Goal: Task Accomplishment & Management: Manage account settings

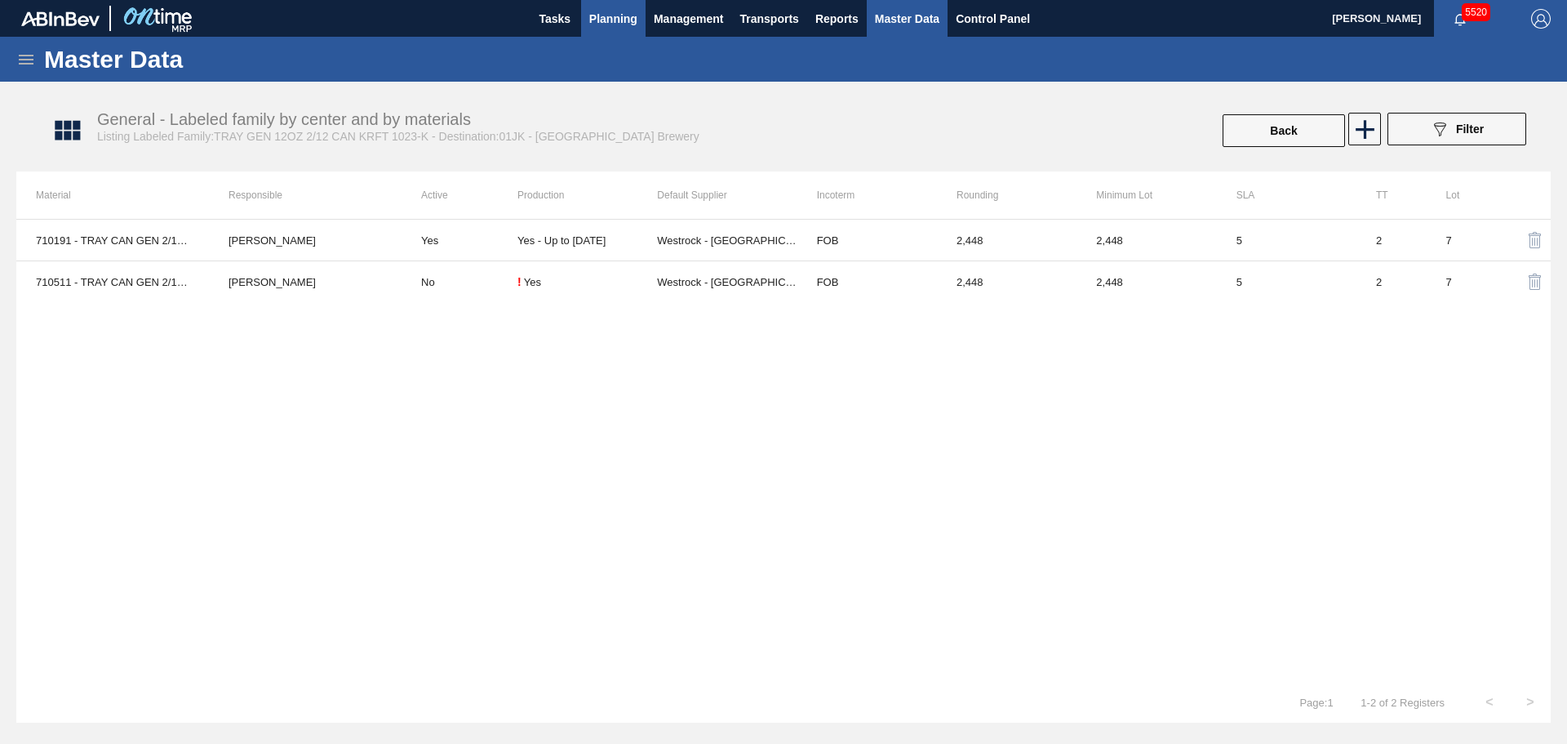
click at [620, 11] on span "Planning" at bounding box center [613, 19] width 48 height 20
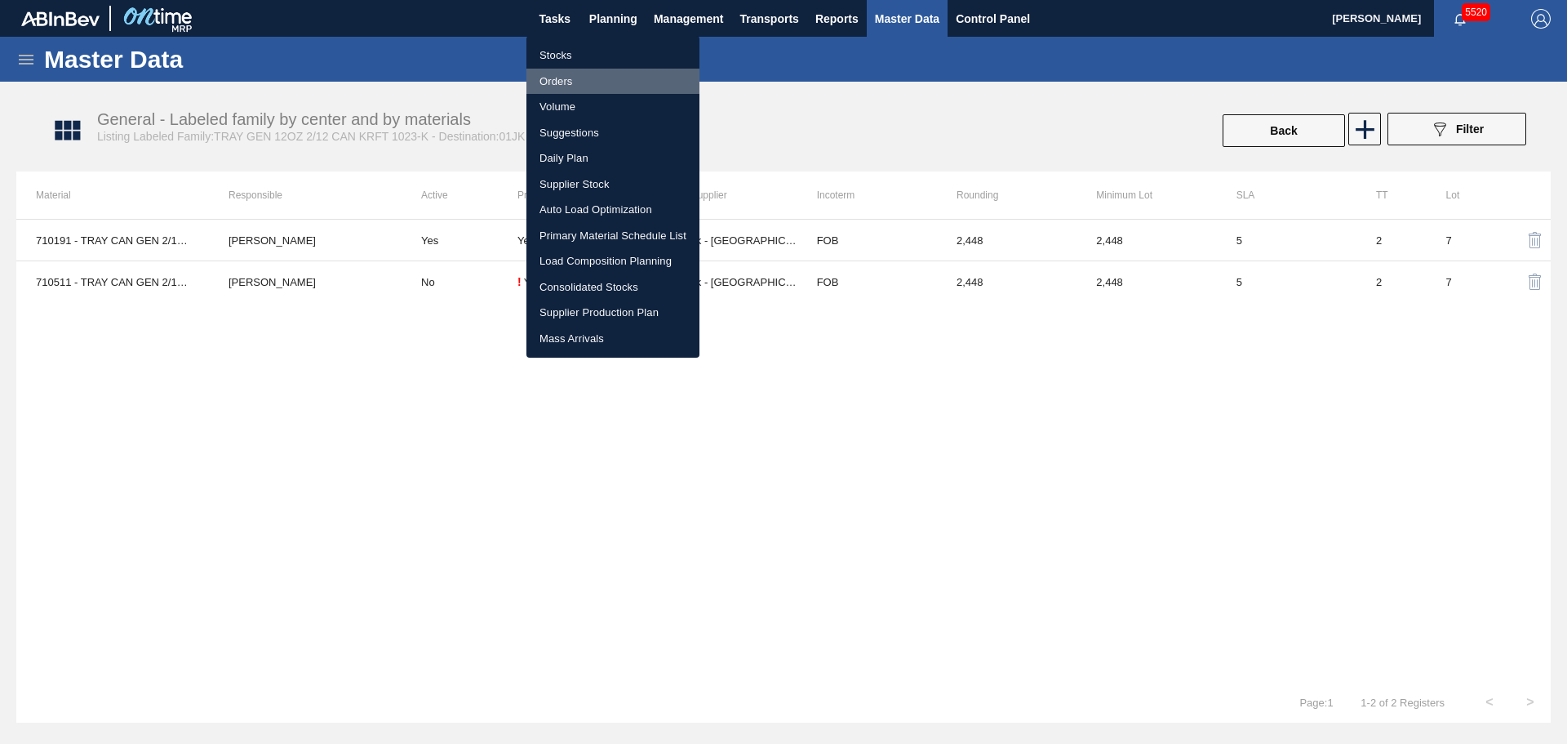
click at [583, 82] on li "Orders" at bounding box center [612, 82] width 173 height 26
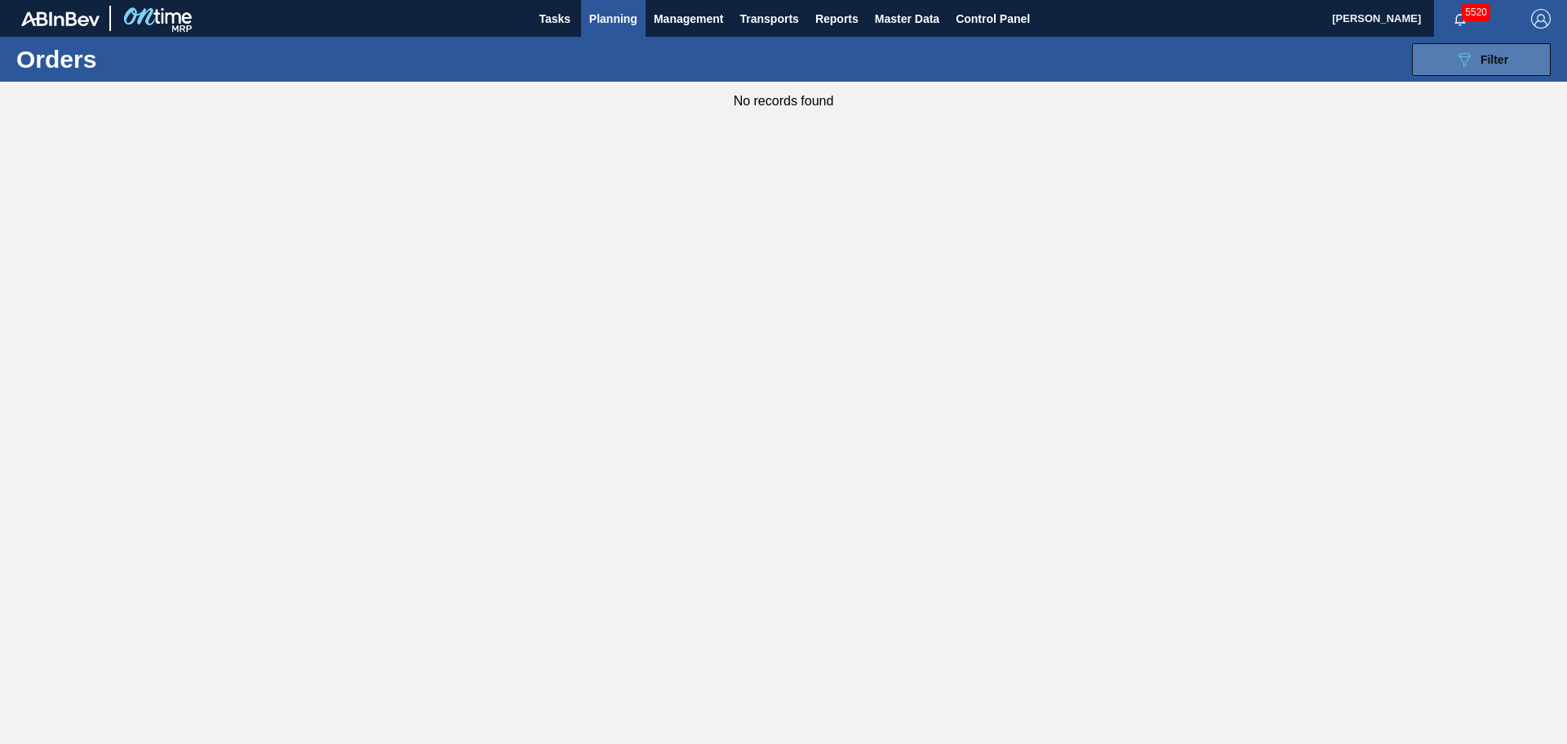
click at [1481, 70] on button "089F7B8B-B2A5-4AFE-B5C0-19BA573D28AC Filter" at bounding box center [1481, 59] width 139 height 33
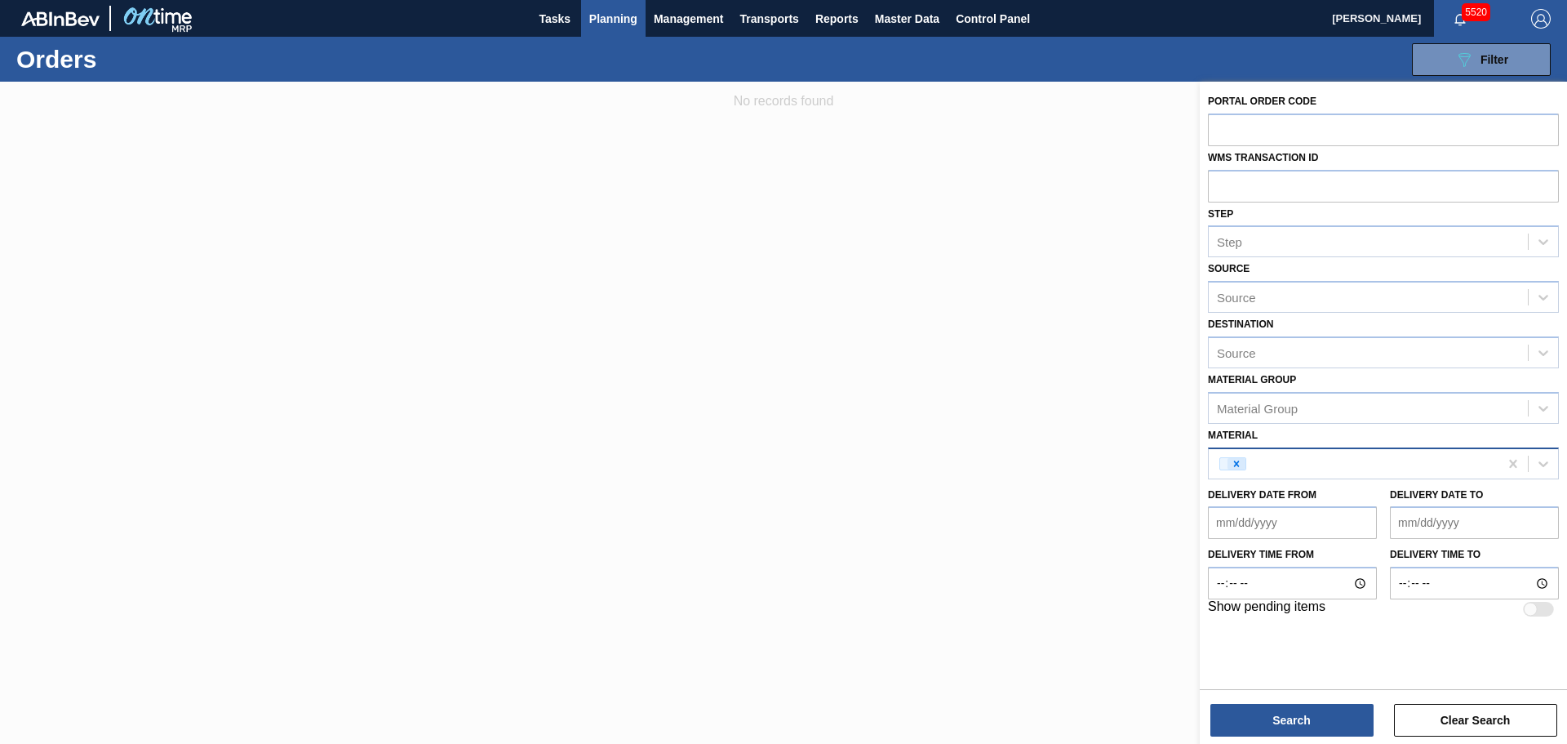
click at [1237, 465] on icon at bounding box center [1236, 463] width 11 height 11
click at [1243, 180] on input "text" at bounding box center [1383, 185] width 351 height 31
type input "708415"
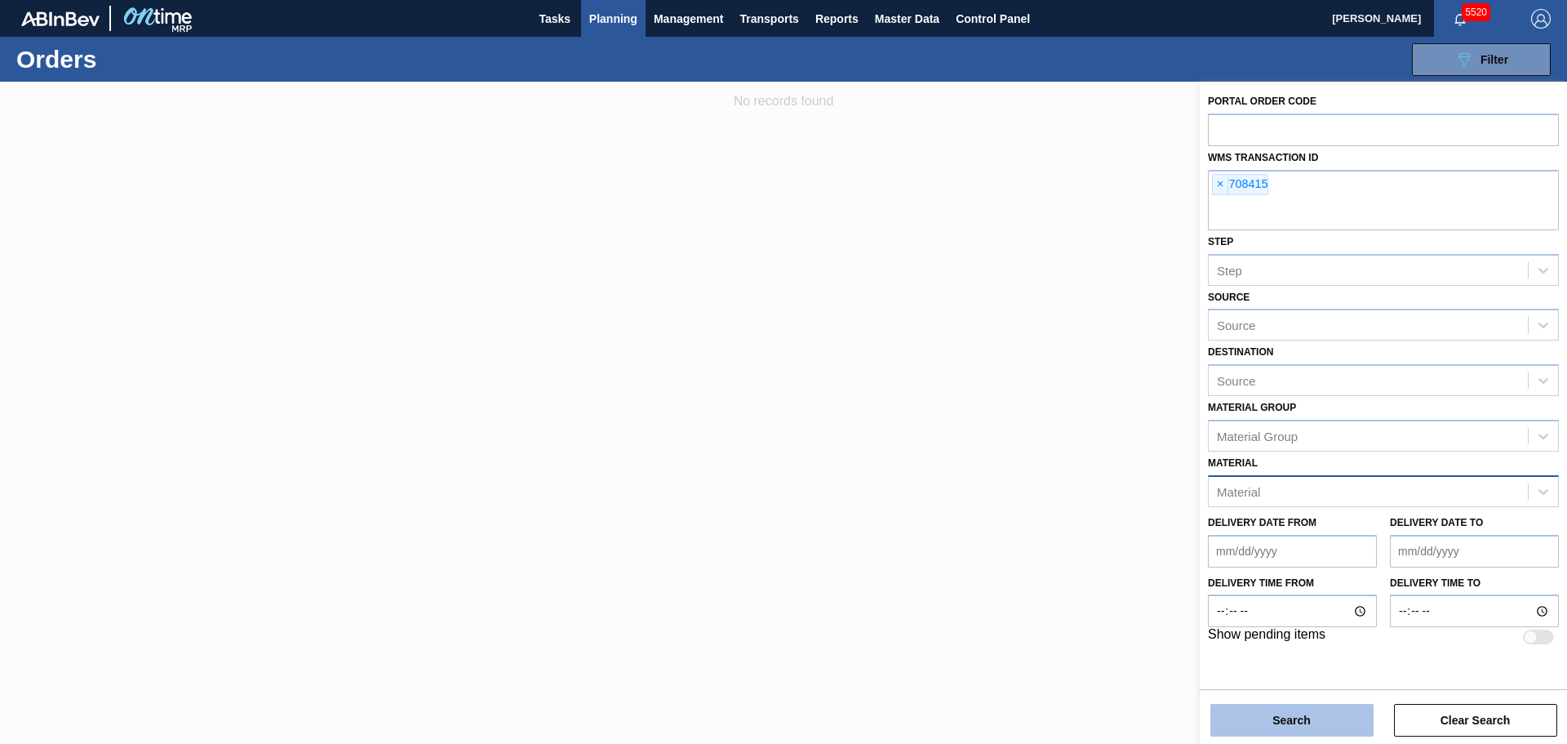
click at [1293, 726] on button "Search" at bounding box center [1291, 720] width 163 height 33
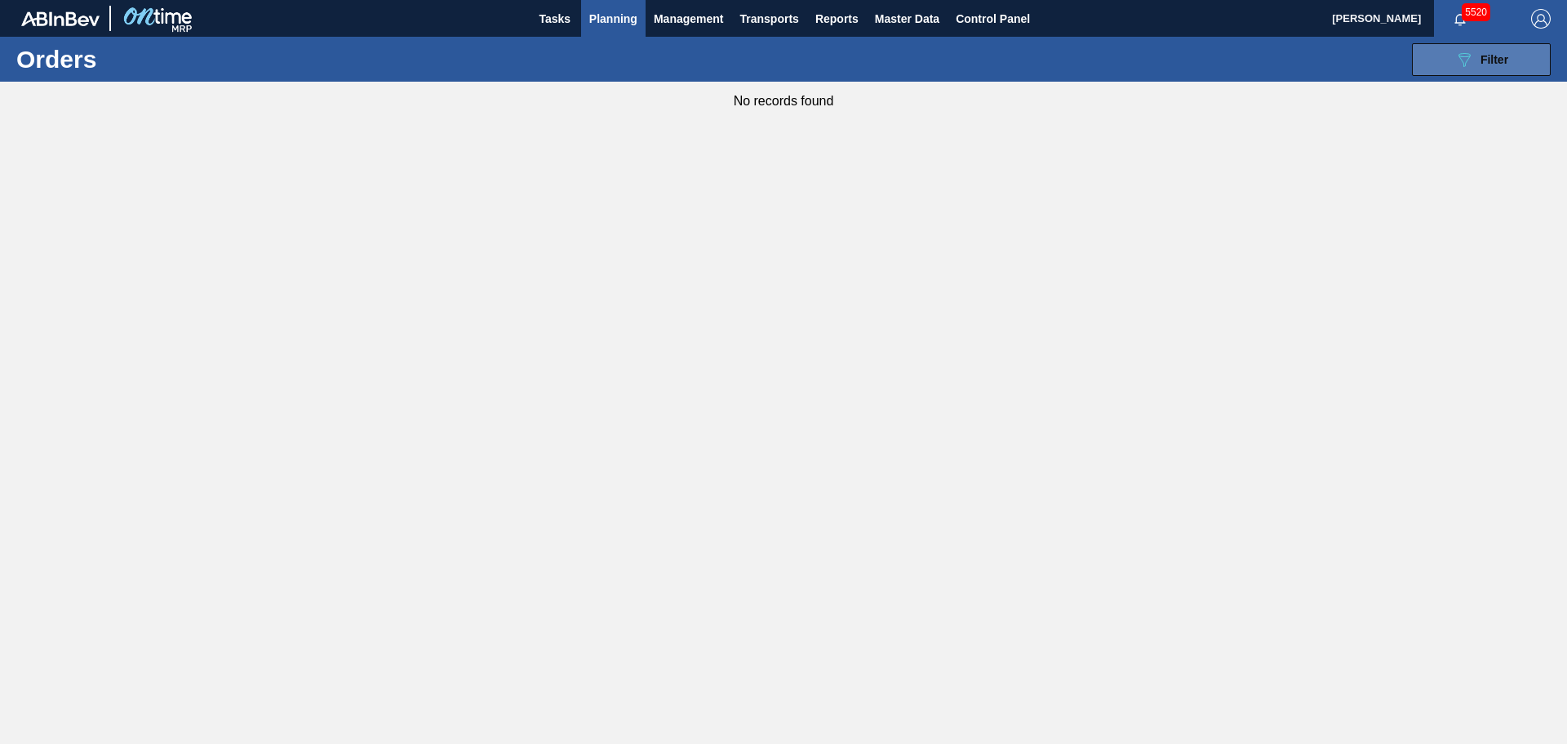
click at [1454, 64] on button "089F7B8B-B2A5-4AFE-B5C0-19BA573D28AC Filter" at bounding box center [1481, 59] width 139 height 33
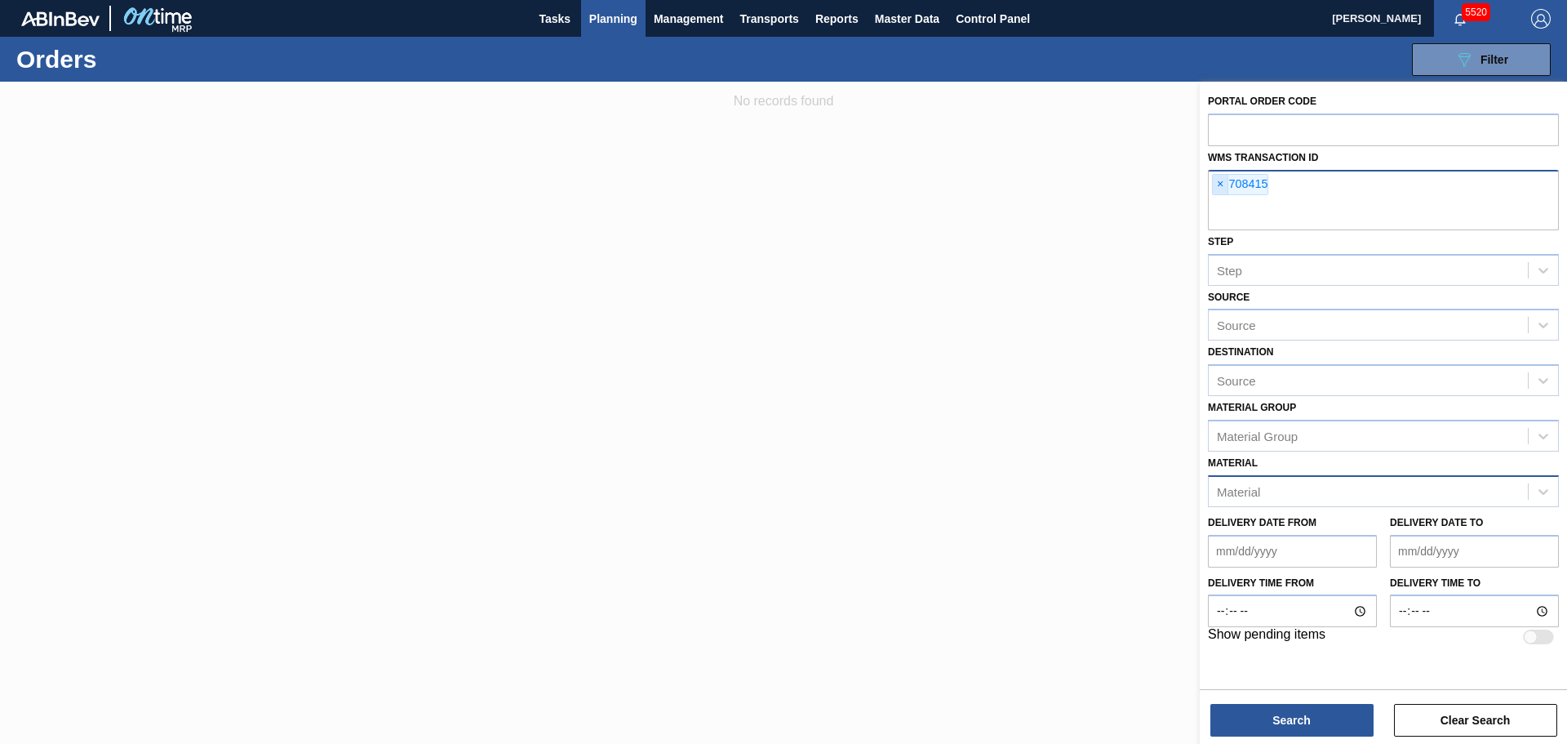
click at [1223, 184] on span "×" at bounding box center [1221, 185] width 16 height 20
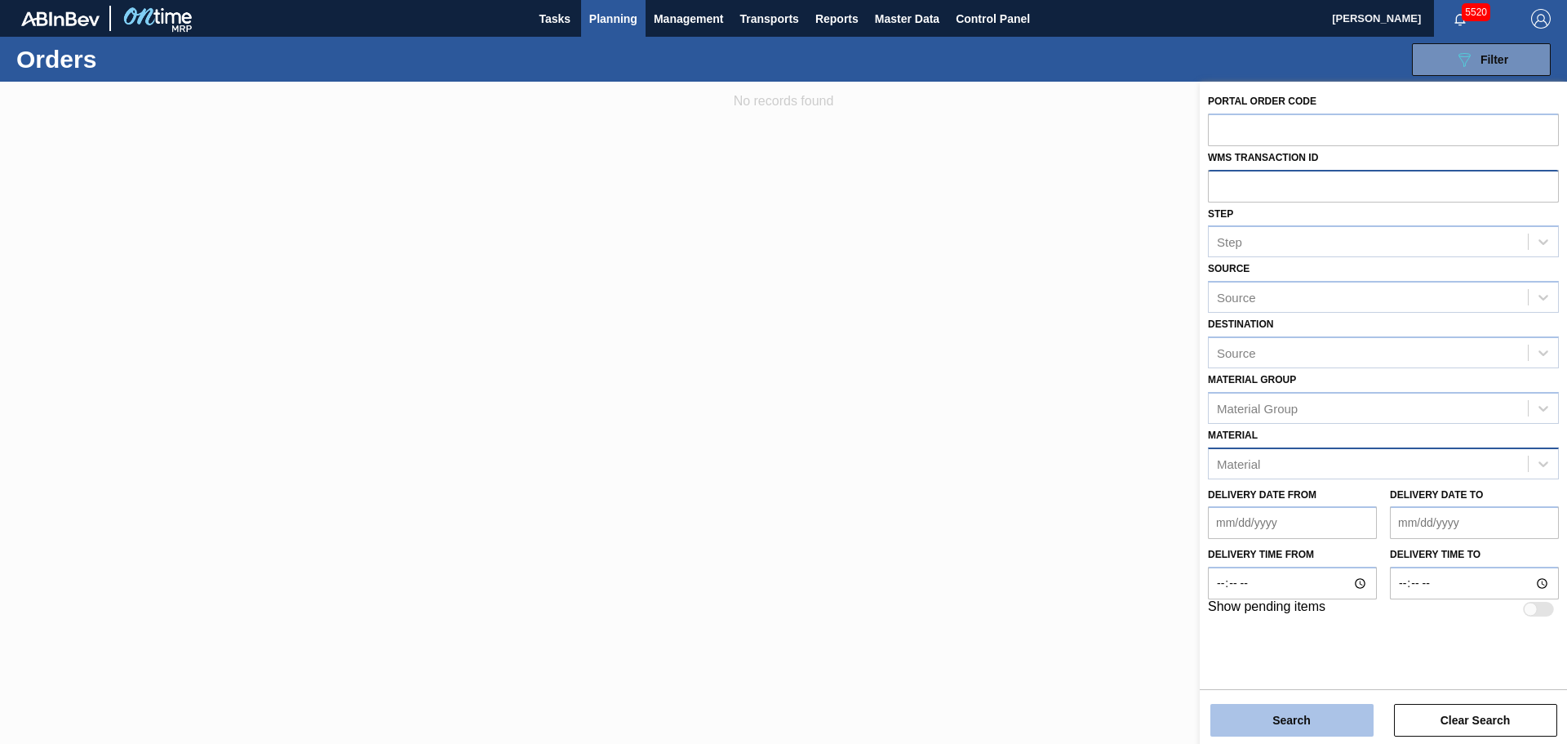
click at [1332, 721] on button "Search" at bounding box center [1291, 720] width 163 height 33
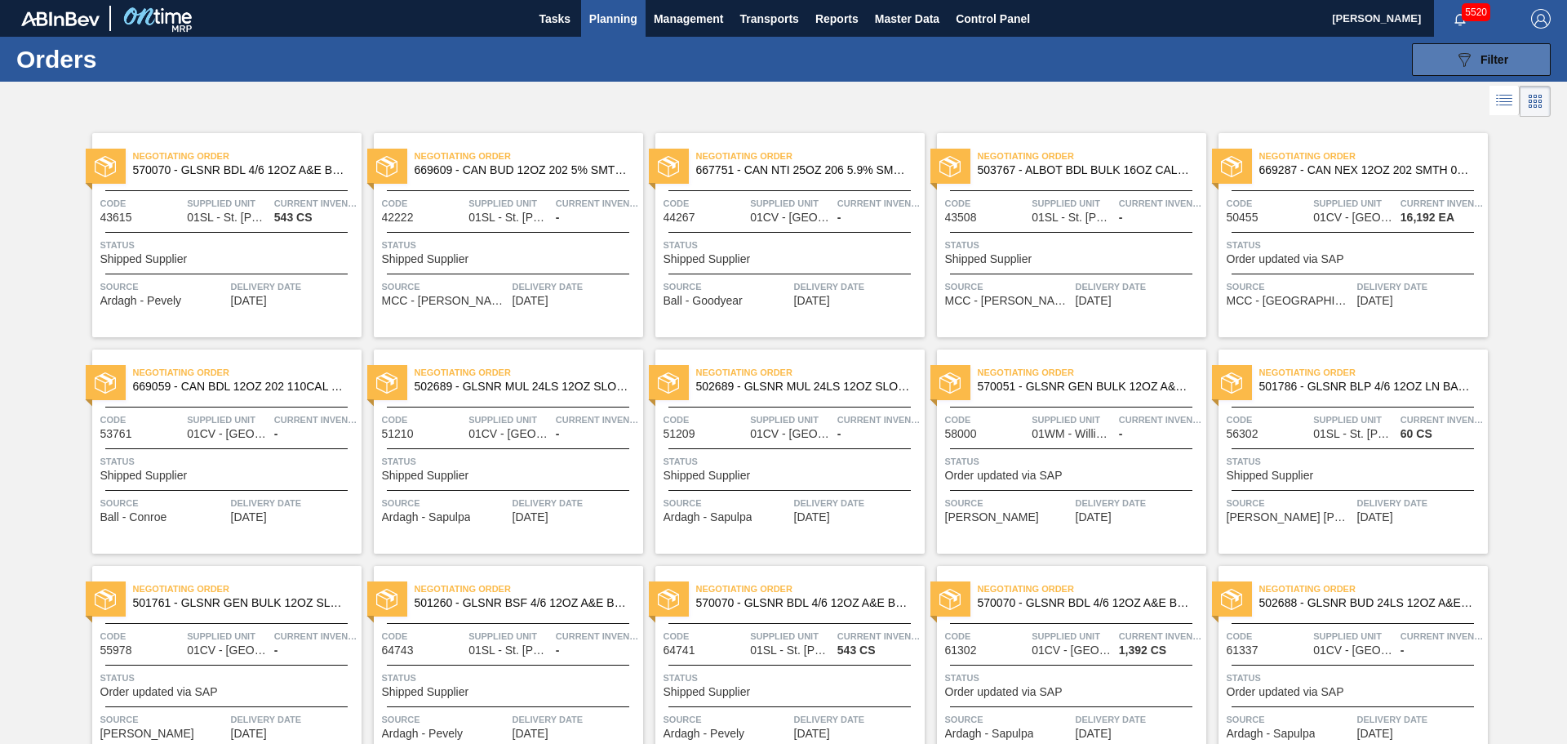
click at [1481, 64] on span "Filter" at bounding box center [1495, 59] width 28 height 13
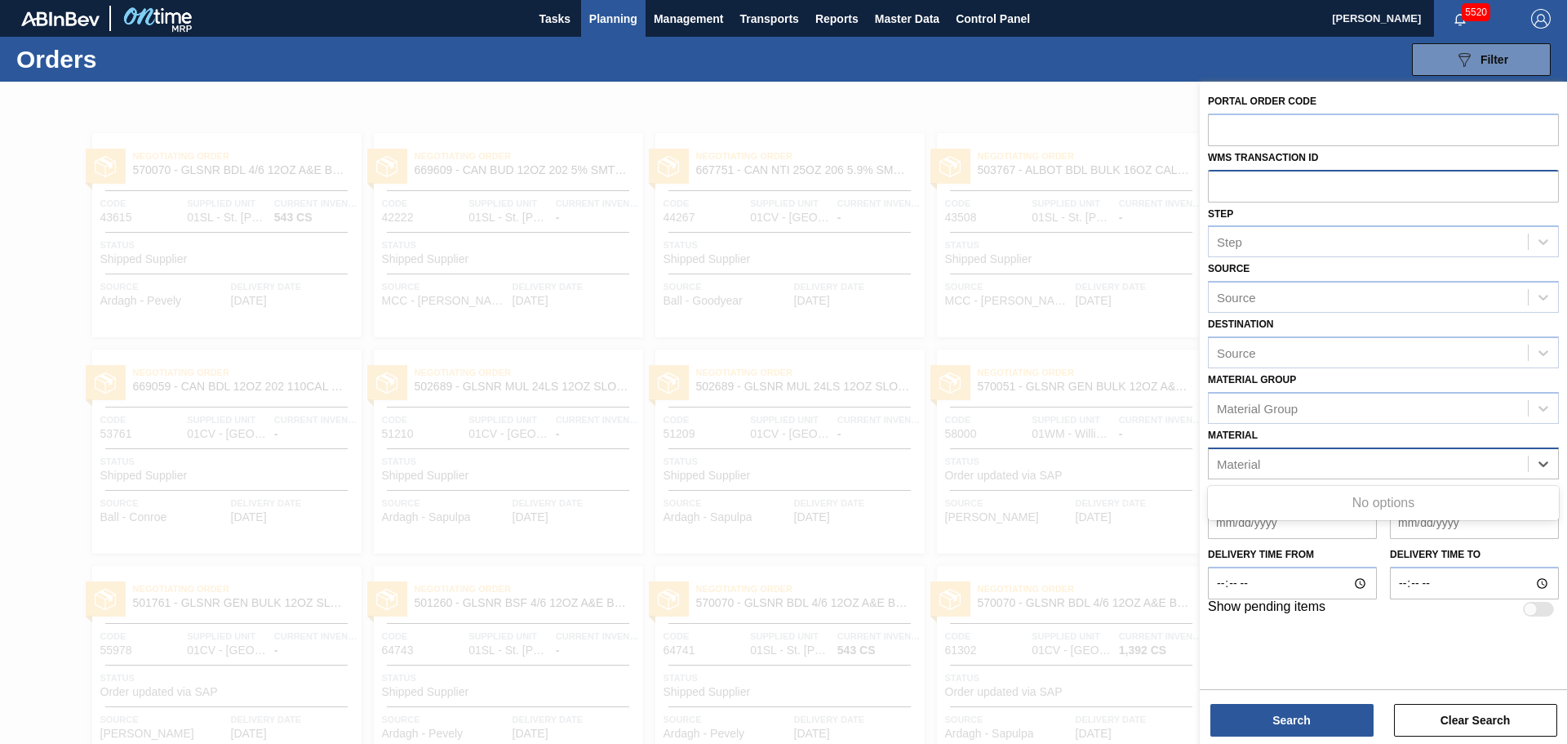
click at [1253, 462] on div "Material" at bounding box center [1238, 463] width 43 height 14
type input "9"
type input "677154"
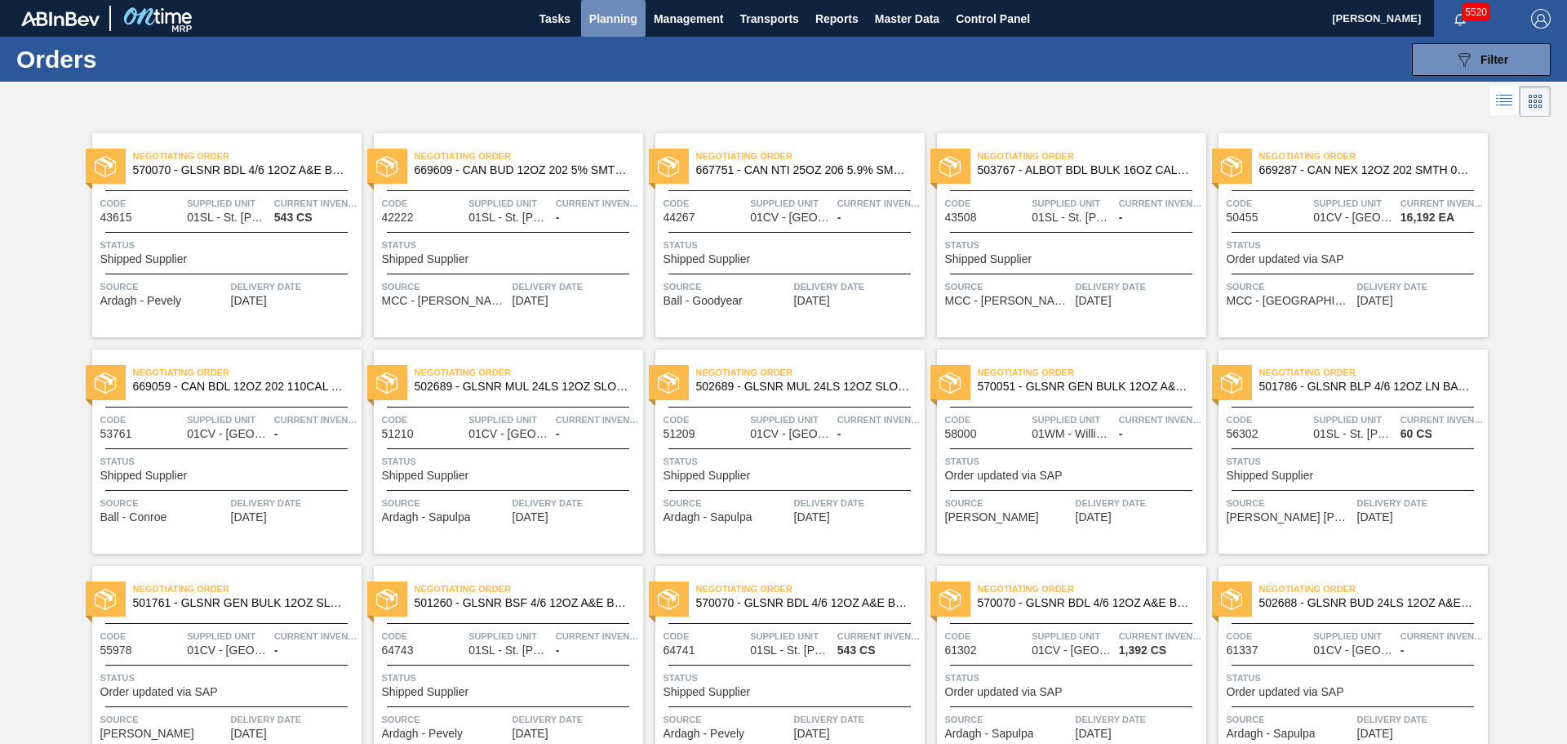
click at [611, 10] on span "Planning" at bounding box center [613, 19] width 48 height 20
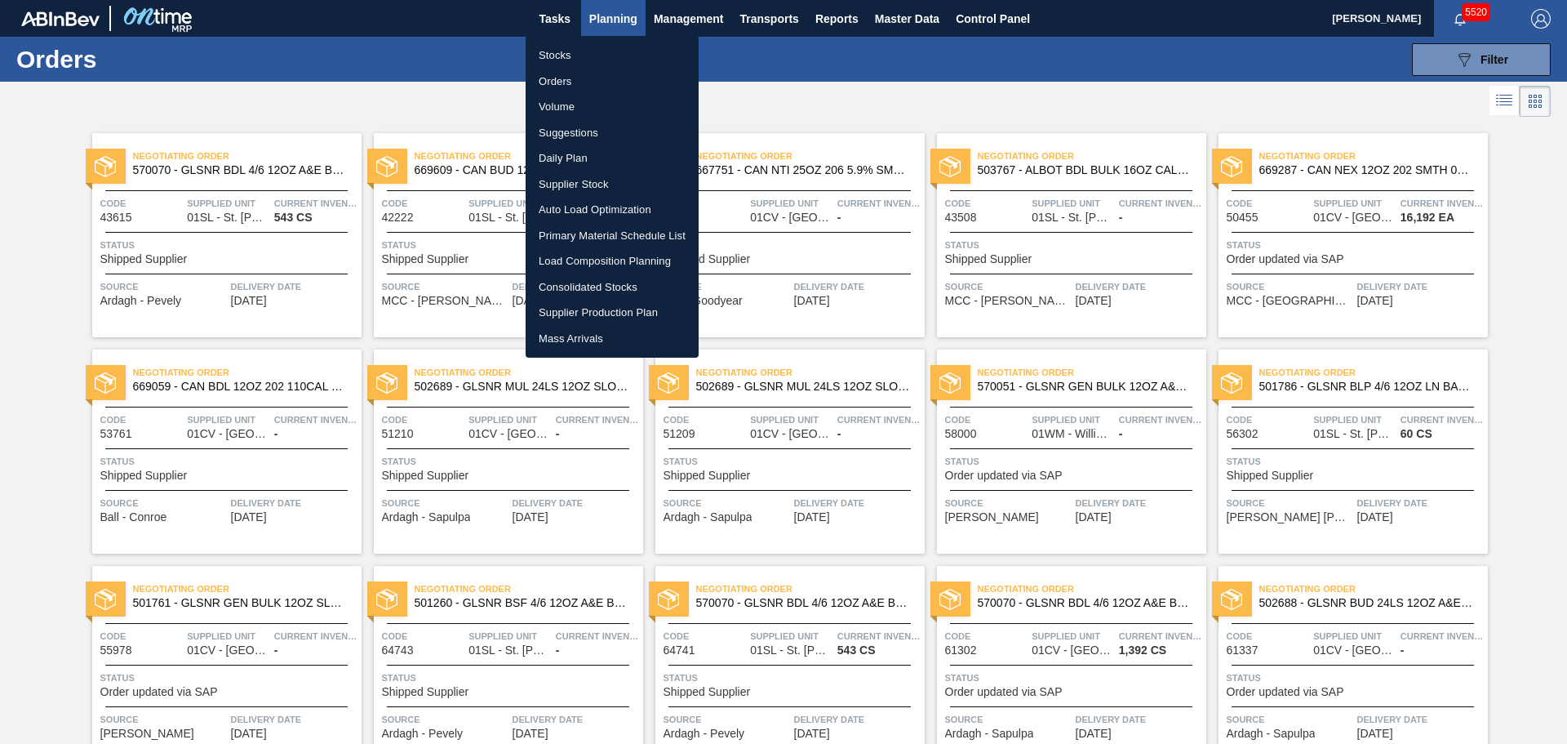
click at [890, 119] on div at bounding box center [783, 372] width 1567 height 744
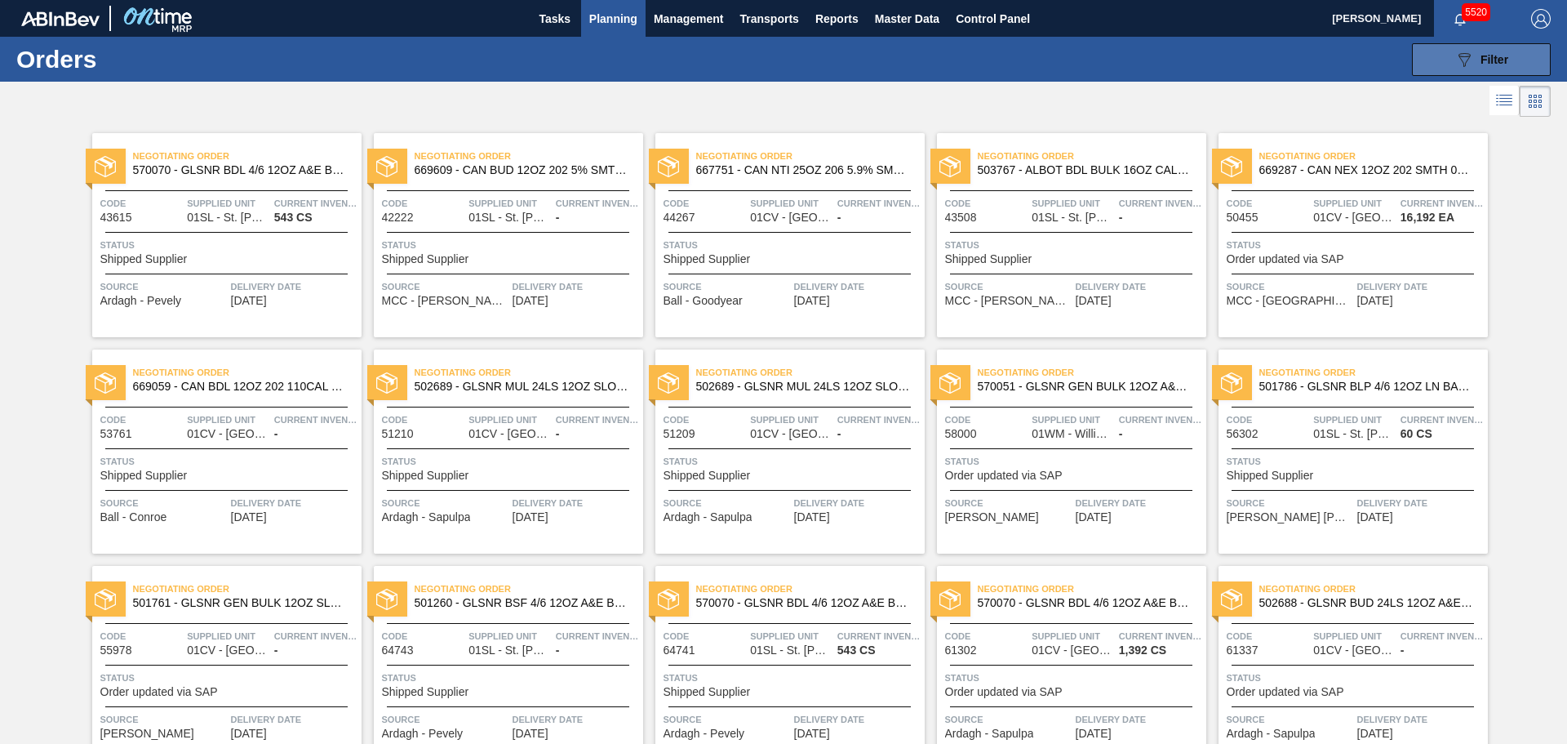
click at [1462, 50] on icon "089F7B8B-B2A5-4AFE-B5C0-19BA573D28AC" at bounding box center [1465, 60] width 20 height 20
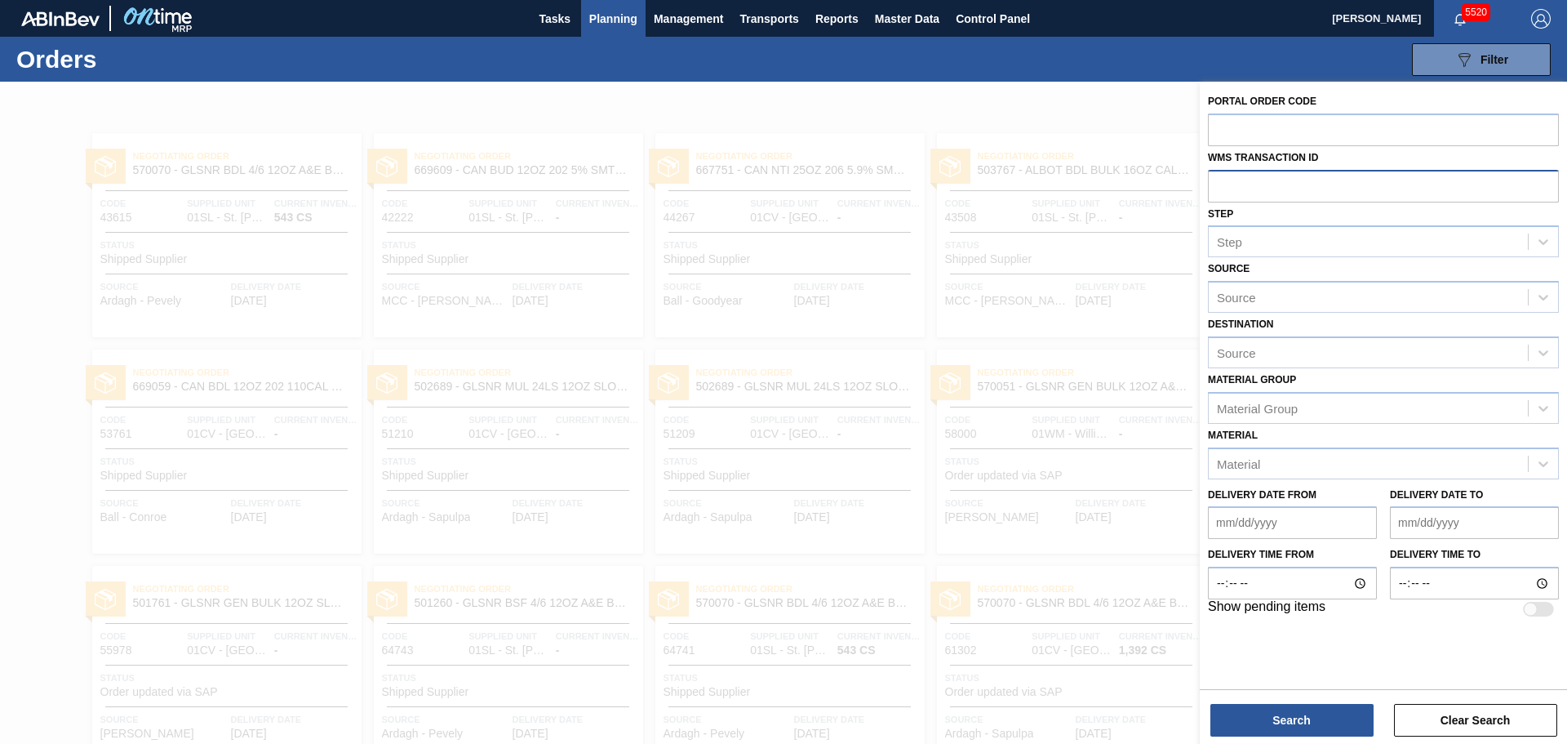
click at [1304, 183] on input "text" at bounding box center [1383, 185] width 351 height 31
type input "70"
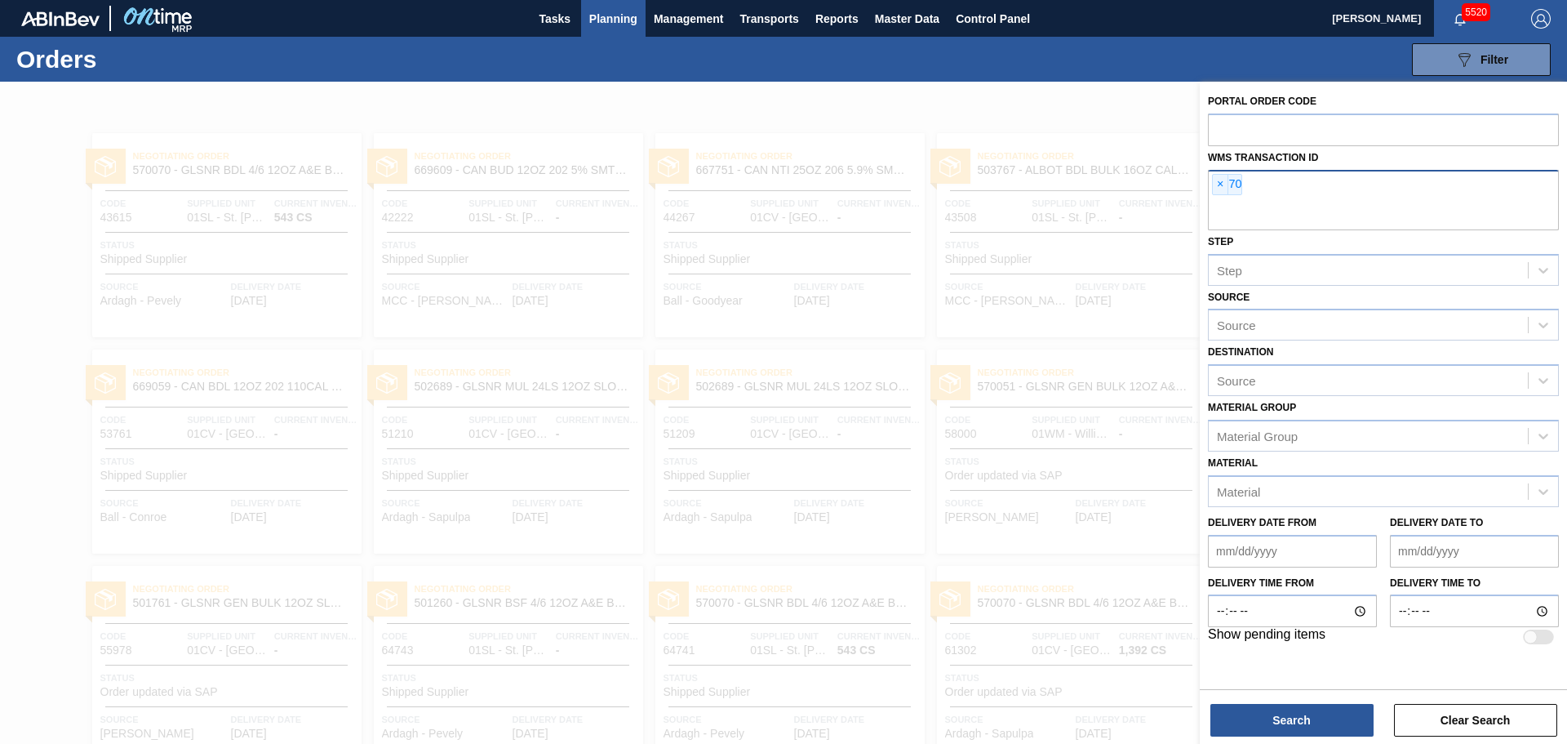
click at [1253, 175] on div "× 70" at bounding box center [1383, 200] width 351 height 60
click at [1218, 184] on span "×" at bounding box center [1221, 185] width 16 height 20
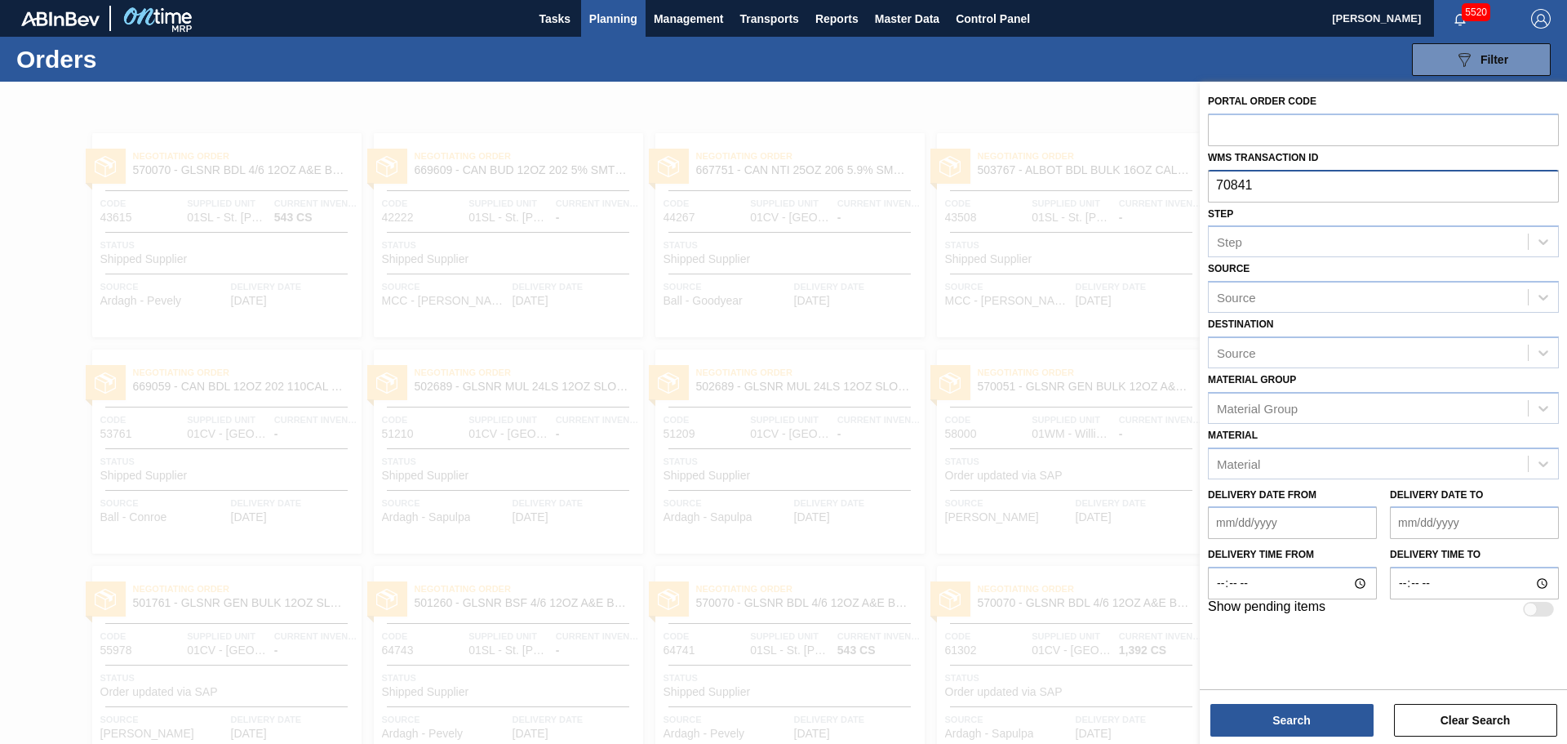
type input "708415"
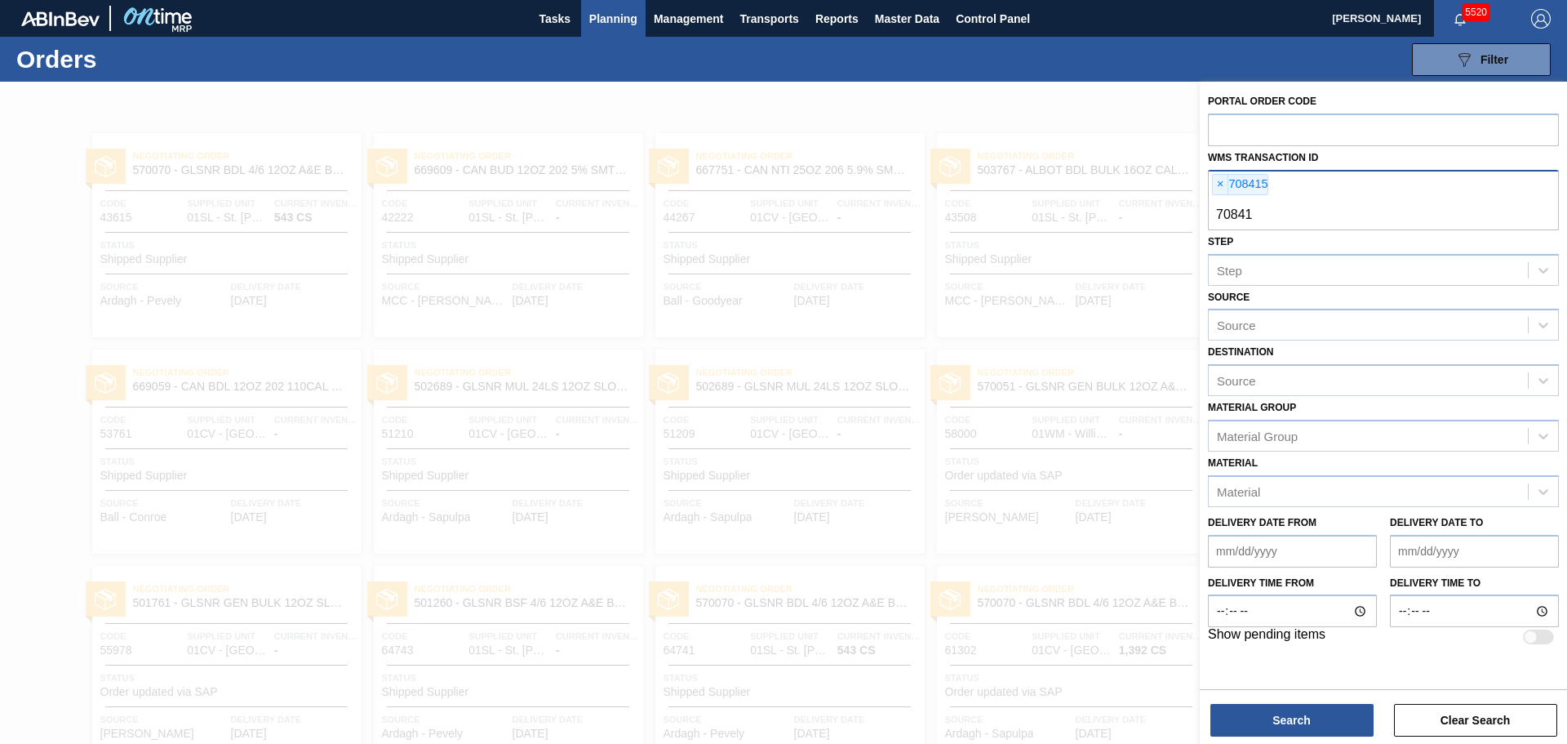
type input "708416"
type input "708417"
click at [1255, 716] on button "Search" at bounding box center [1291, 720] width 163 height 33
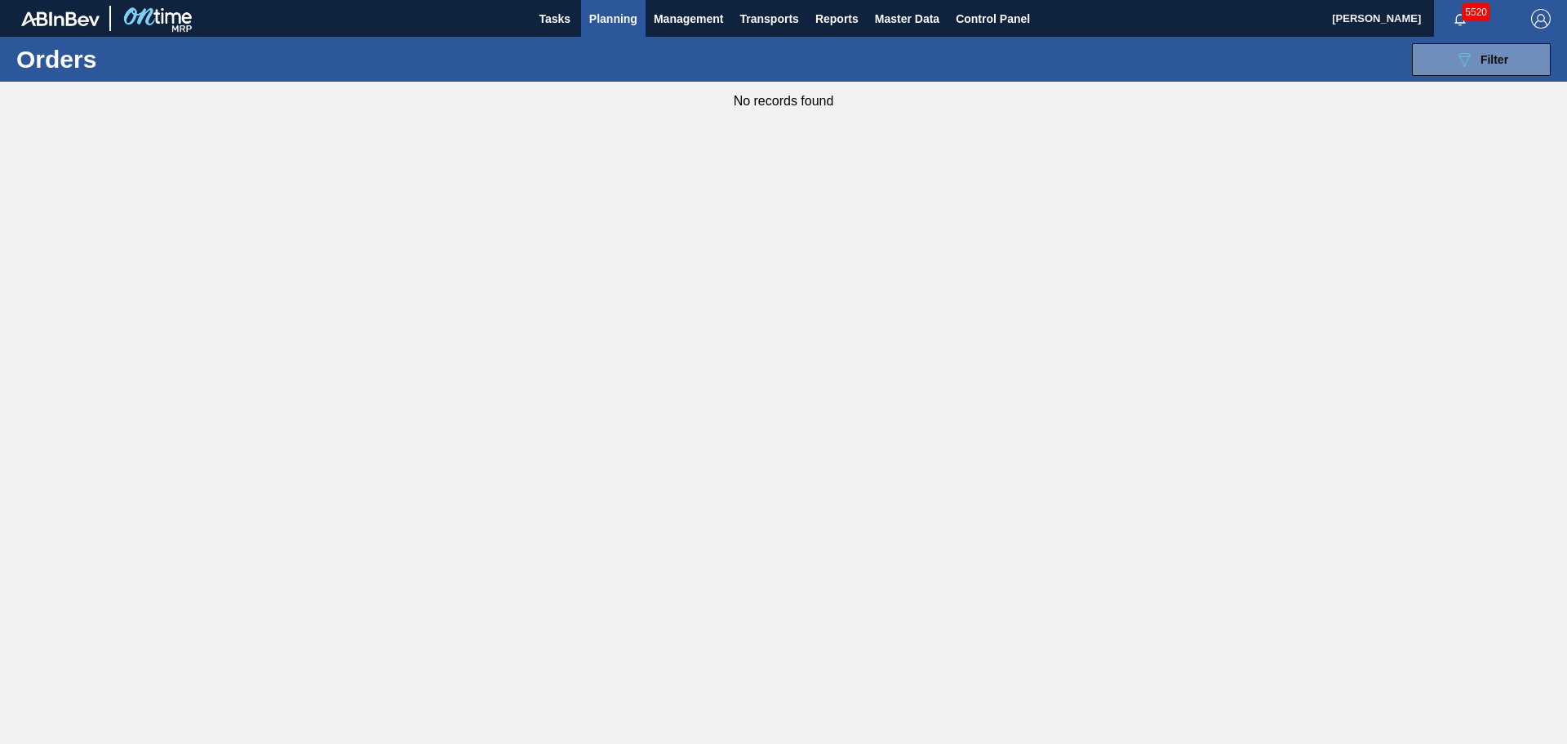
click at [1472, 77] on div "089F7B8B-B2A5-4AFE-B5C0-19BA573D28AC Filter Portal Order Code WMS Transaction I…" at bounding box center [909, 59] width 1299 height 49
click at [1474, 66] on div "089F7B8B-B2A5-4AFE-B5C0-19BA573D28AC Filter" at bounding box center [1482, 60] width 54 height 20
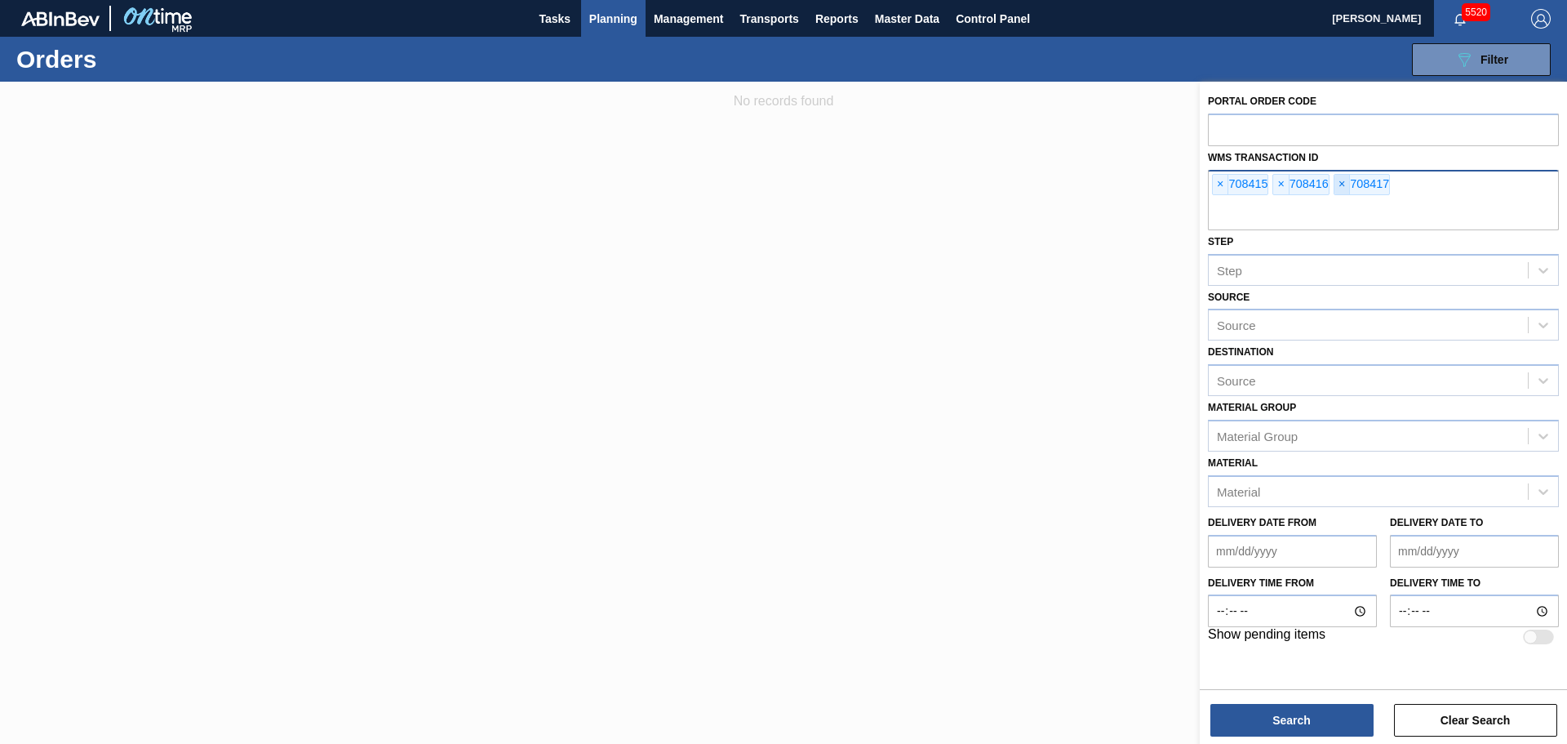
click at [1343, 184] on span "×" at bounding box center [1343, 185] width 16 height 20
click at [1278, 184] on span "×" at bounding box center [1281, 185] width 16 height 20
click at [1218, 183] on span "×" at bounding box center [1221, 185] width 16 height 20
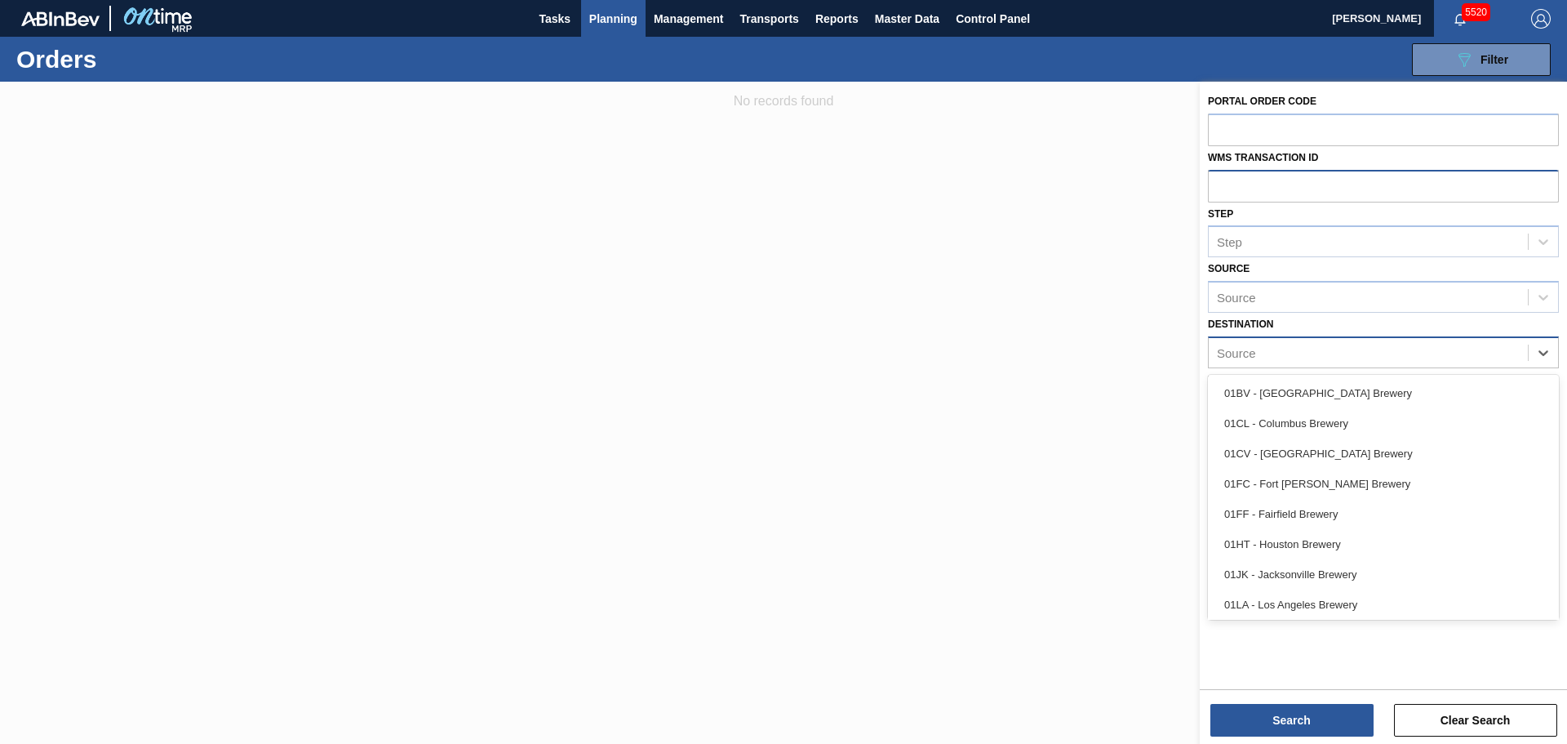
click at [1262, 352] on div "Source" at bounding box center [1368, 352] width 319 height 24
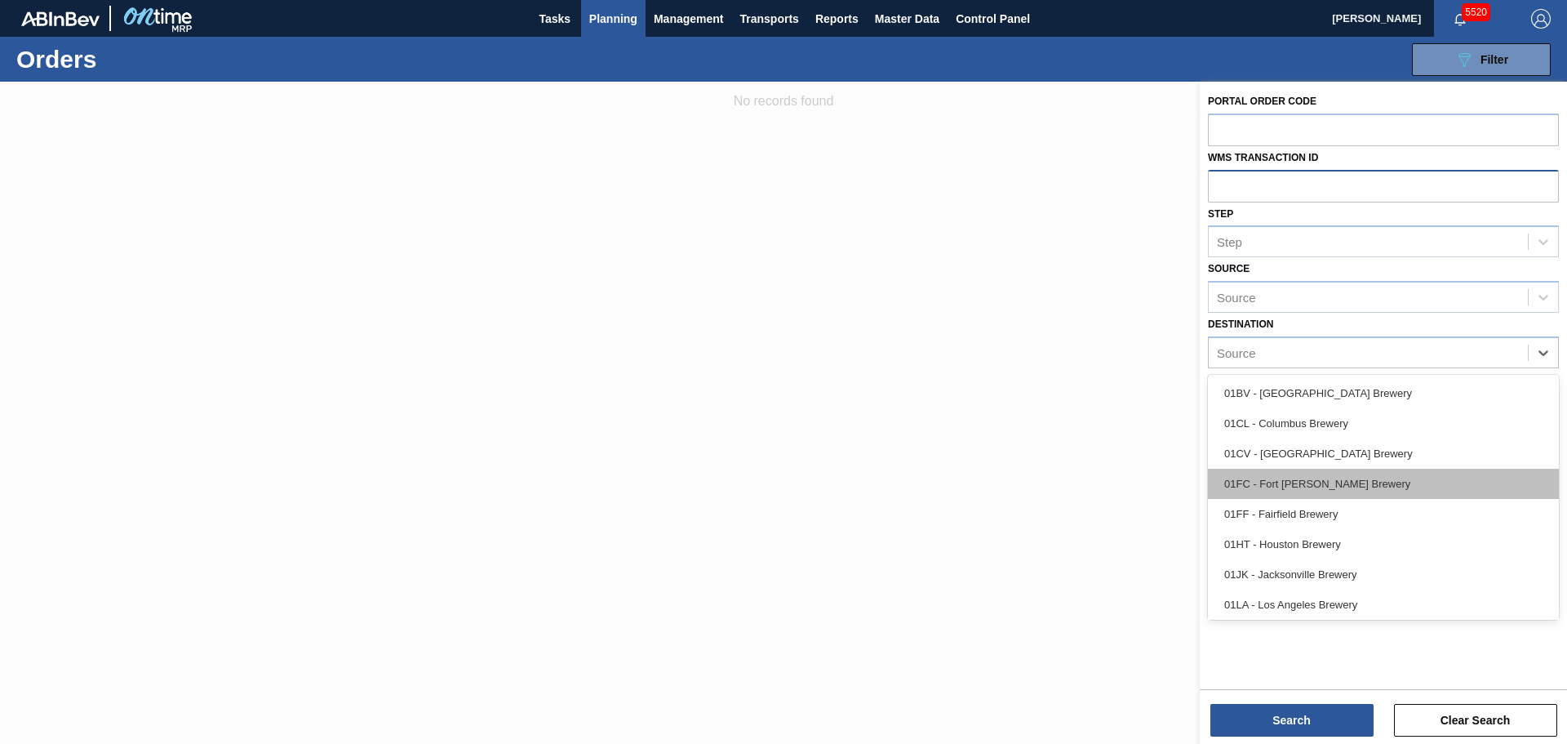
click at [1296, 477] on div "01FC - Fort [PERSON_NAME] Brewery" at bounding box center [1383, 484] width 351 height 30
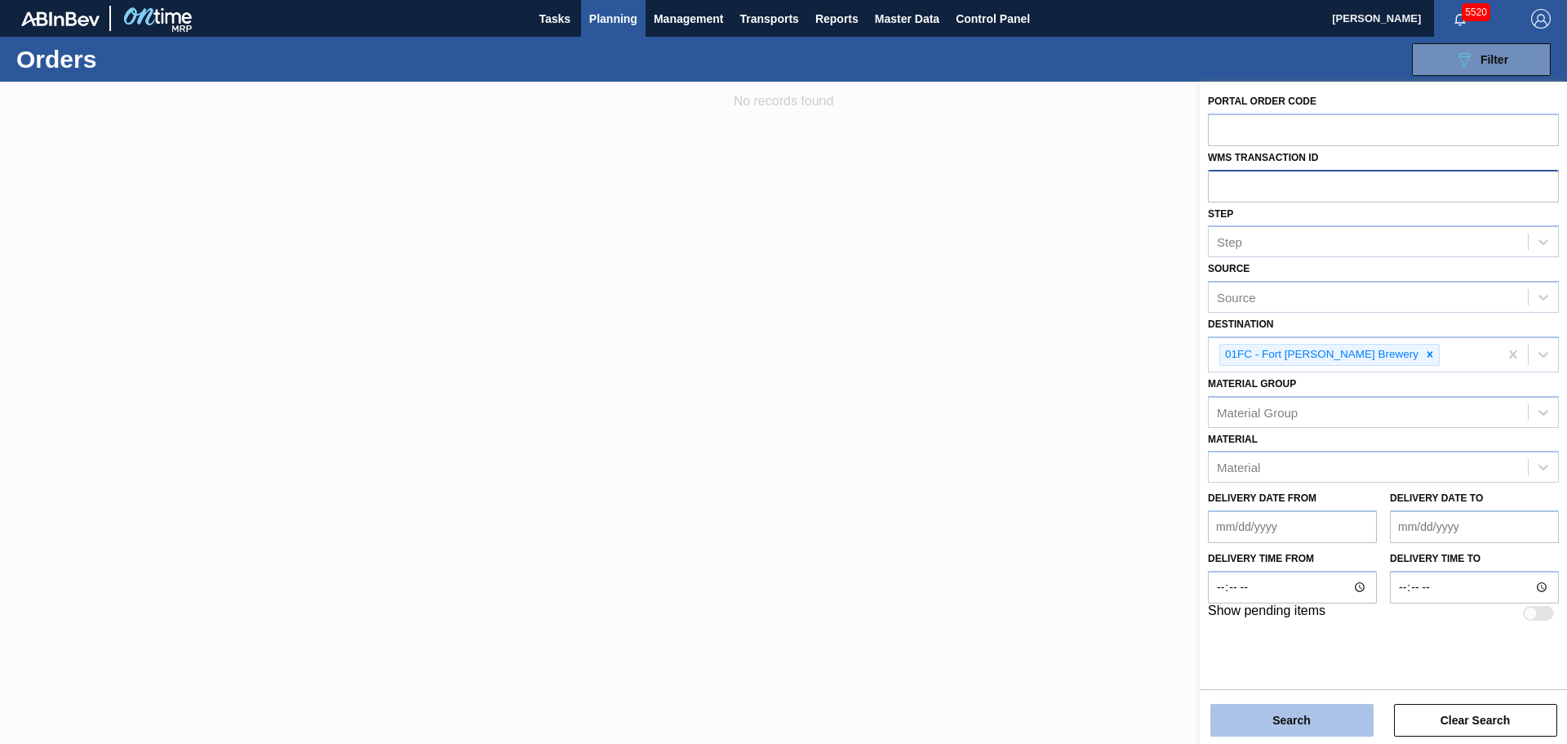
click at [1299, 726] on button "Search" at bounding box center [1291, 720] width 163 height 33
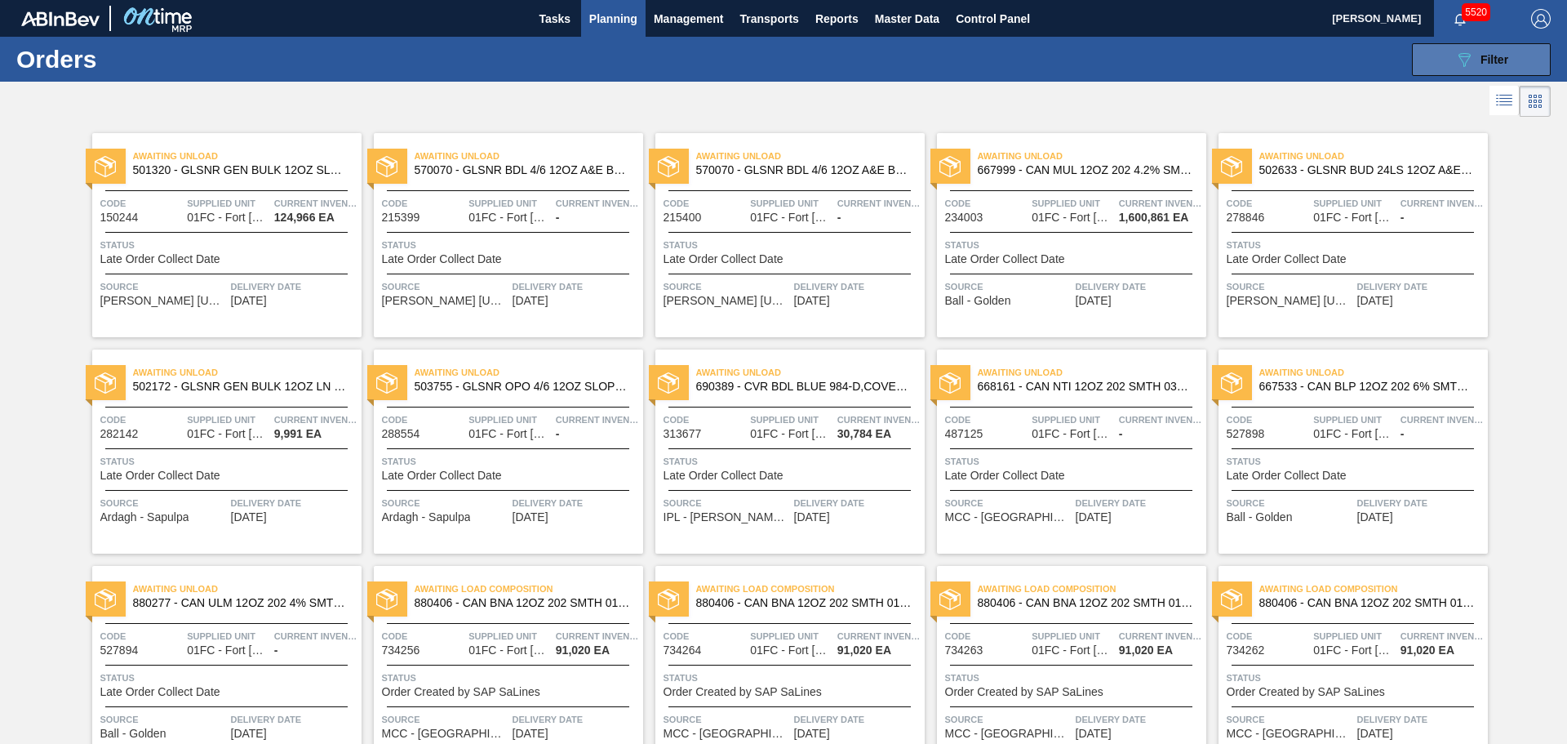
click at [1481, 63] on span "Filter" at bounding box center [1495, 59] width 28 height 13
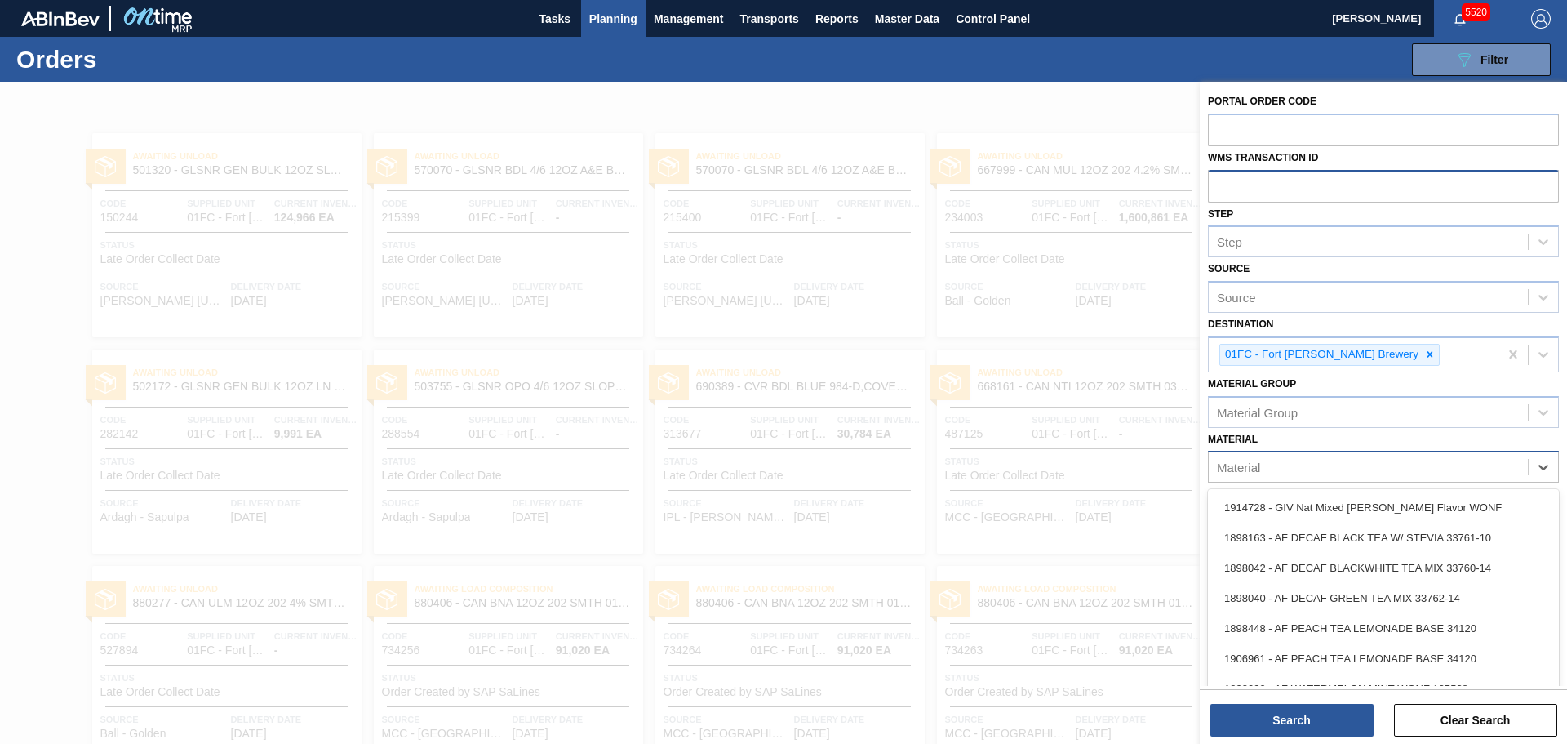
click at [1259, 471] on div "Material" at bounding box center [1238, 467] width 43 height 14
paste input "[PERSON_NAME] can bdl 16oz can pk 8/16 can 0924 B"
type input "[PERSON_NAME] can bdl 16oz can pk 8/16 can 0924 B"
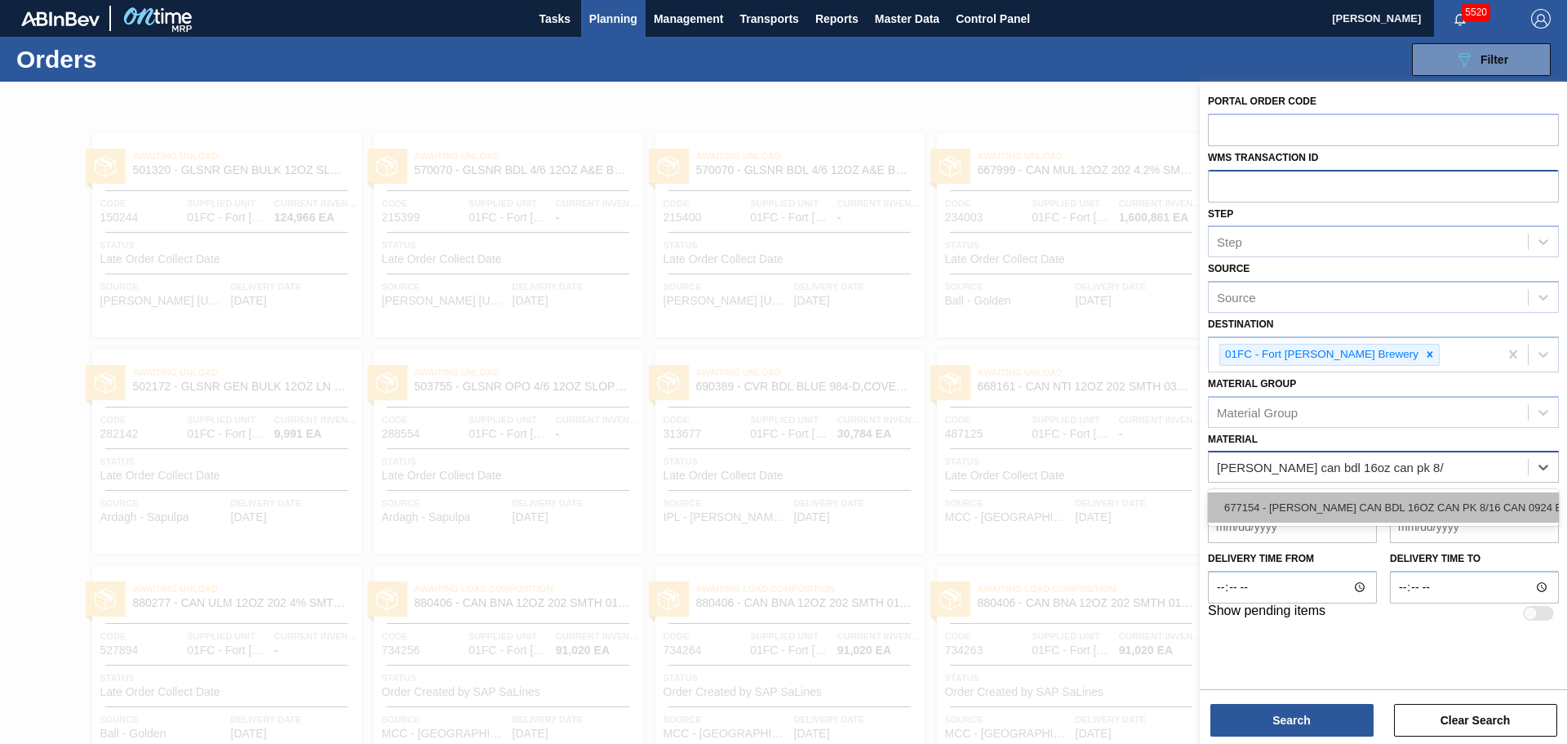
click at [1288, 504] on div "677154 - [PERSON_NAME] CAN BDL 16OZ CAN PK 8/16 CAN 0924 B" at bounding box center [1383, 507] width 351 height 30
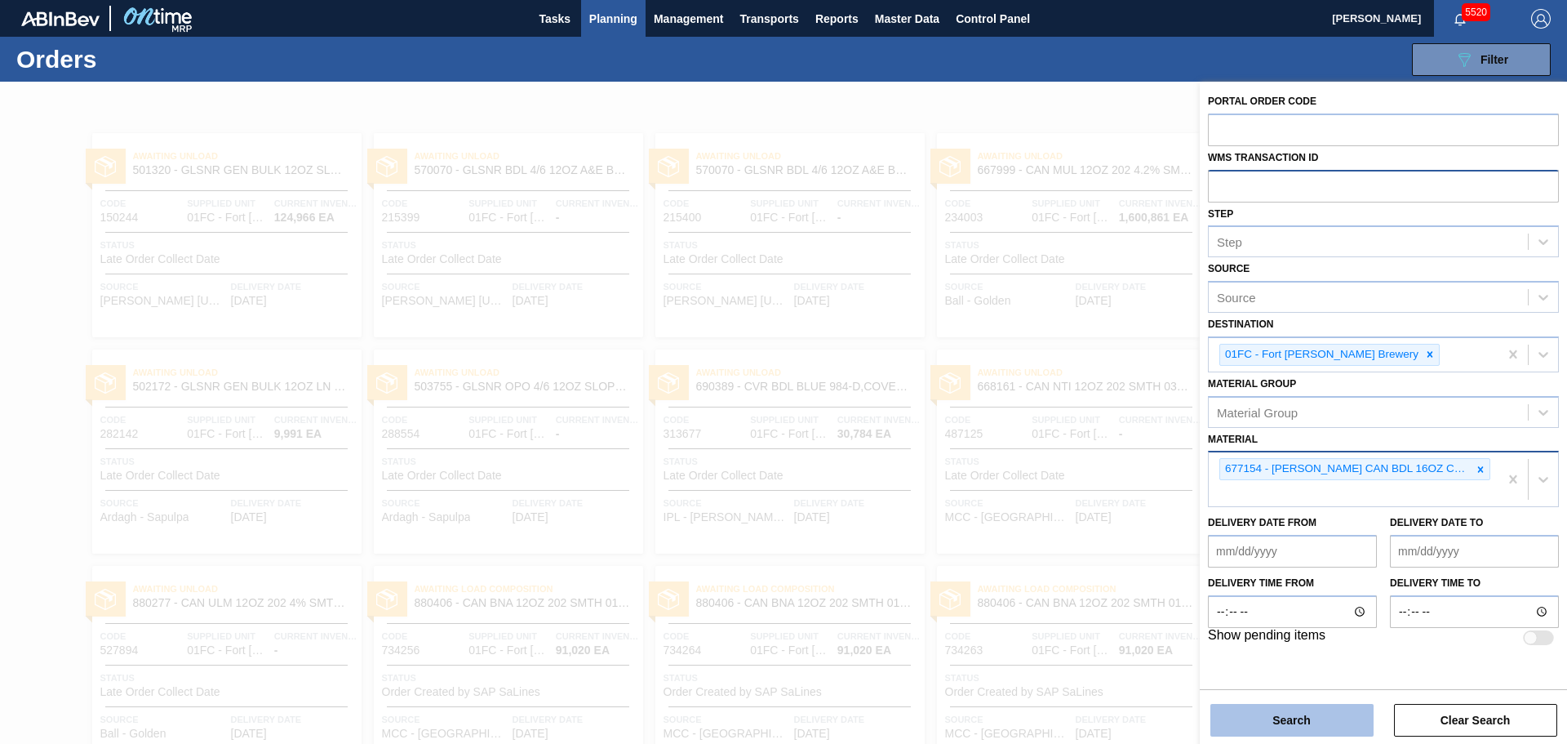
click at [1332, 717] on button "Search" at bounding box center [1291, 720] width 163 height 33
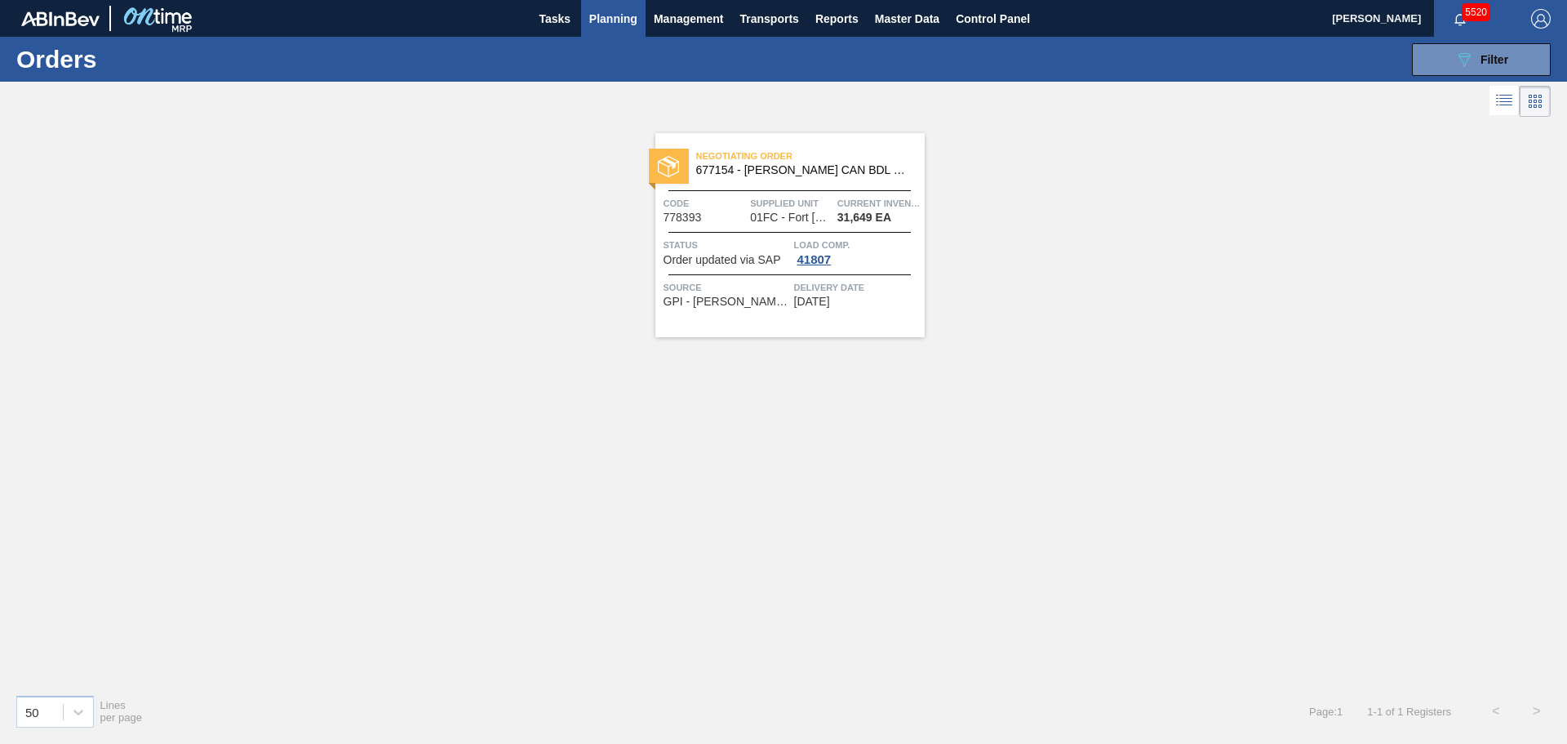
click at [775, 188] on div "Negotiating Order 677154 - [PERSON_NAME] CAN BDL 16OZ CAN PK 8/16 CAN 0924 B Co…" at bounding box center [789, 235] width 269 height 204
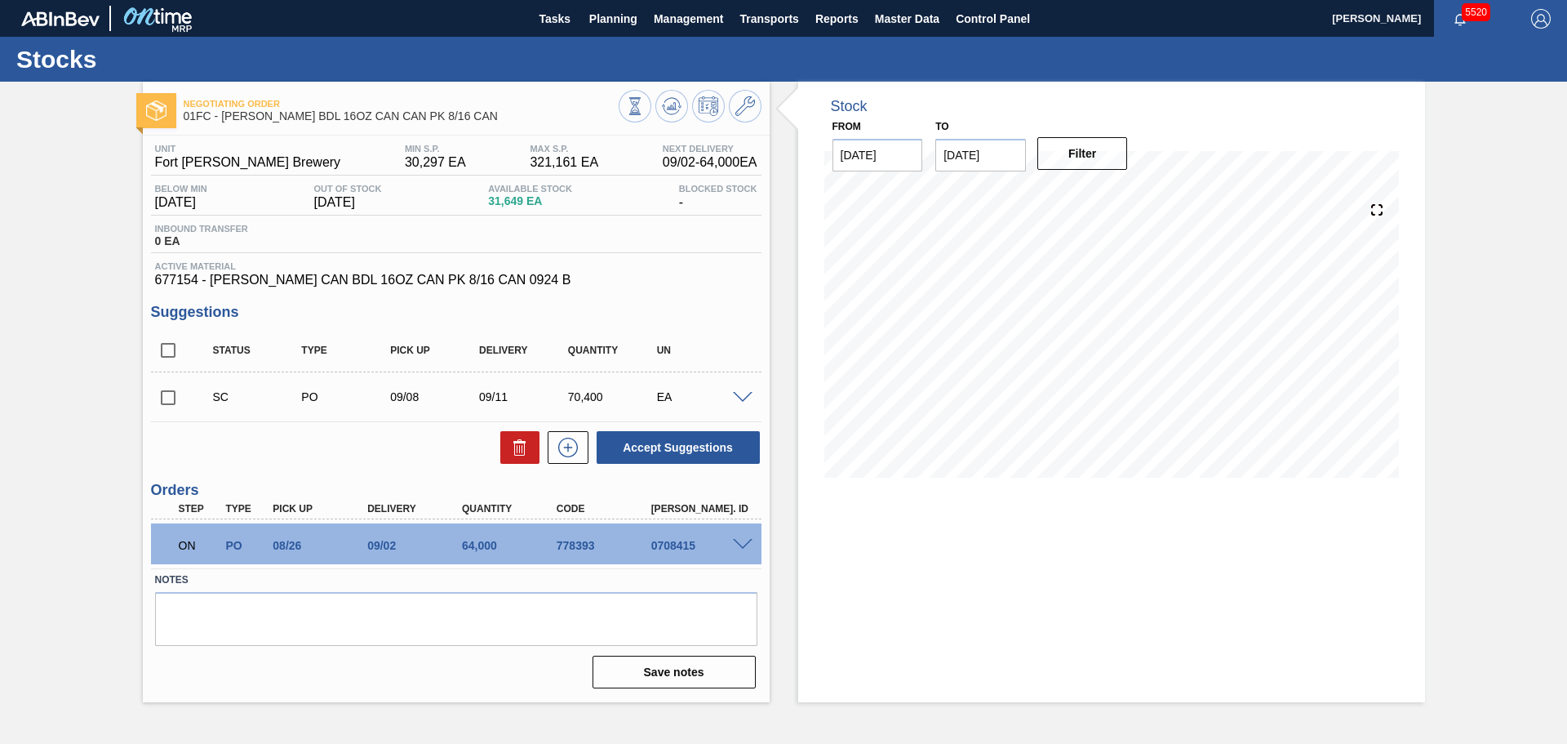
click at [741, 548] on span at bounding box center [743, 545] width 20 height 12
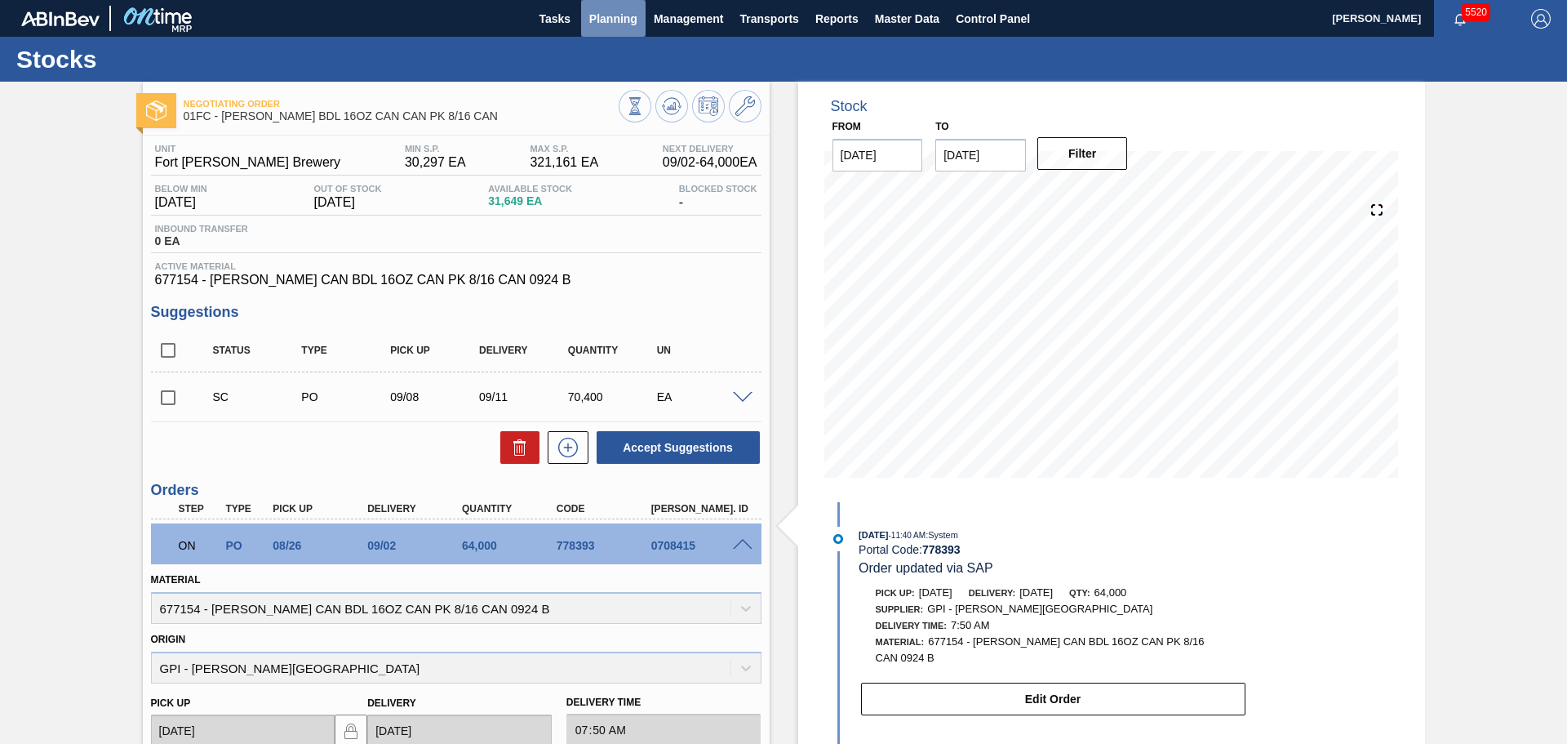
click at [624, 15] on span "Planning" at bounding box center [613, 19] width 48 height 20
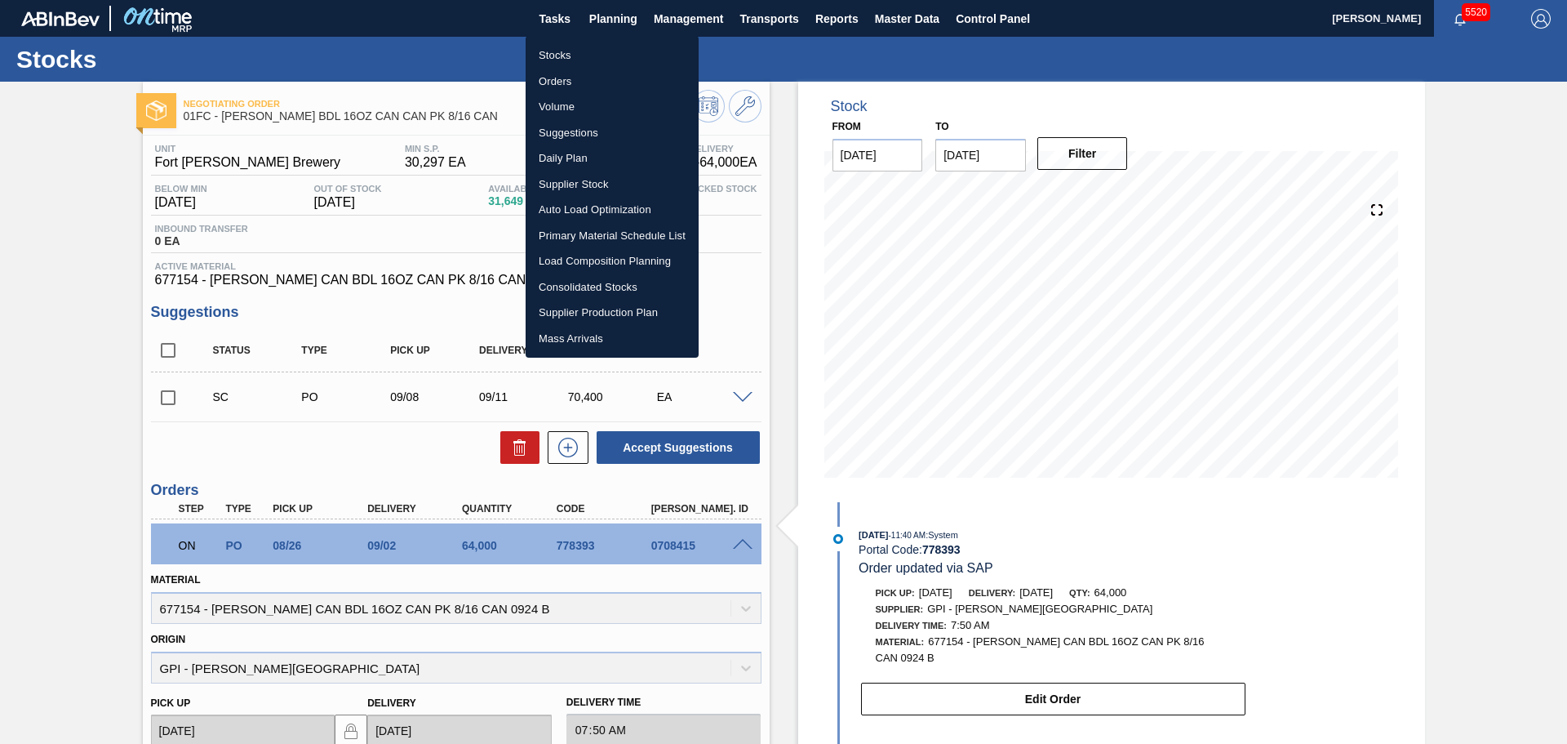
click at [576, 78] on li "Orders" at bounding box center [612, 82] width 173 height 26
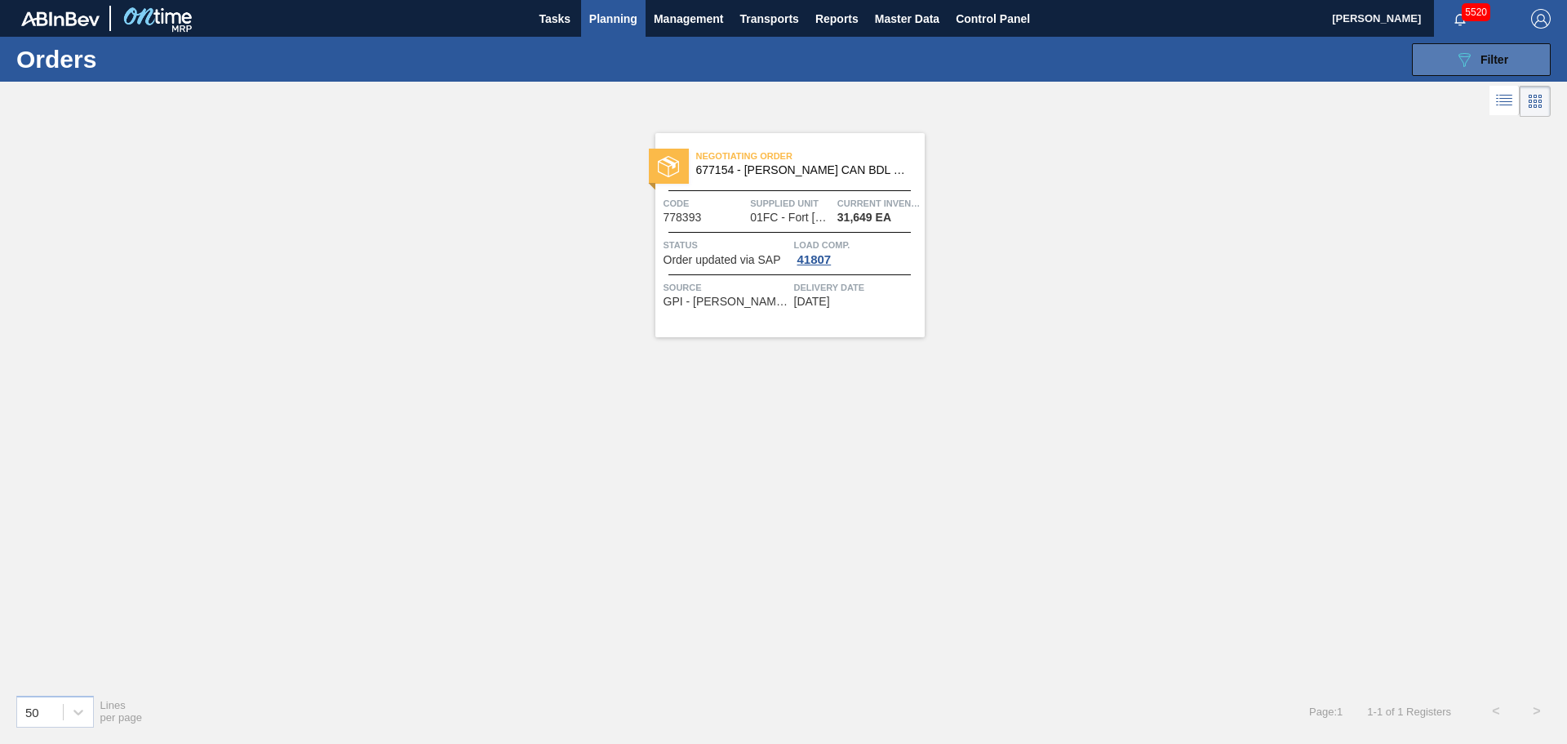
click at [1451, 69] on button "089F7B8B-B2A5-4AFE-B5C0-19BA573D28AC Filter" at bounding box center [1481, 59] width 139 height 33
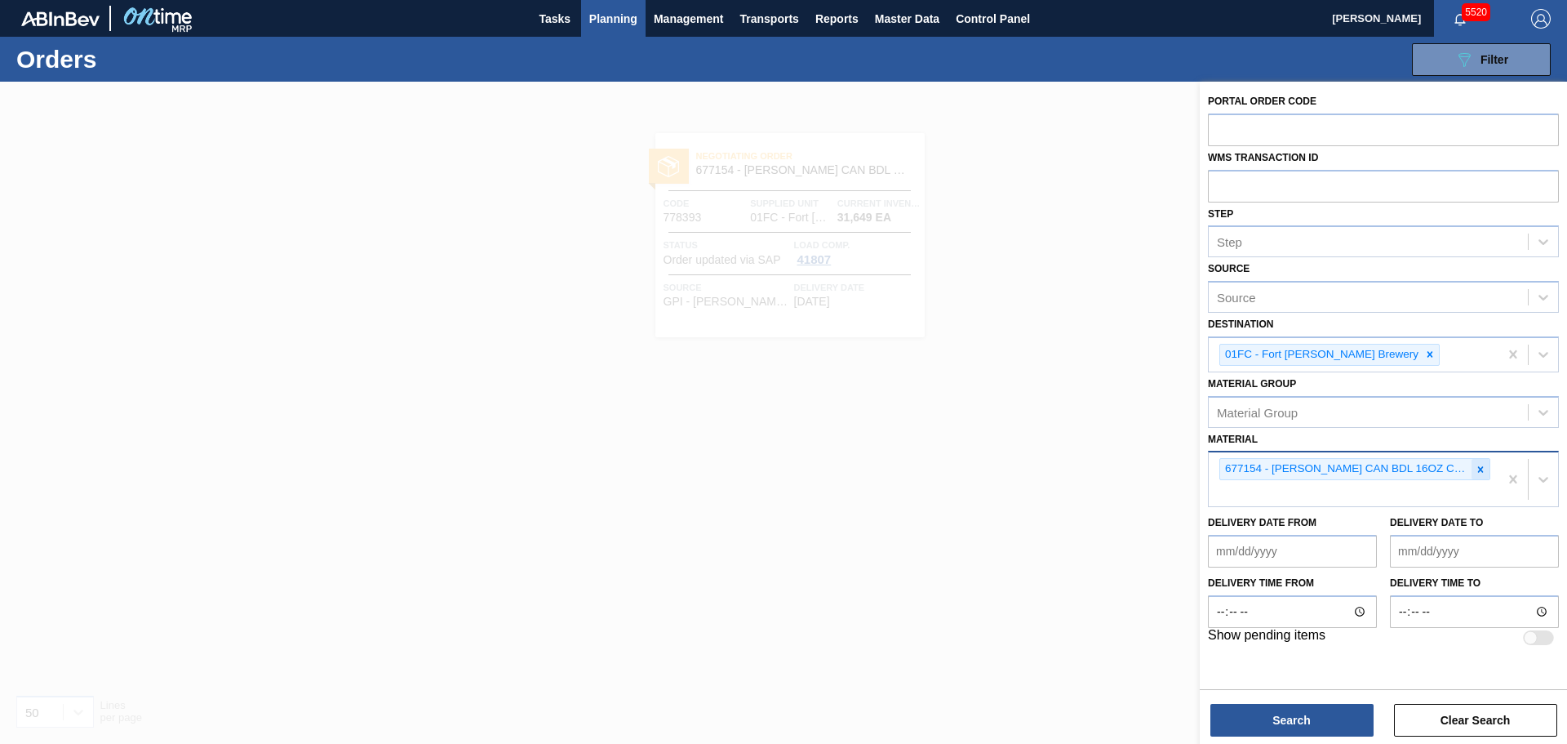
click at [1480, 469] on icon at bounding box center [1481, 469] width 6 height 6
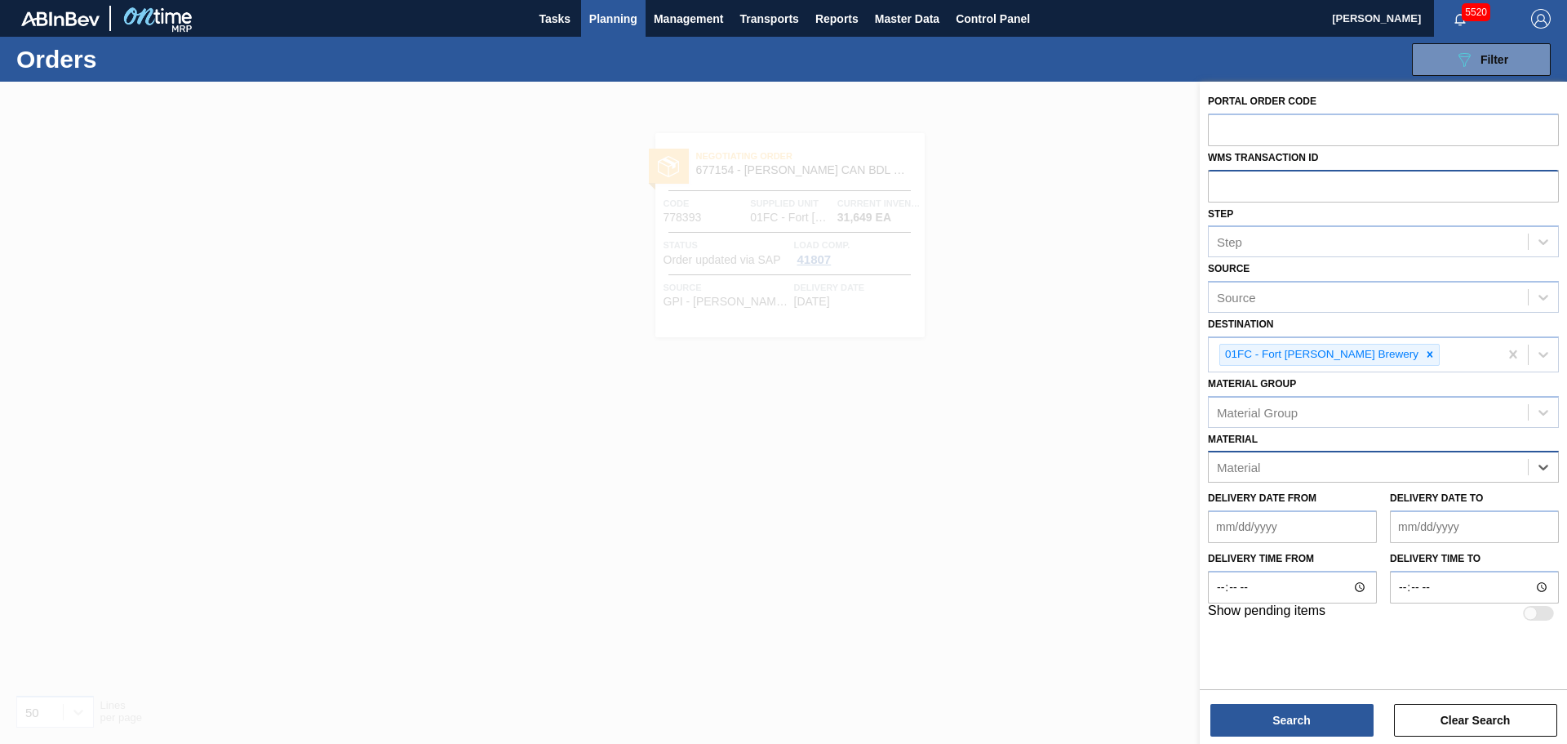
click at [1258, 190] on input "text" at bounding box center [1383, 185] width 351 height 31
type input "0708415"
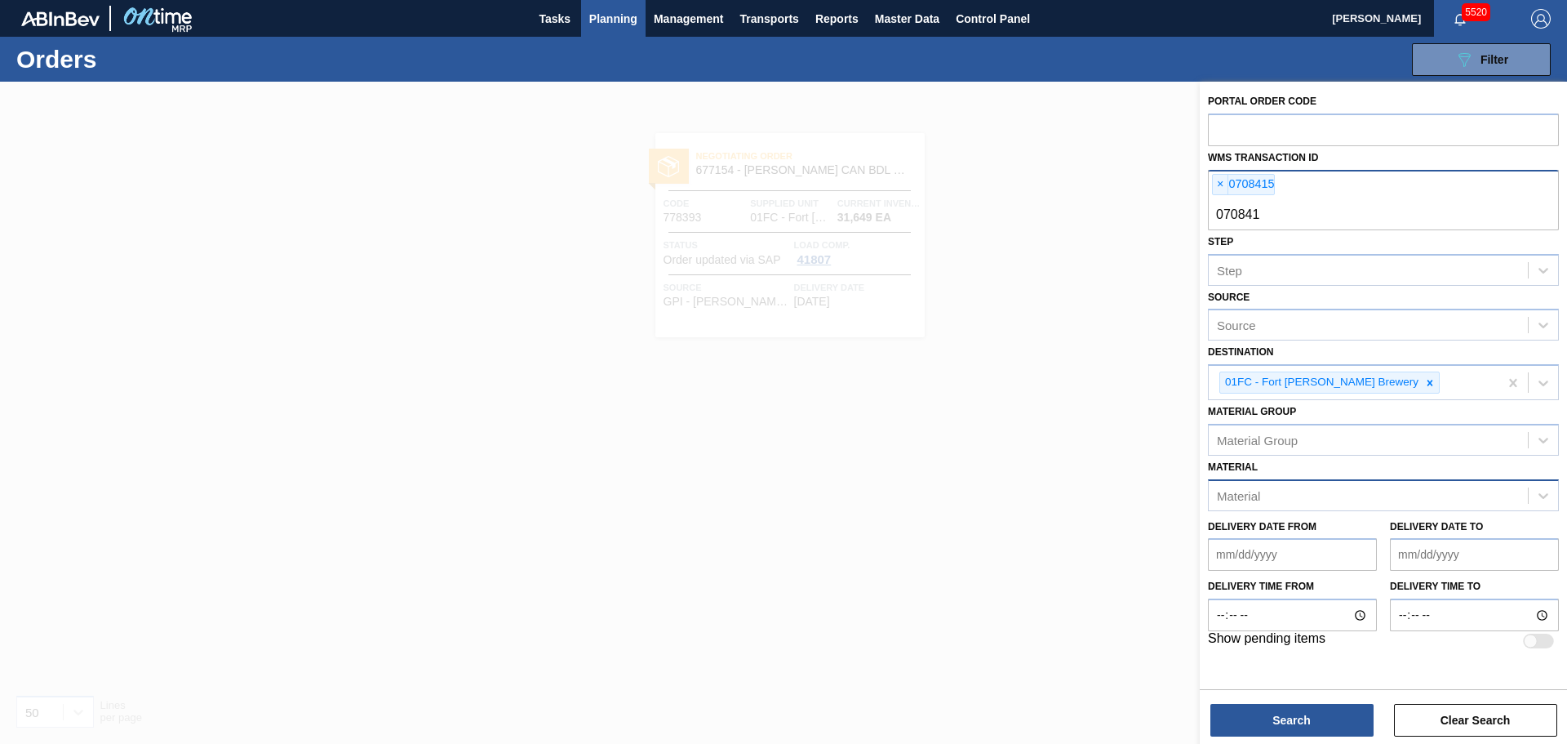
type input "0708416"
type input "0708417"
click at [1326, 712] on button "Search" at bounding box center [1291, 720] width 163 height 33
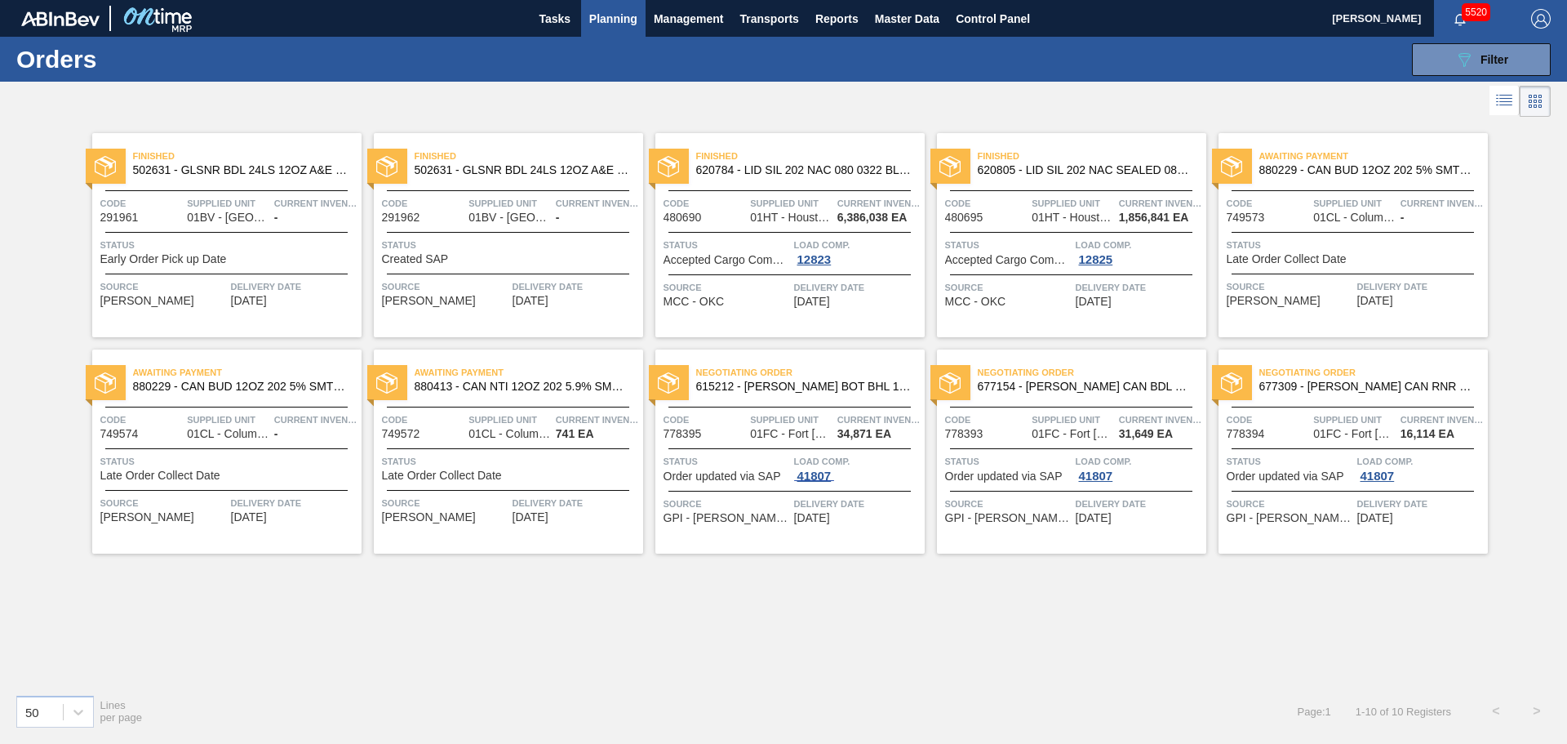
click at [810, 478] on div "41807" at bounding box center [814, 475] width 41 height 13
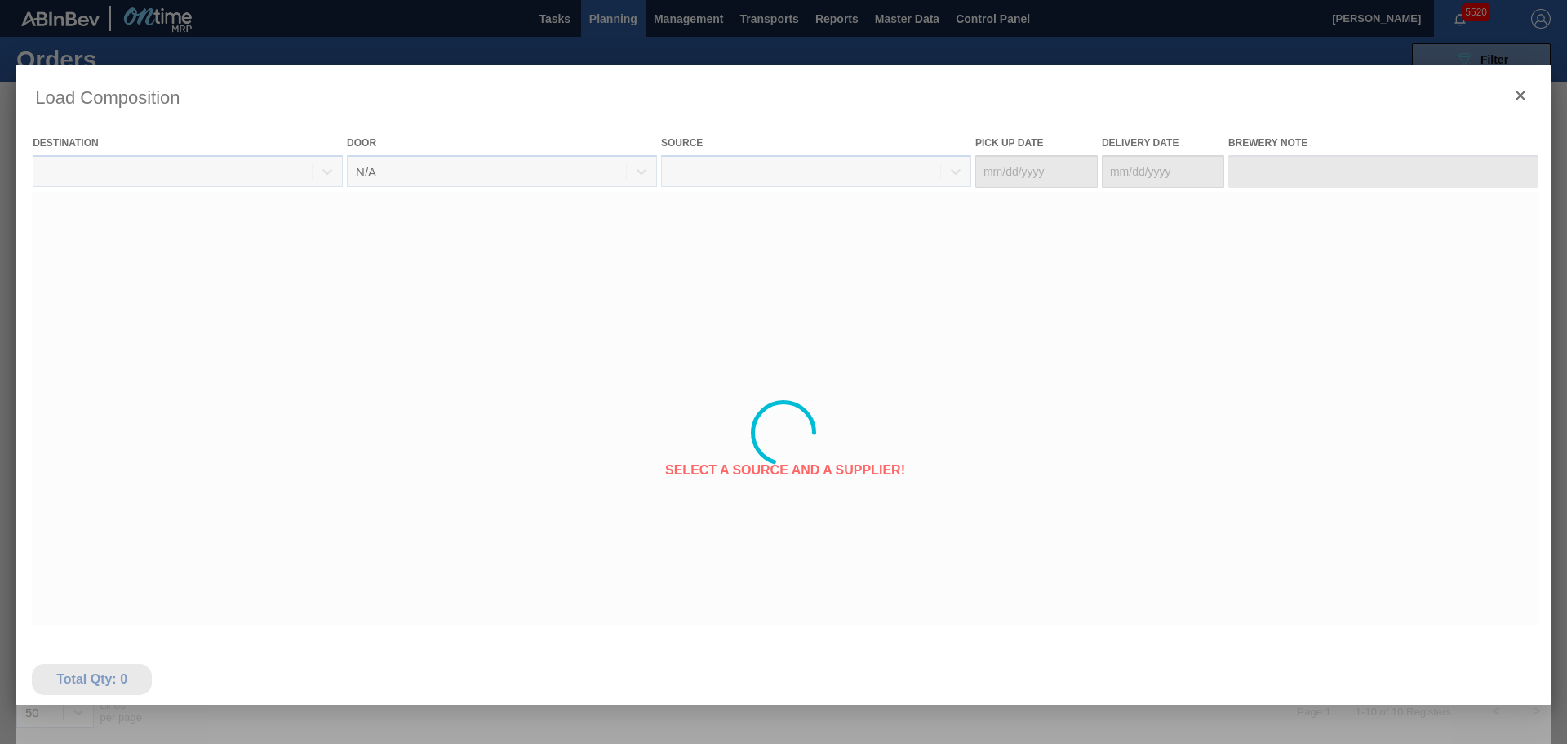
type Date "[DATE]"
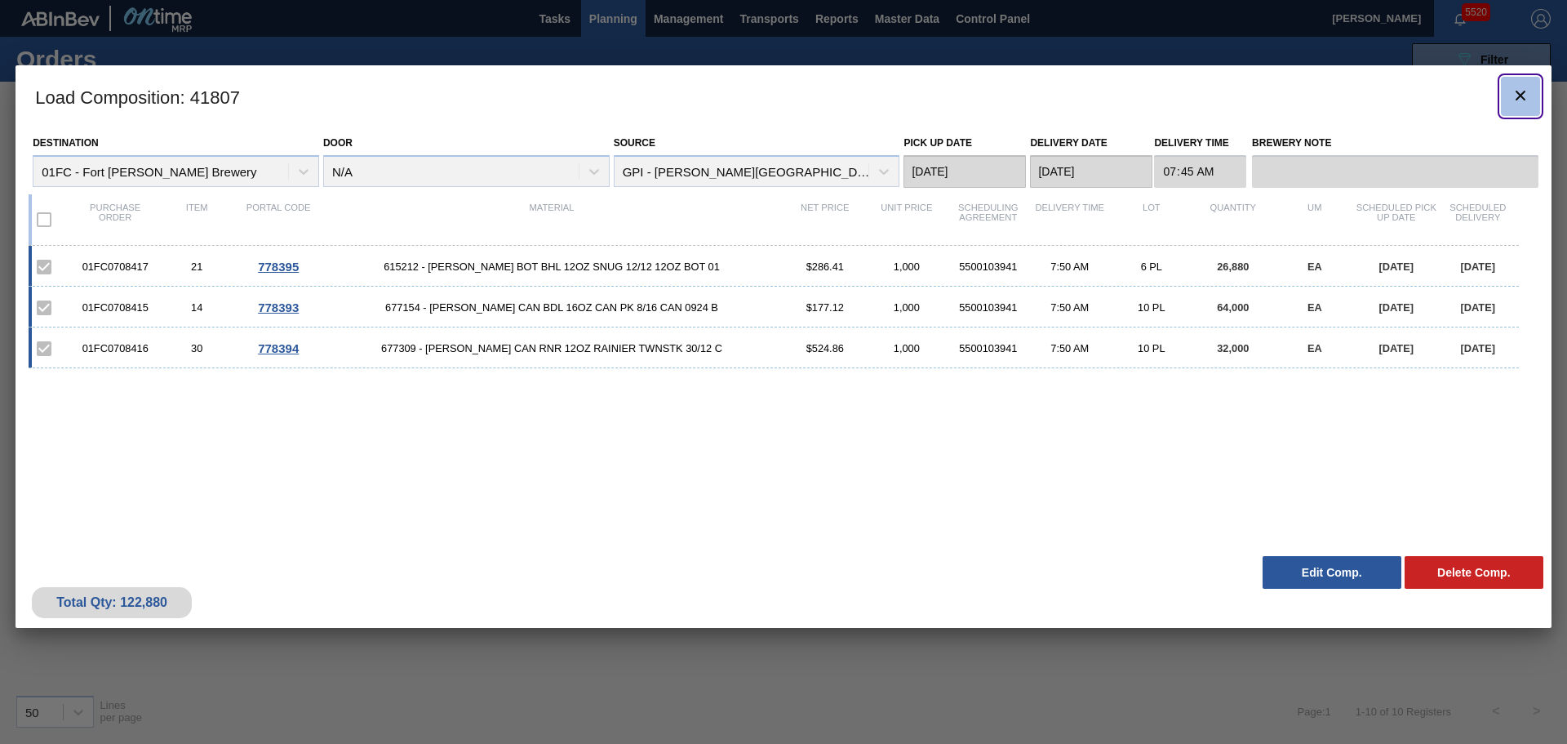
click at [1519, 97] on icon "botão de ícone" at bounding box center [1521, 96] width 10 height 10
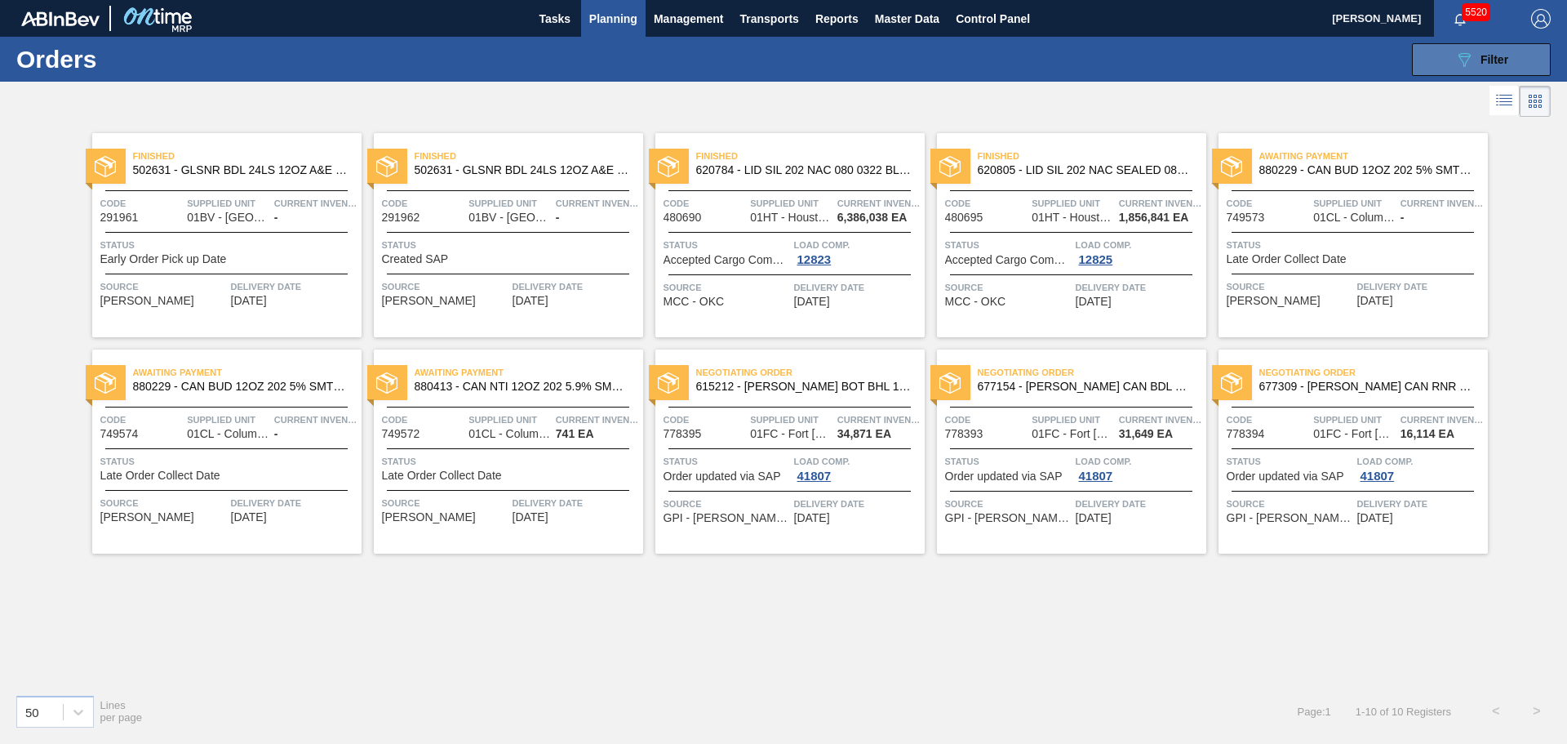
click at [1432, 59] on button "089F7B8B-B2A5-4AFE-B5C0-19BA573D28AC Filter" at bounding box center [1481, 59] width 139 height 33
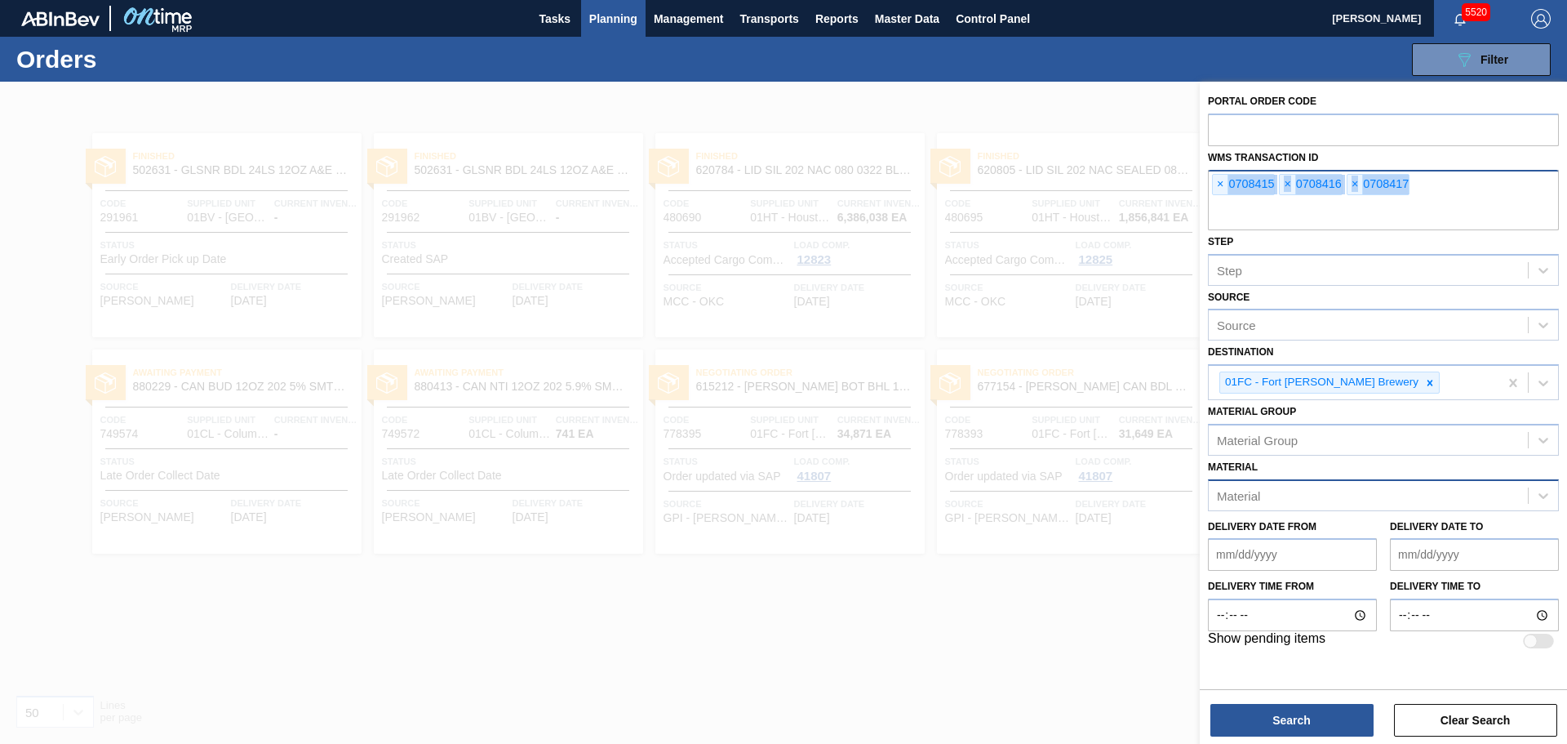
drag, startPoint x: 1440, startPoint y: 190, endPoint x: 1223, endPoint y: 198, distance: 217.3
click at [1207, 187] on div "Portal Order Code WMS Transaction ID × 0708415 × 0708416 × 0708417 Step Step So…" at bounding box center [1383, 370] width 367 height 577
copy div "× 0708415 × 0708416 × 0708417"
click at [926, 621] on div at bounding box center [783, 454] width 1567 height 744
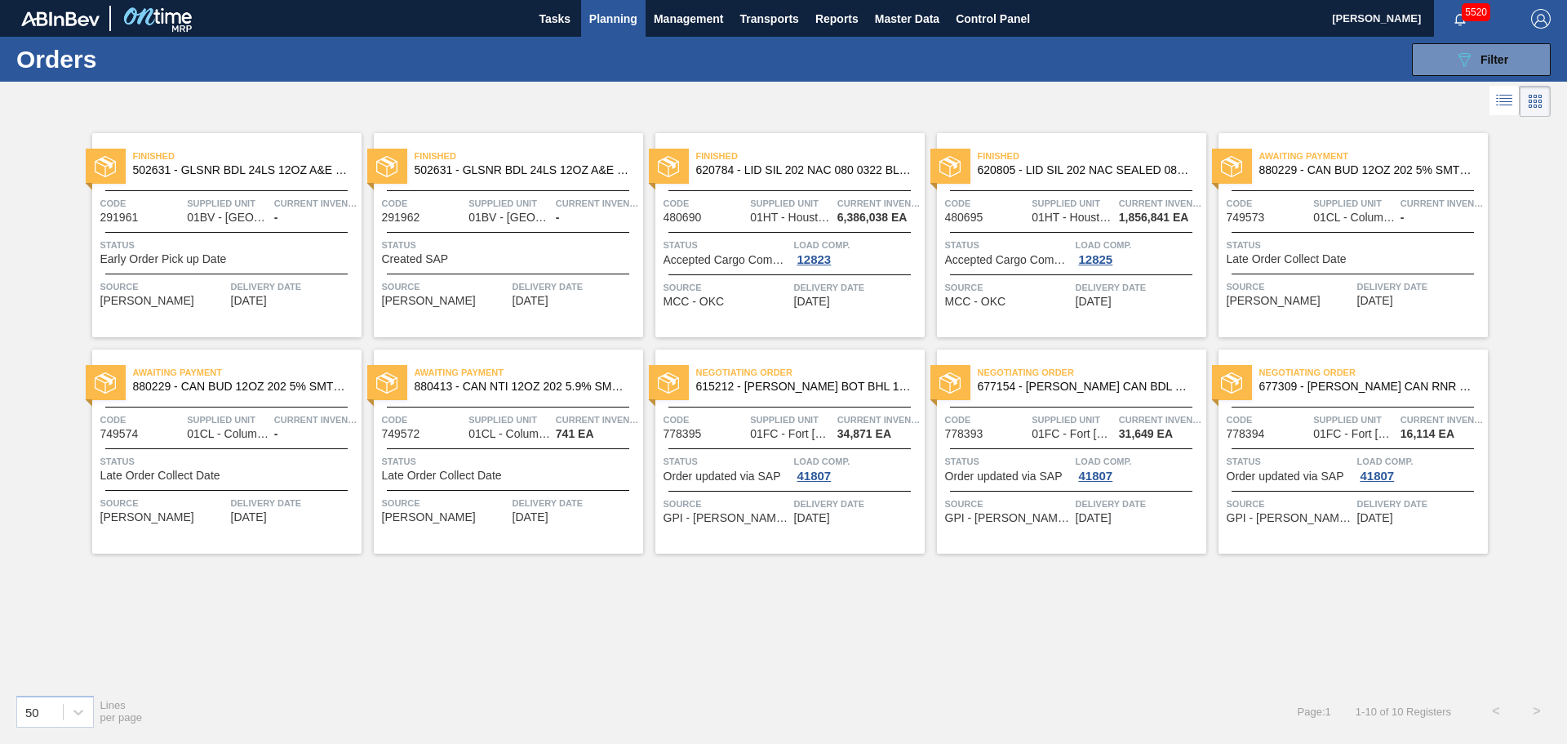
click at [744, 169] on span "620784 - LID SIL 202 NAC 080 0322 BLU ETCH EPOXY" at bounding box center [803, 170] width 215 height 12
click at [1339, 312] on div "Awaiting Payment 880229 - CAN BUD 12OZ 202 5% SMTH 0922 6PACK BEER Code 749573 …" at bounding box center [1353, 235] width 269 height 204
click at [892, 405] on div "Negotiating Order 615212 - [PERSON_NAME] BOT BHL 12OZ SNUG 12/12 12OZ BOT 01 Co…" at bounding box center [789, 451] width 269 height 204
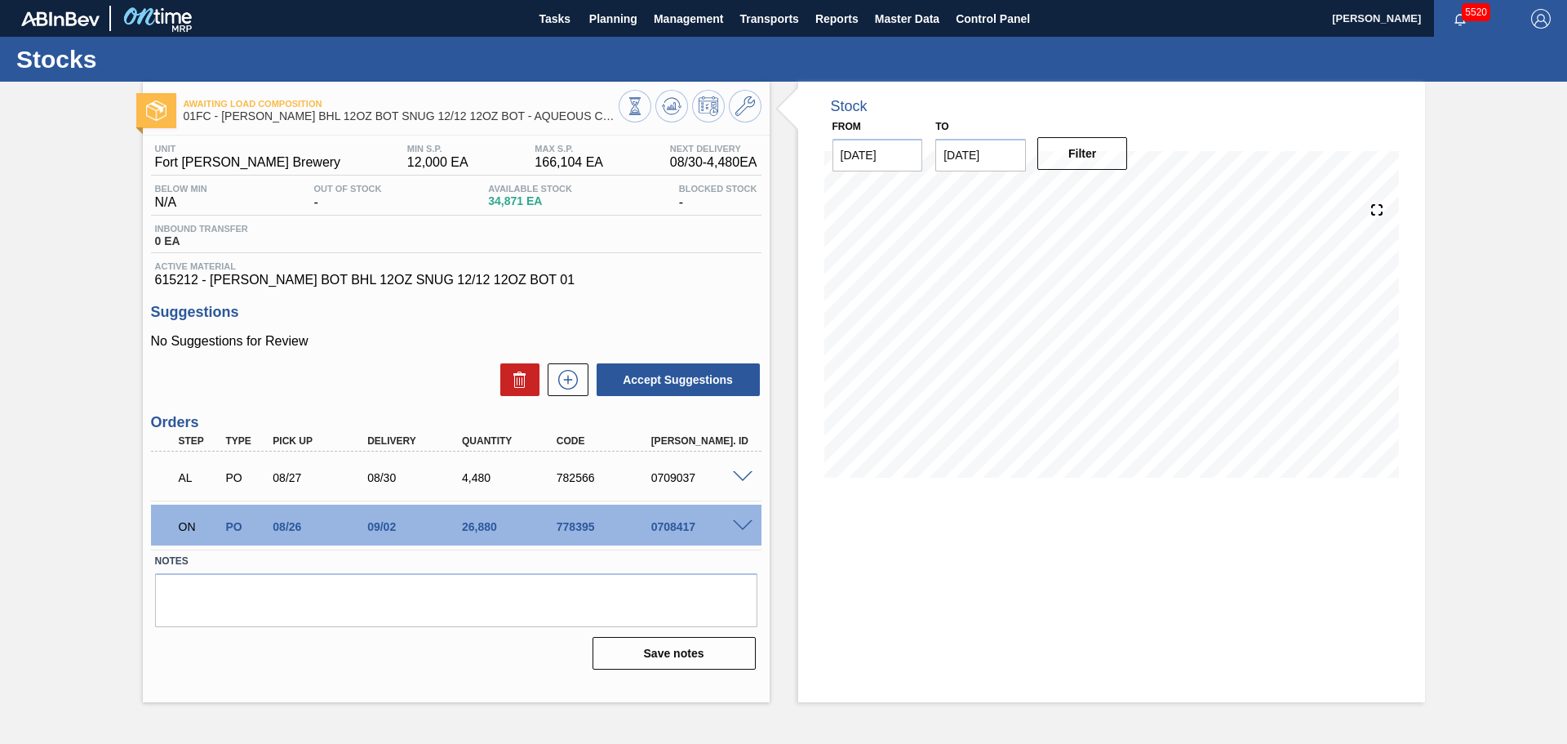
click at [741, 531] on span at bounding box center [743, 526] width 20 height 12
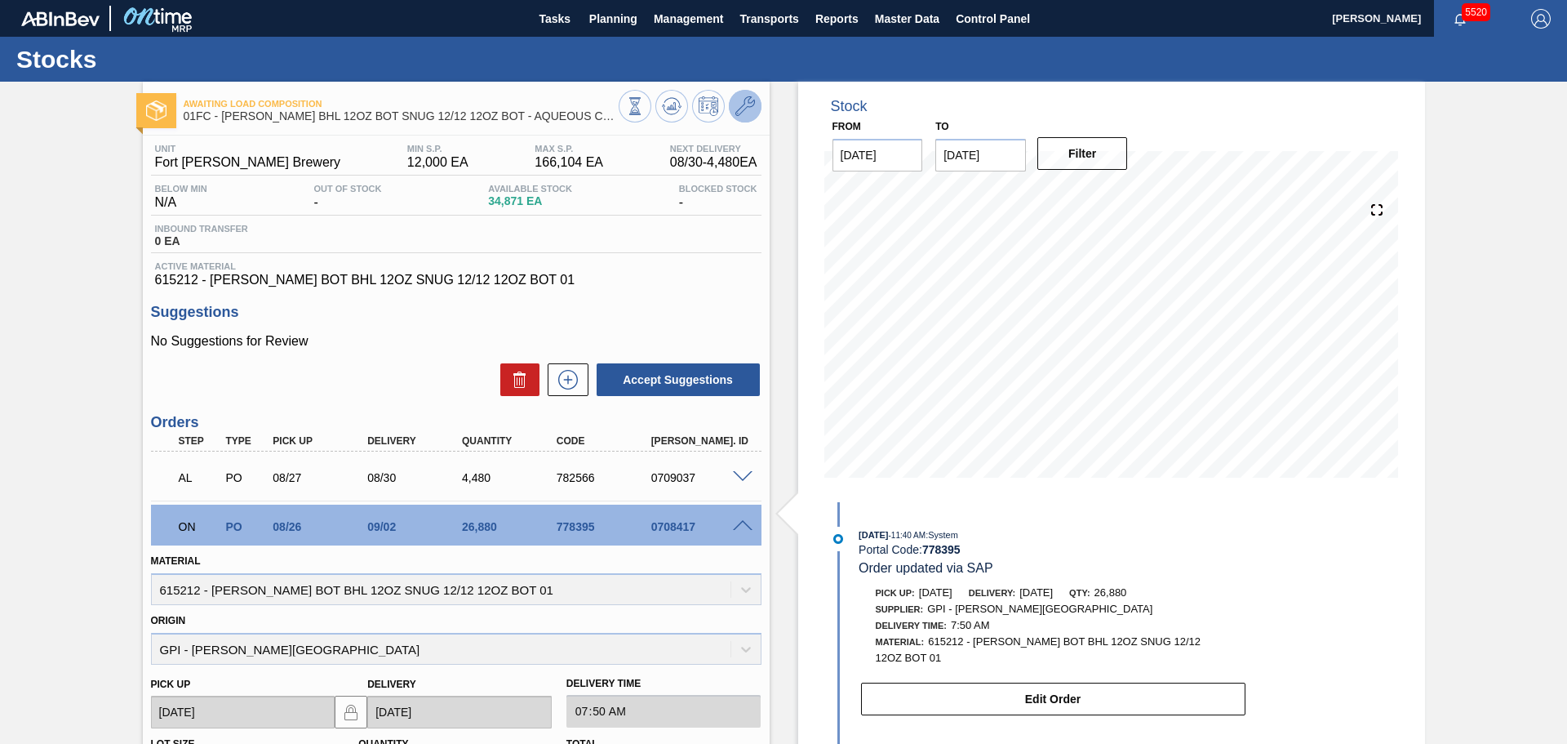
click at [741, 110] on icon at bounding box center [745, 106] width 20 height 20
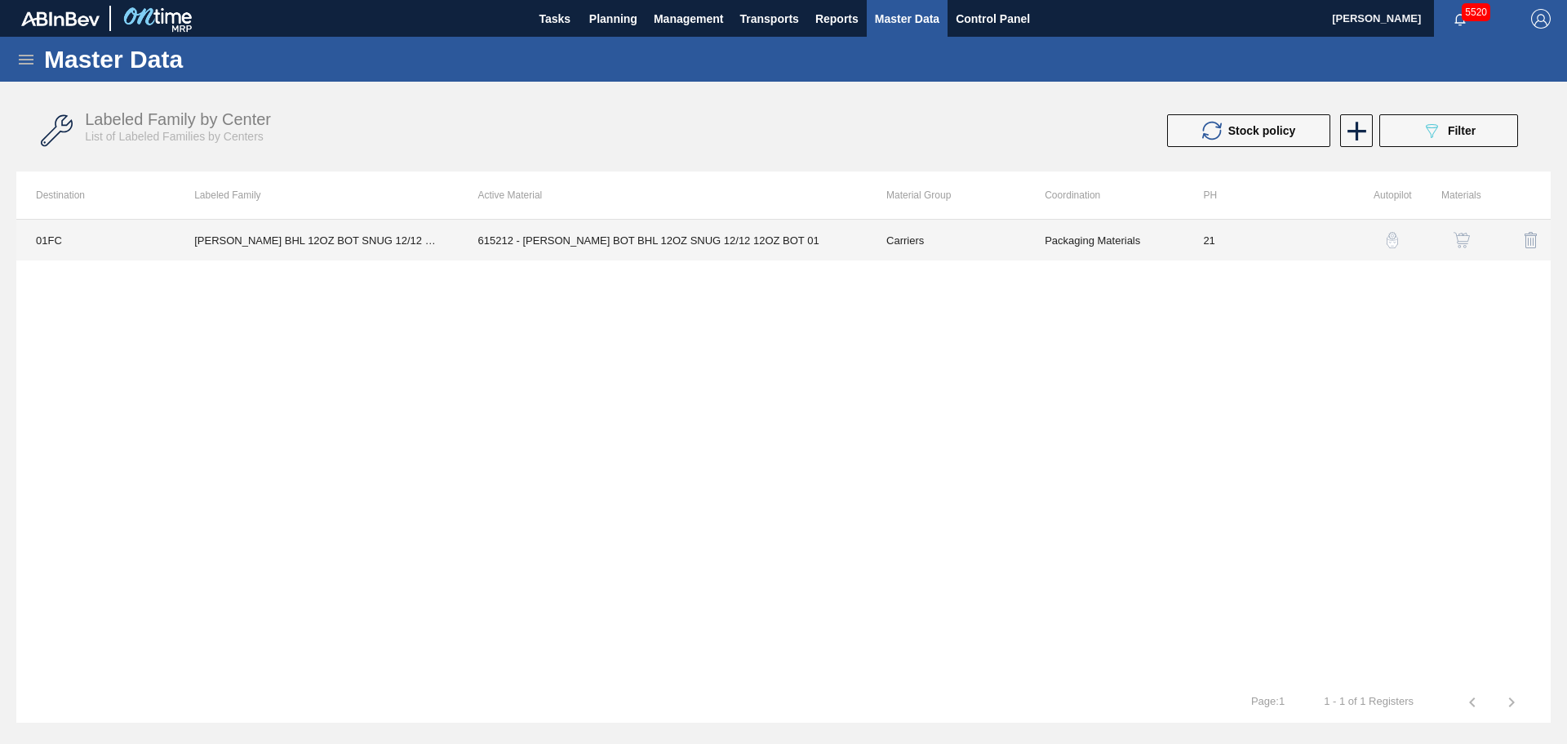
click at [691, 240] on td "615212 - [PERSON_NAME] BOT BHL 12OZ SNUG 12/12 12OZ BOT 01" at bounding box center [663, 240] width 408 height 41
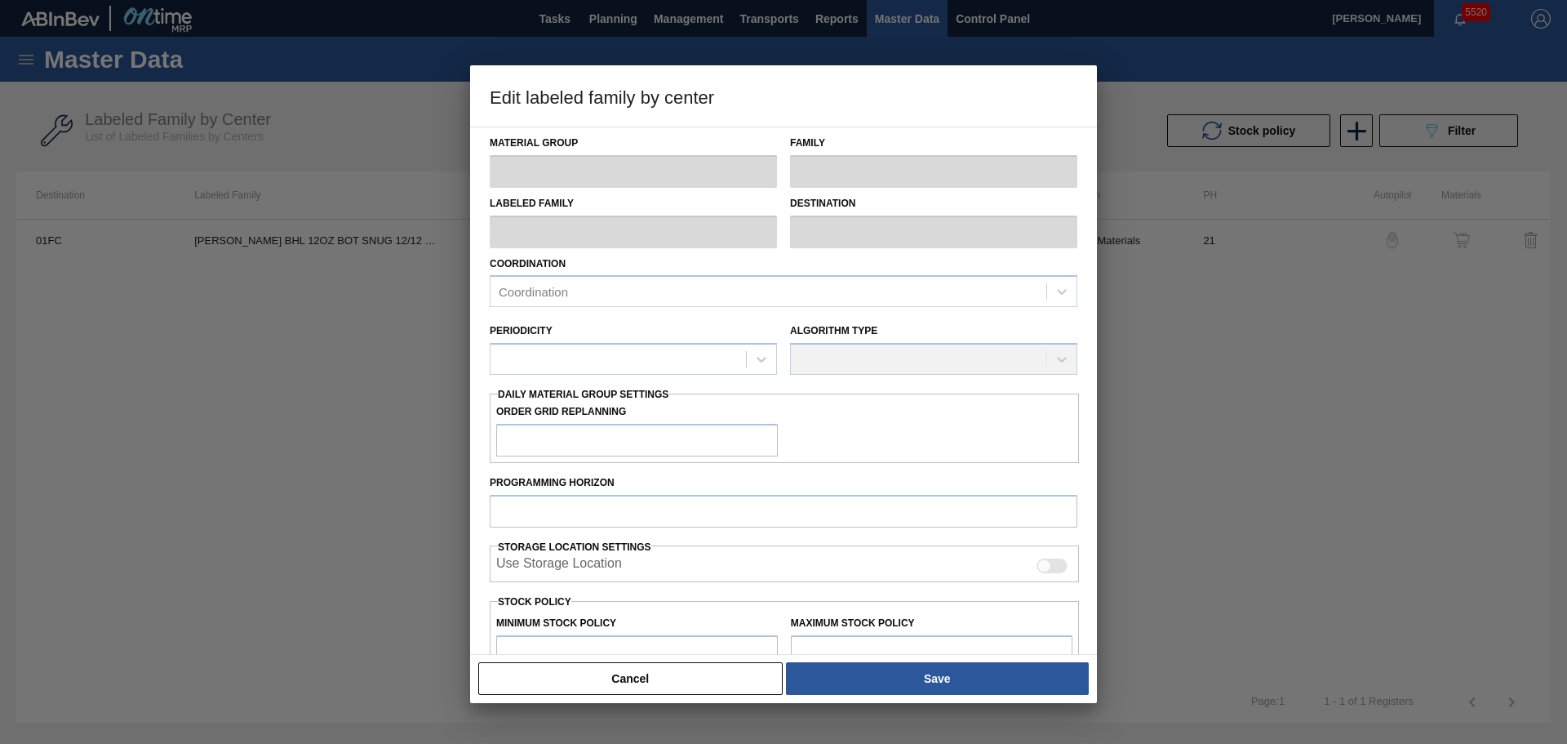
type input "Carriers"
type input "Bottle Carriers"
type input "[PERSON_NAME] BHL 12OZ BOT SNUG 12/12 12OZ BOT - AQUEOUS COATING"
type input "01FC - Fort [PERSON_NAME] Brewery"
type input "21"
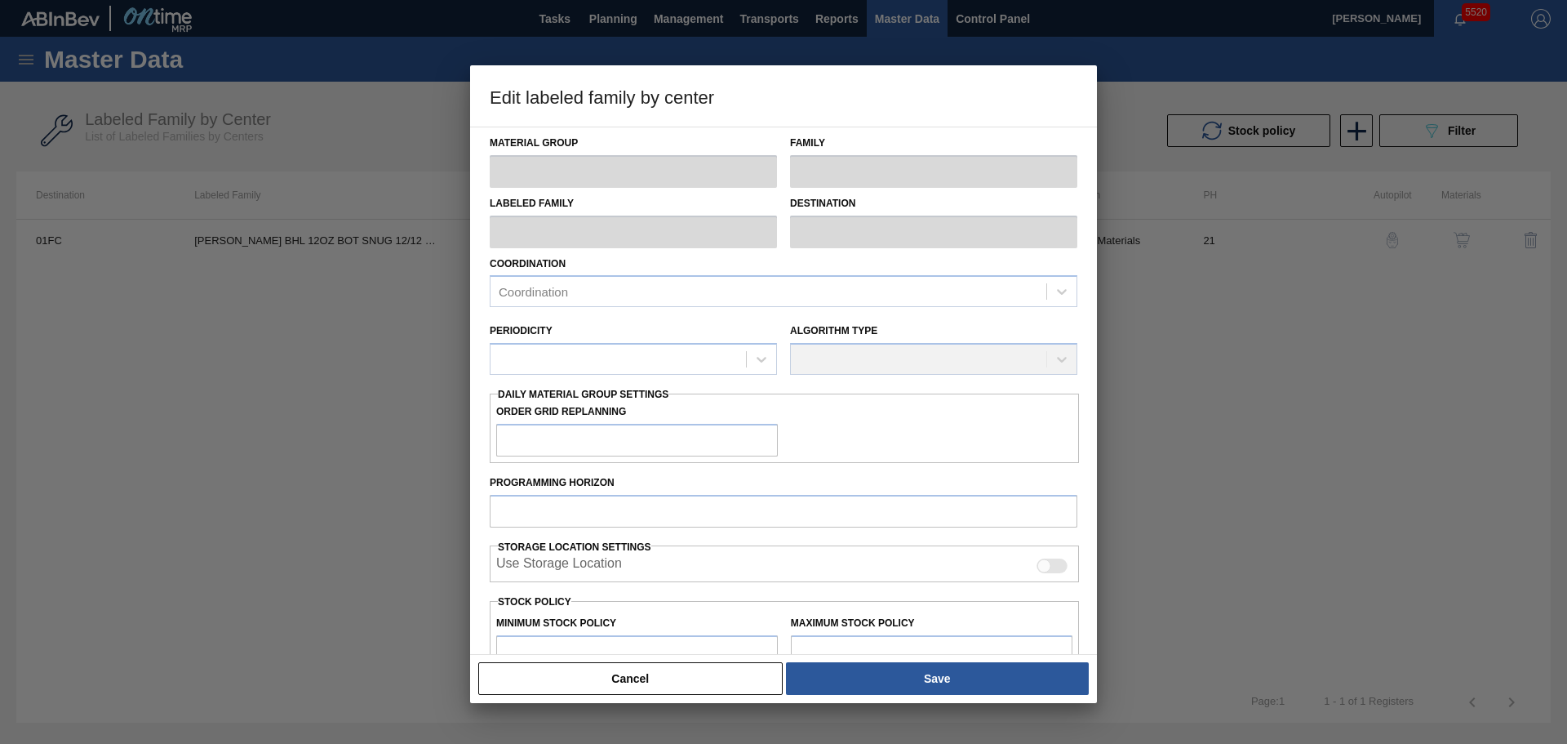
type input "12,000"
type input "166,104"
type input "4"
type input "18,164"
checkbox input "true"
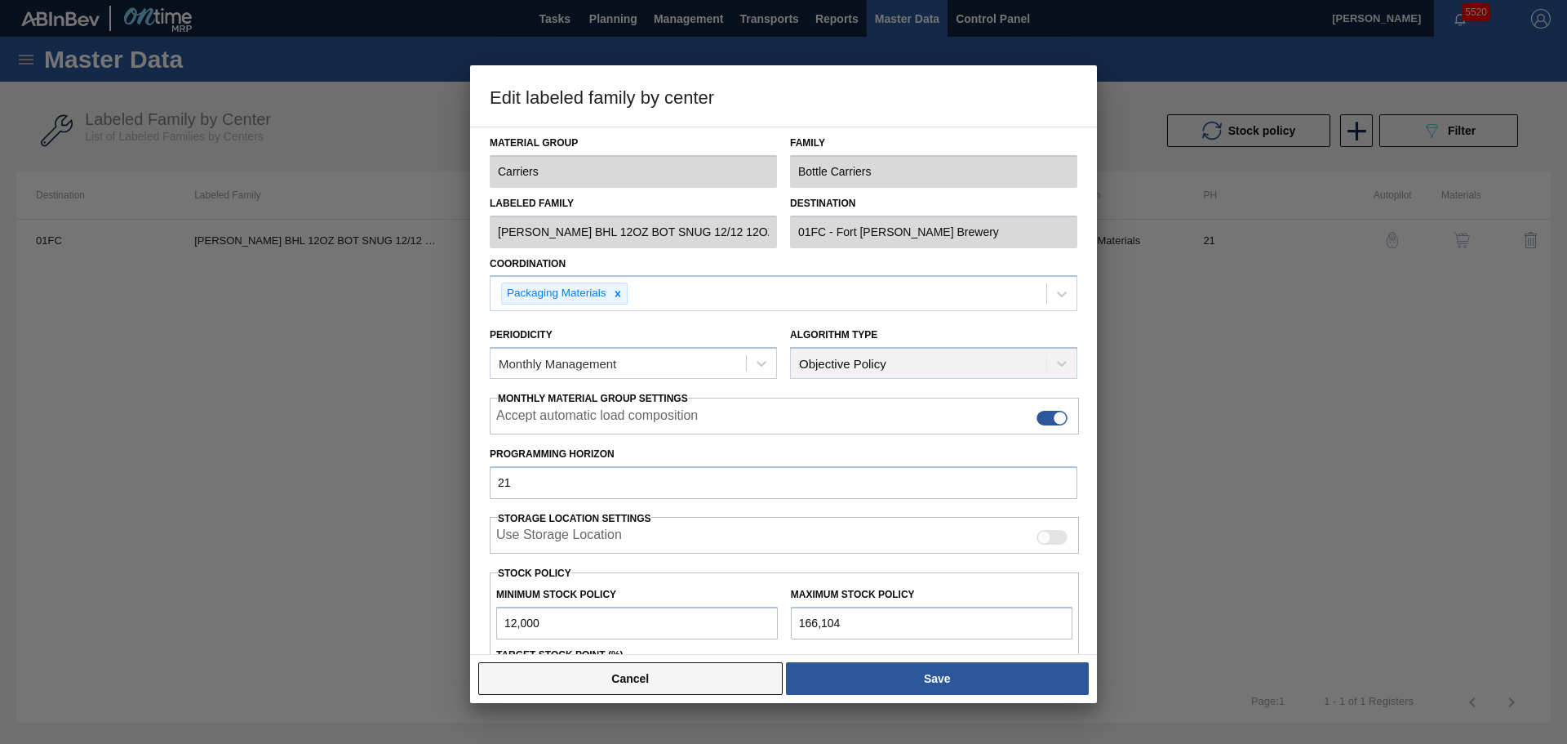
click at [738, 682] on button "Cancel" at bounding box center [630, 678] width 304 height 33
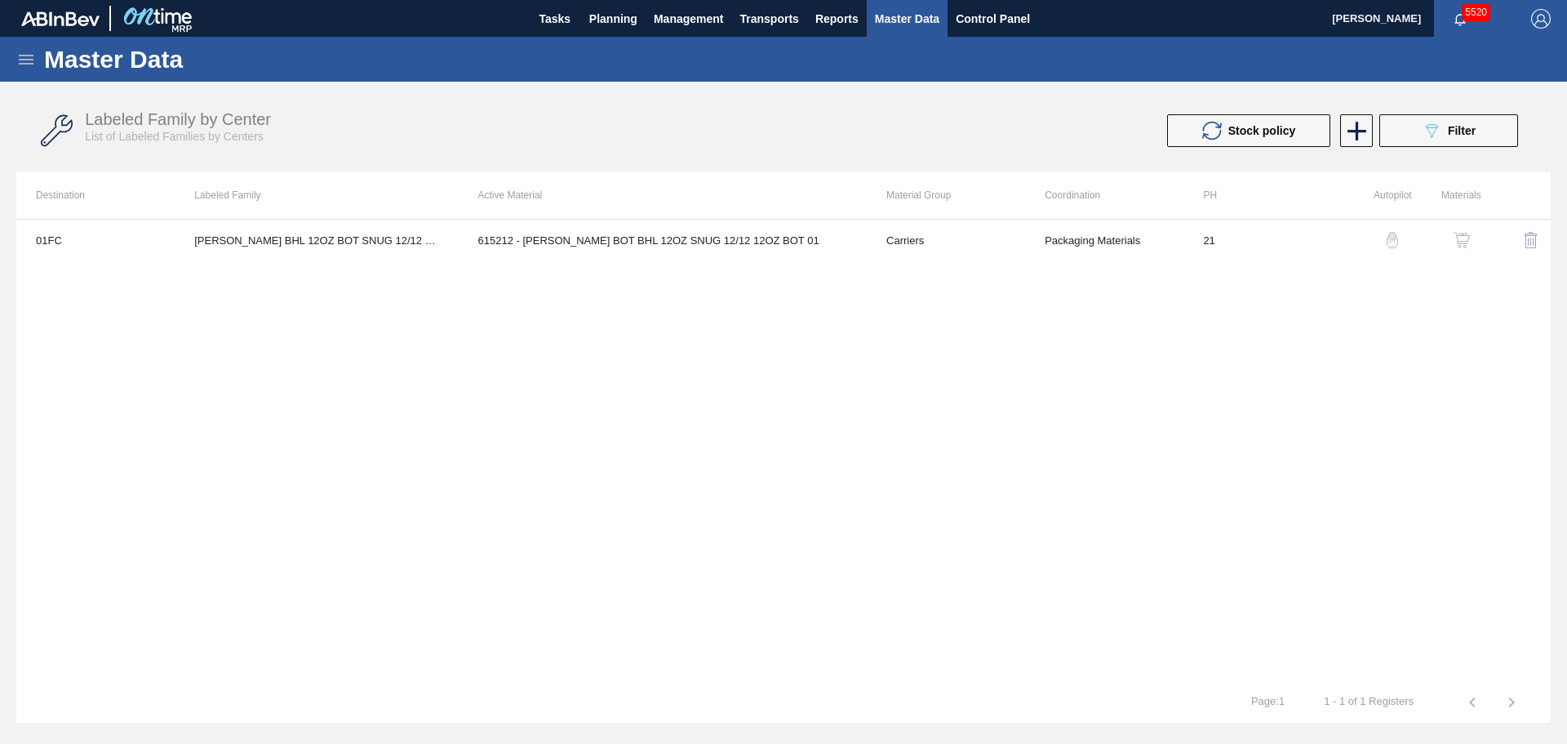
click at [1455, 237] on img "button" at bounding box center [1462, 240] width 16 height 16
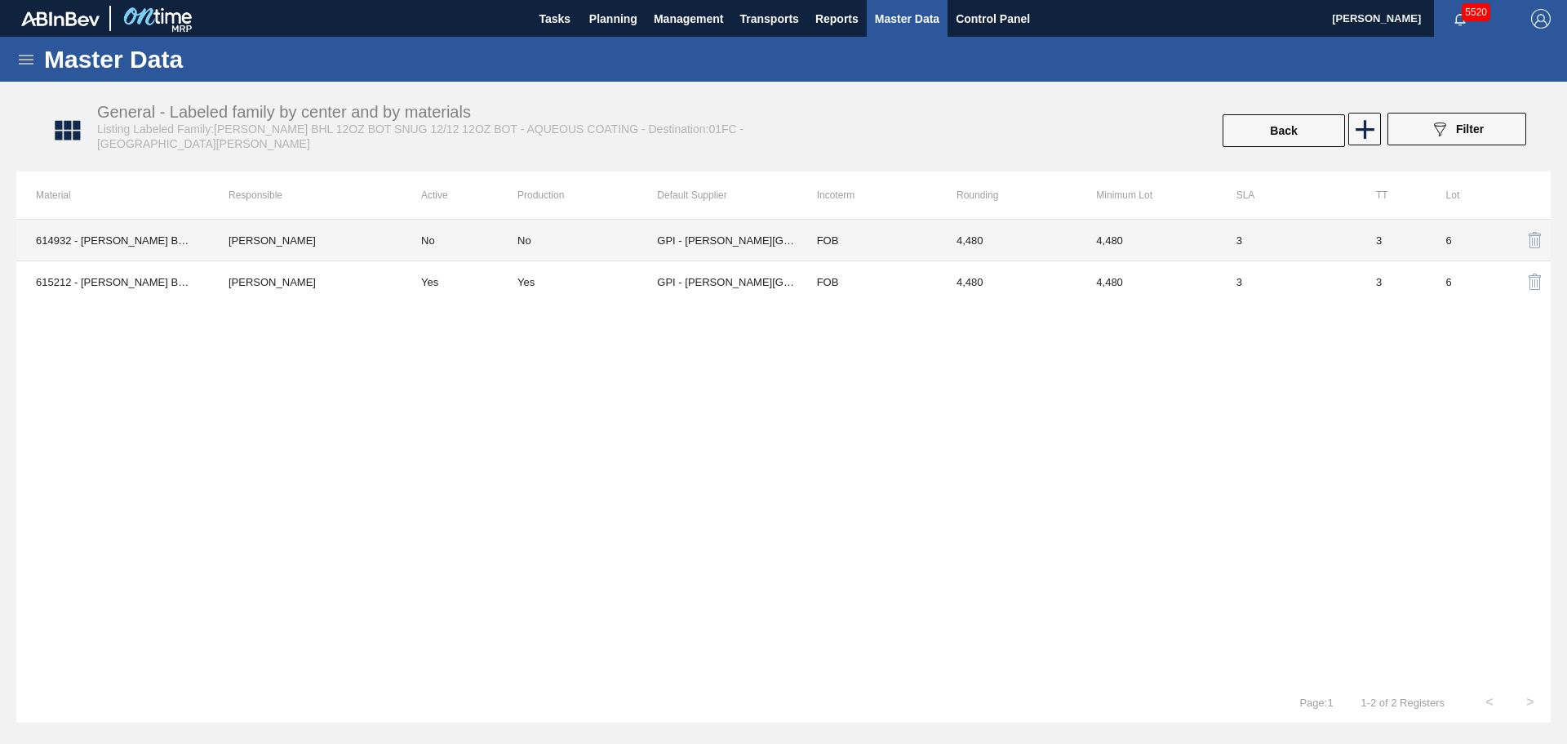
click at [697, 238] on td "GPI - [PERSON_NAME][GEOGRAPHIC_DATA]" at bounding box center [727, 241] width 140 height 42
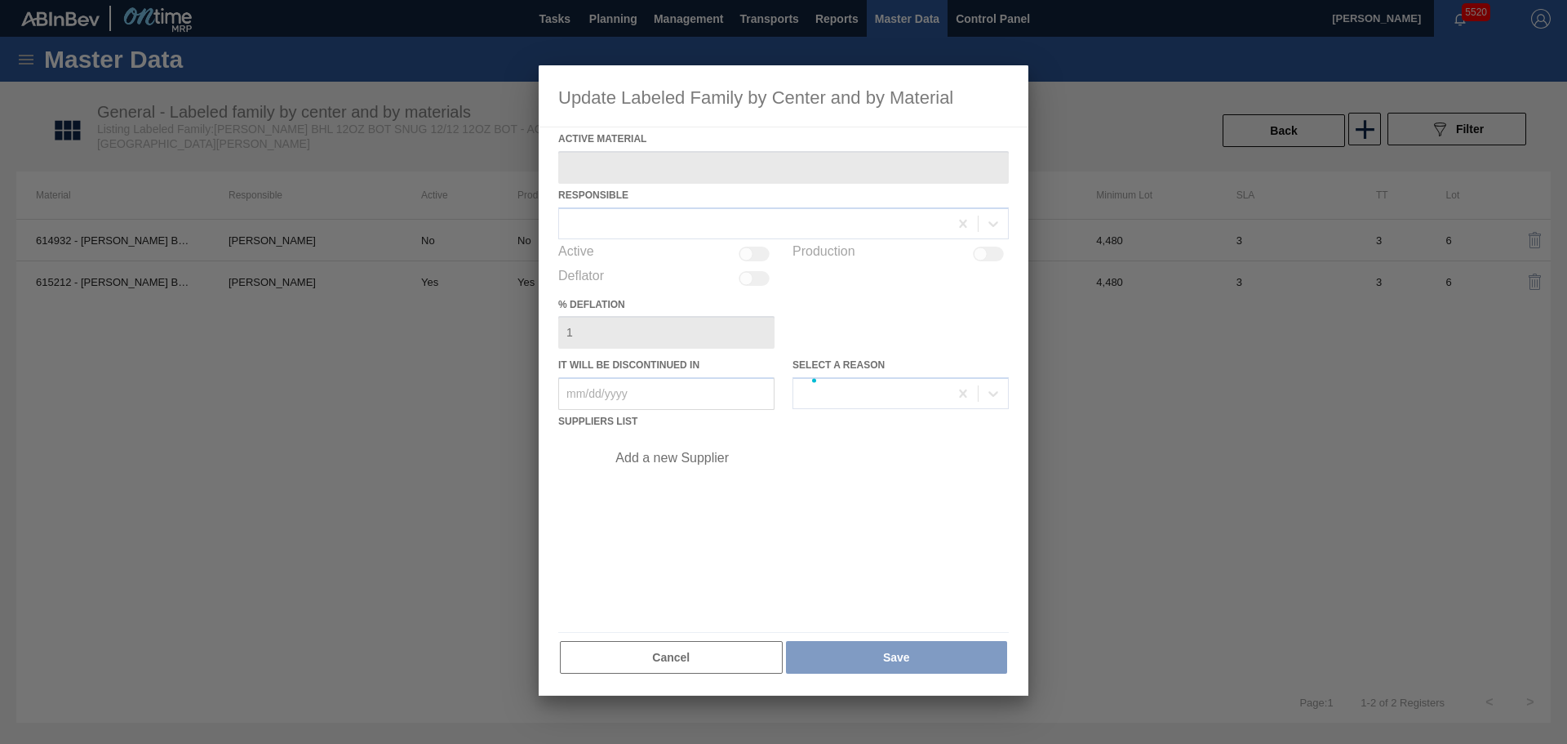
type Material "614932 - [PERSON_NAME] BOT BHL 12OZ SNUG 12/12 12OZ BOT 05"
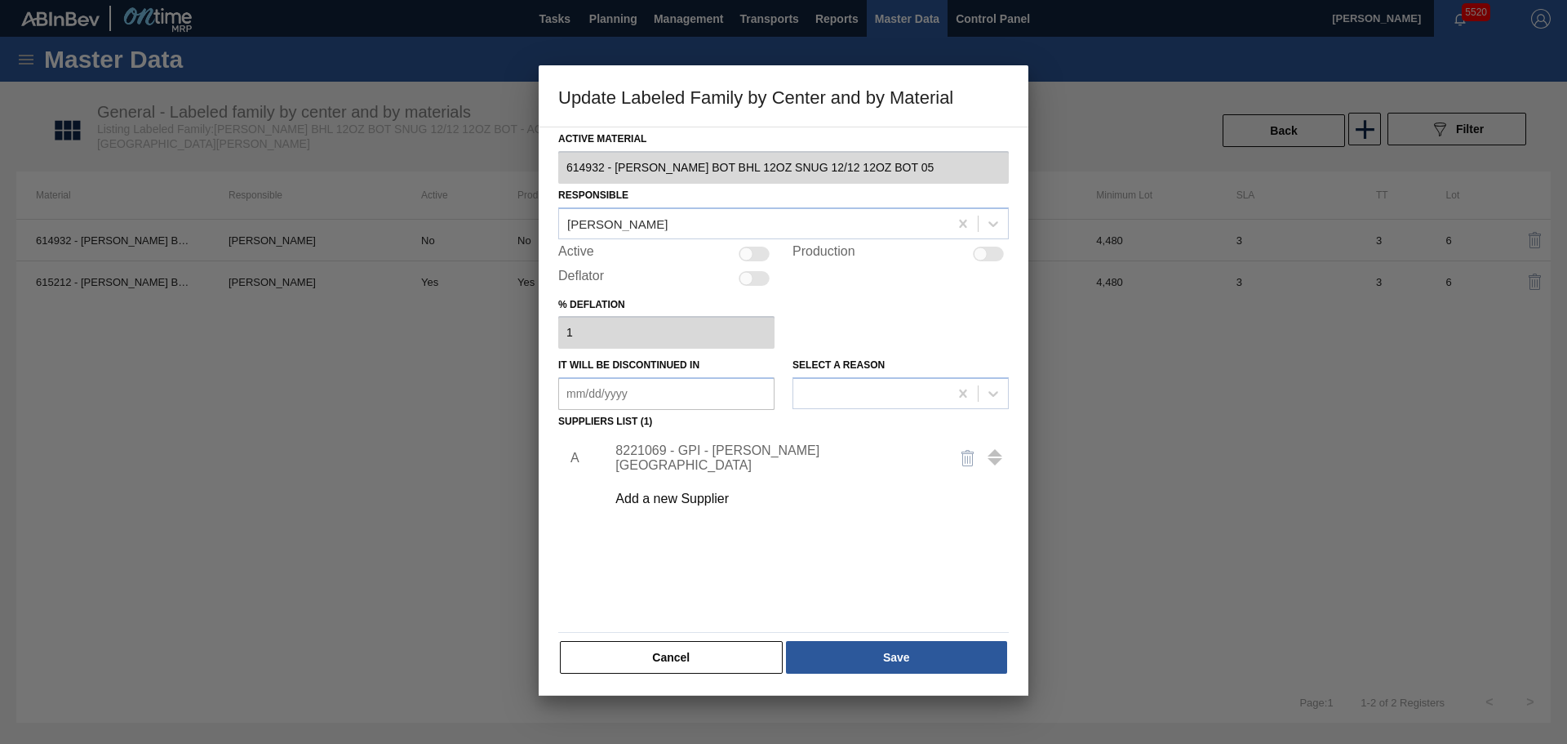
click at [722, 456] on div "8221069 - GPI - [PERSON_NAME][GEOGRAPHIC_DATA]" at bounding box center [775, 457] width 320 height 29
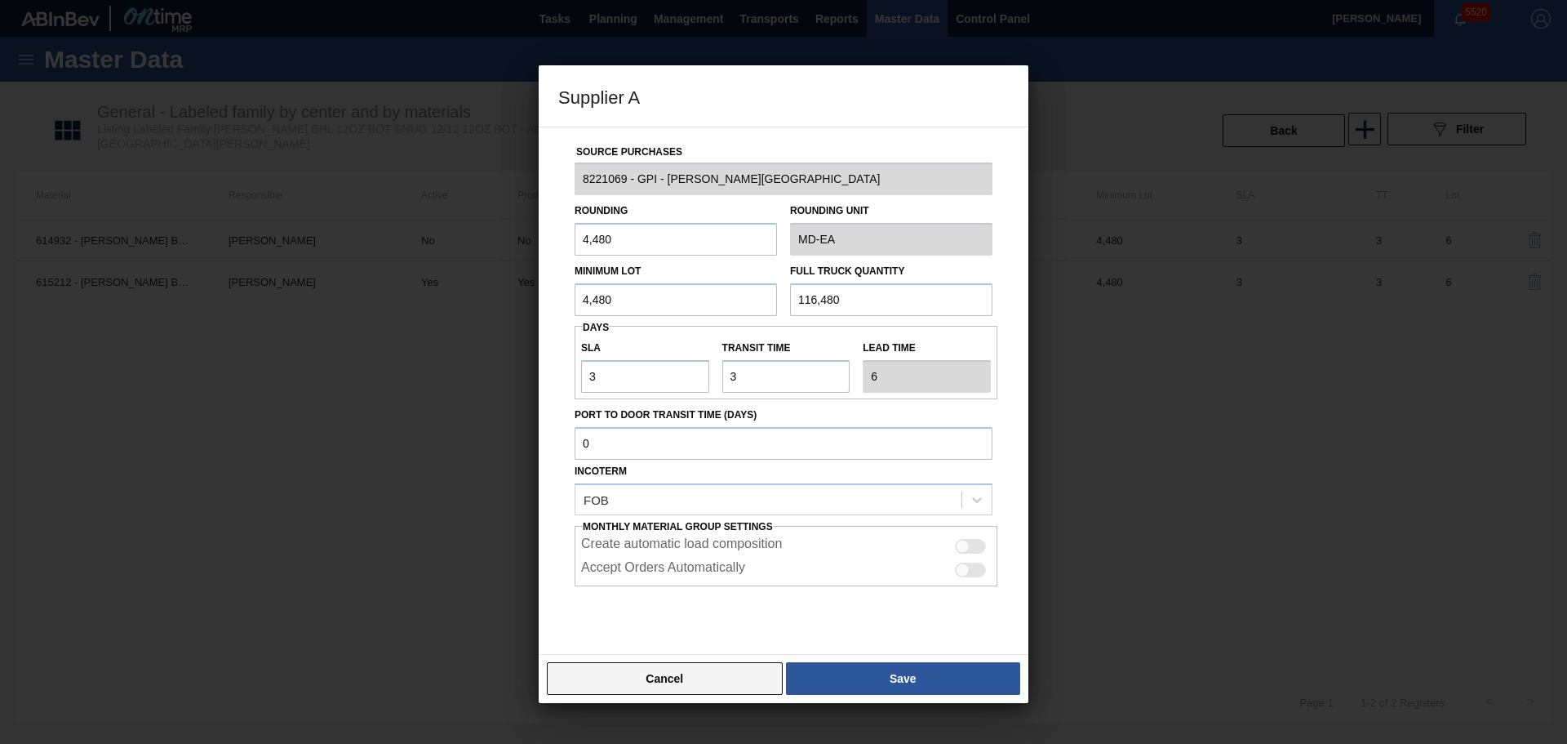
click at [757, 684] on button "Cancel" at bounding box center [665, 678] width 236 height 33
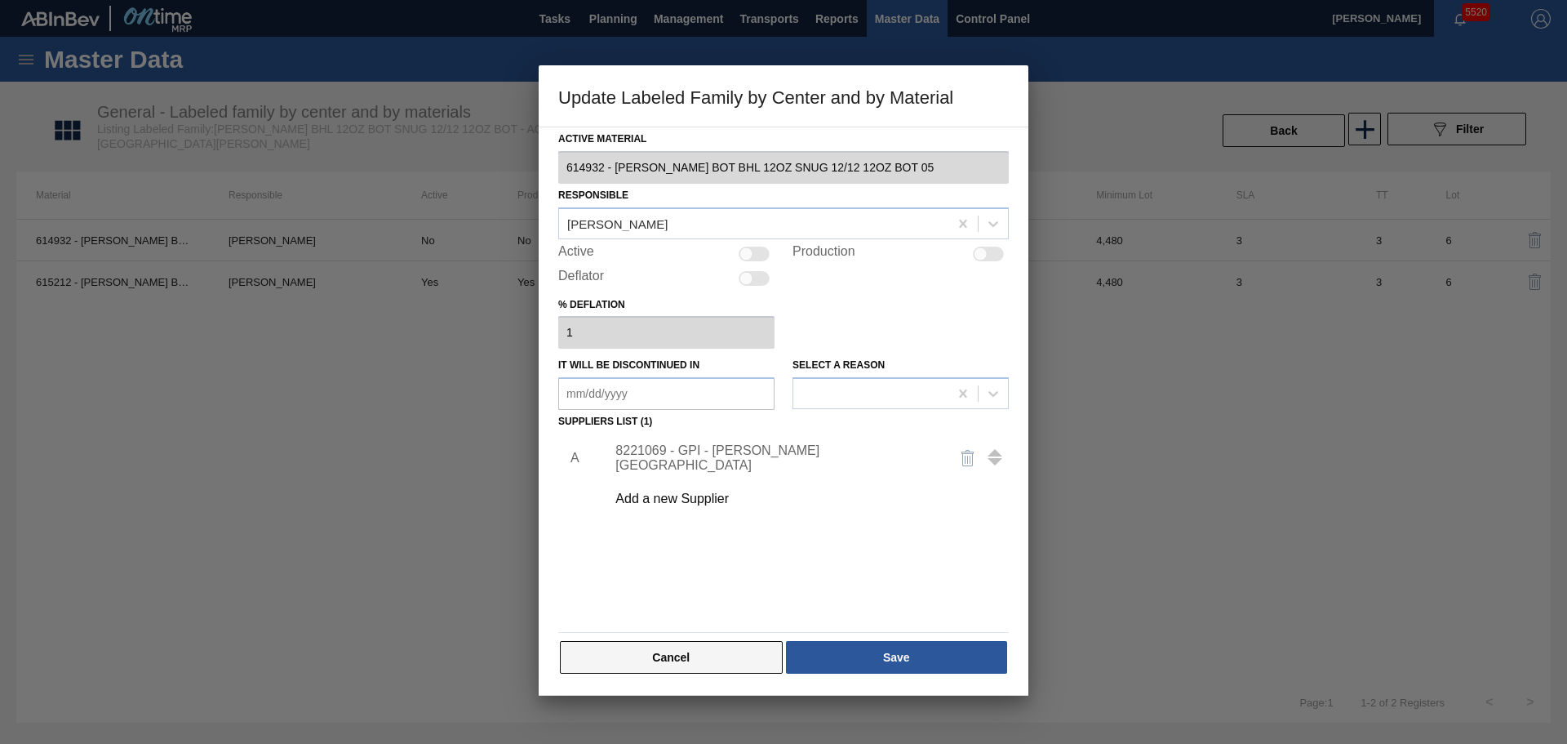
click at [757, 666] on button "Cancel" at bounding box center [671, 657] width 223 height 33
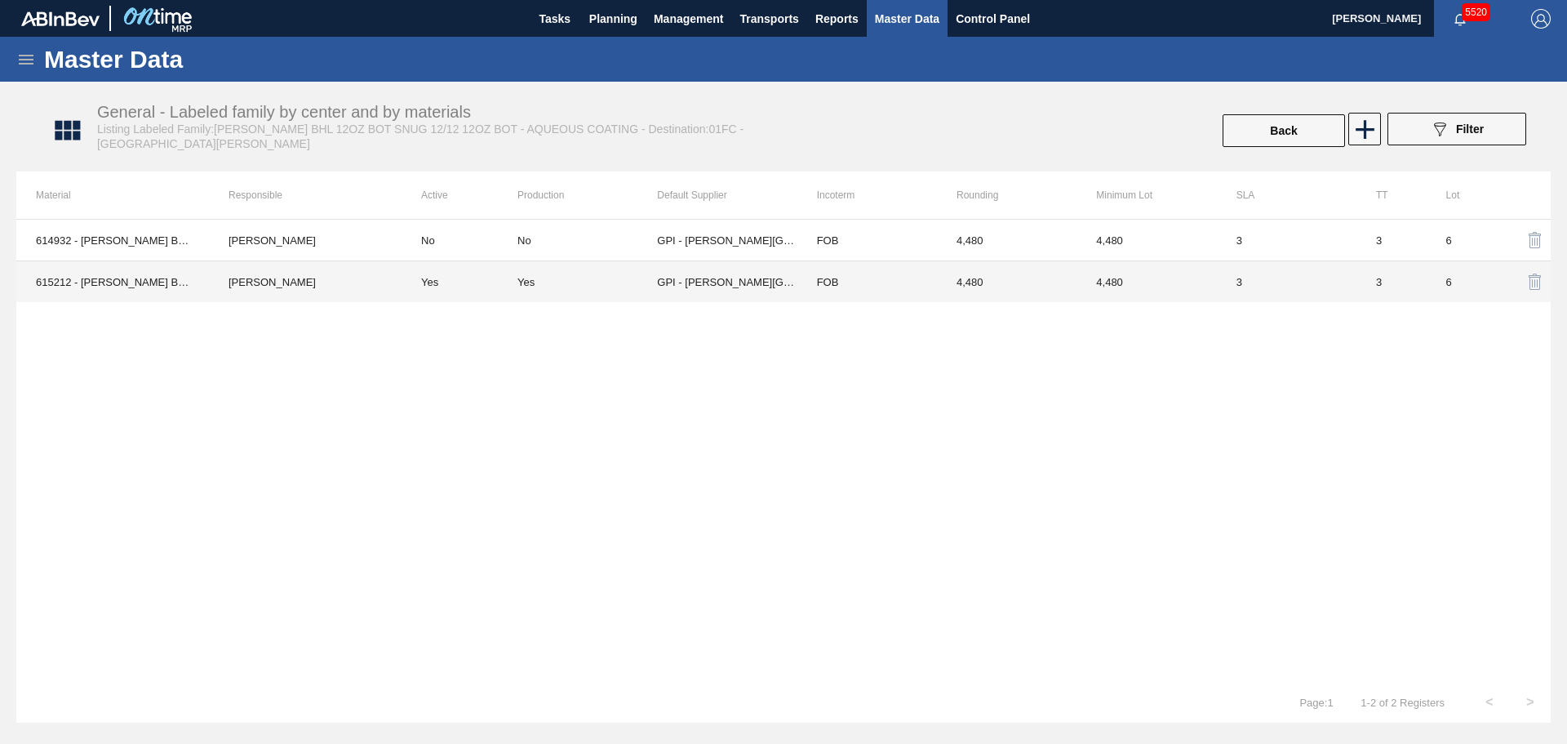
click at [668, 277] on td "GPI - [PERSON_NAME][GEOGRAPHIC_DATA]" at bounding box center [727, 282] width 140 height 42
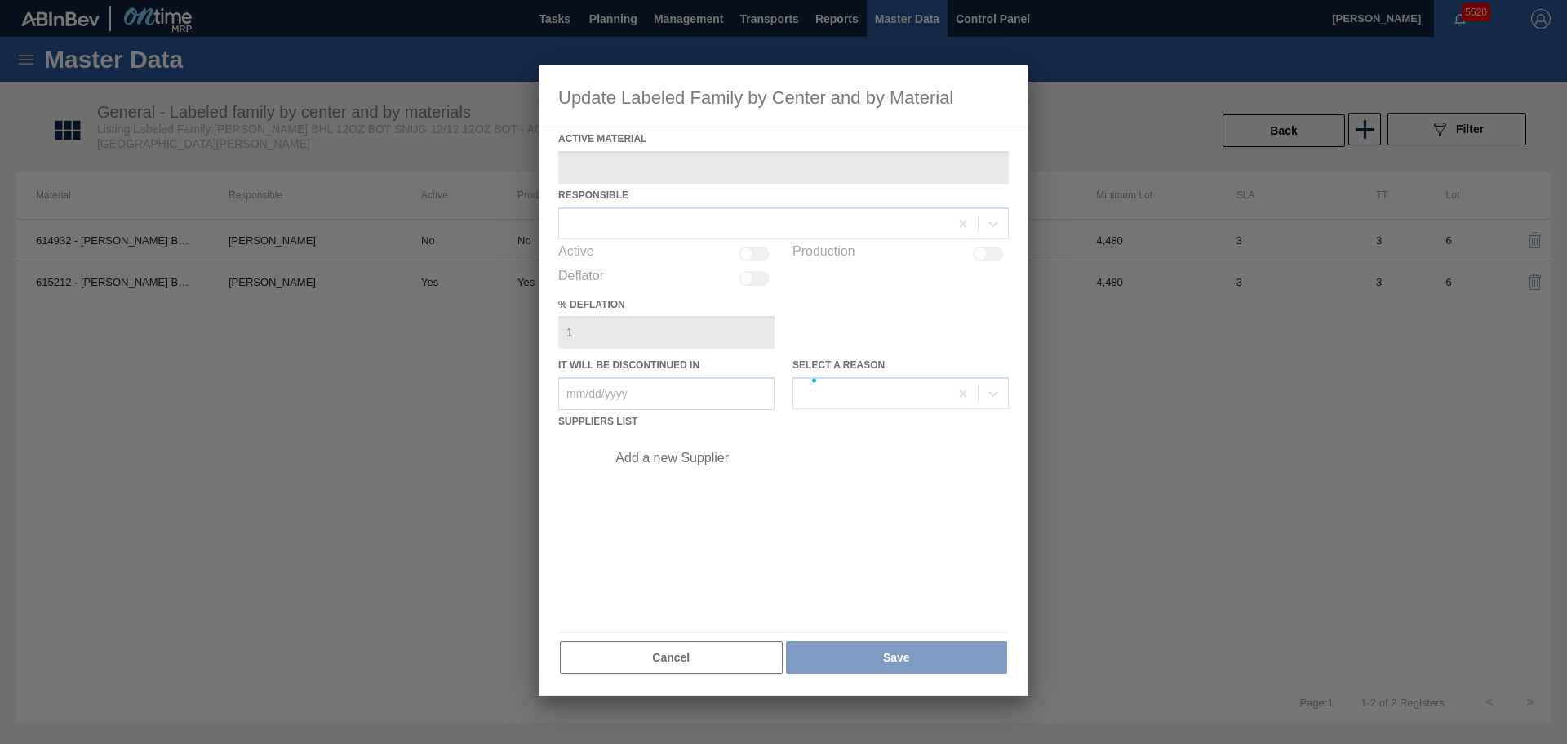
type Material "615212 - [PERSON_NAME] BOT BHL 12OZ SNUG 12/12 12OZ BOT 01"
checkbox input "true"
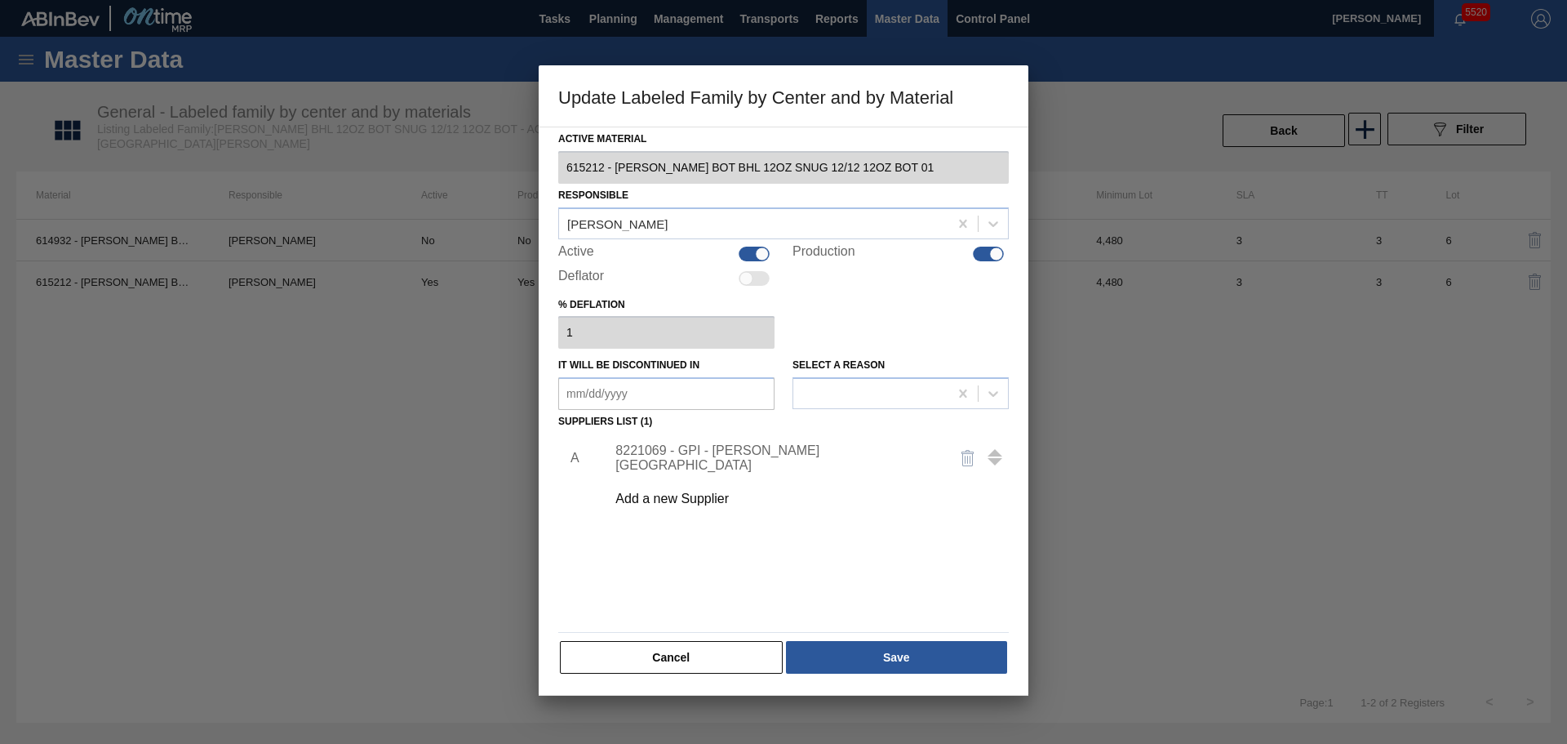
click at [712, 460] on div "8221069 - GPI - [PERSON_NAME][GEOGRAPHIC_DATA]" at bounding box center [775, 457] width 320 height 29
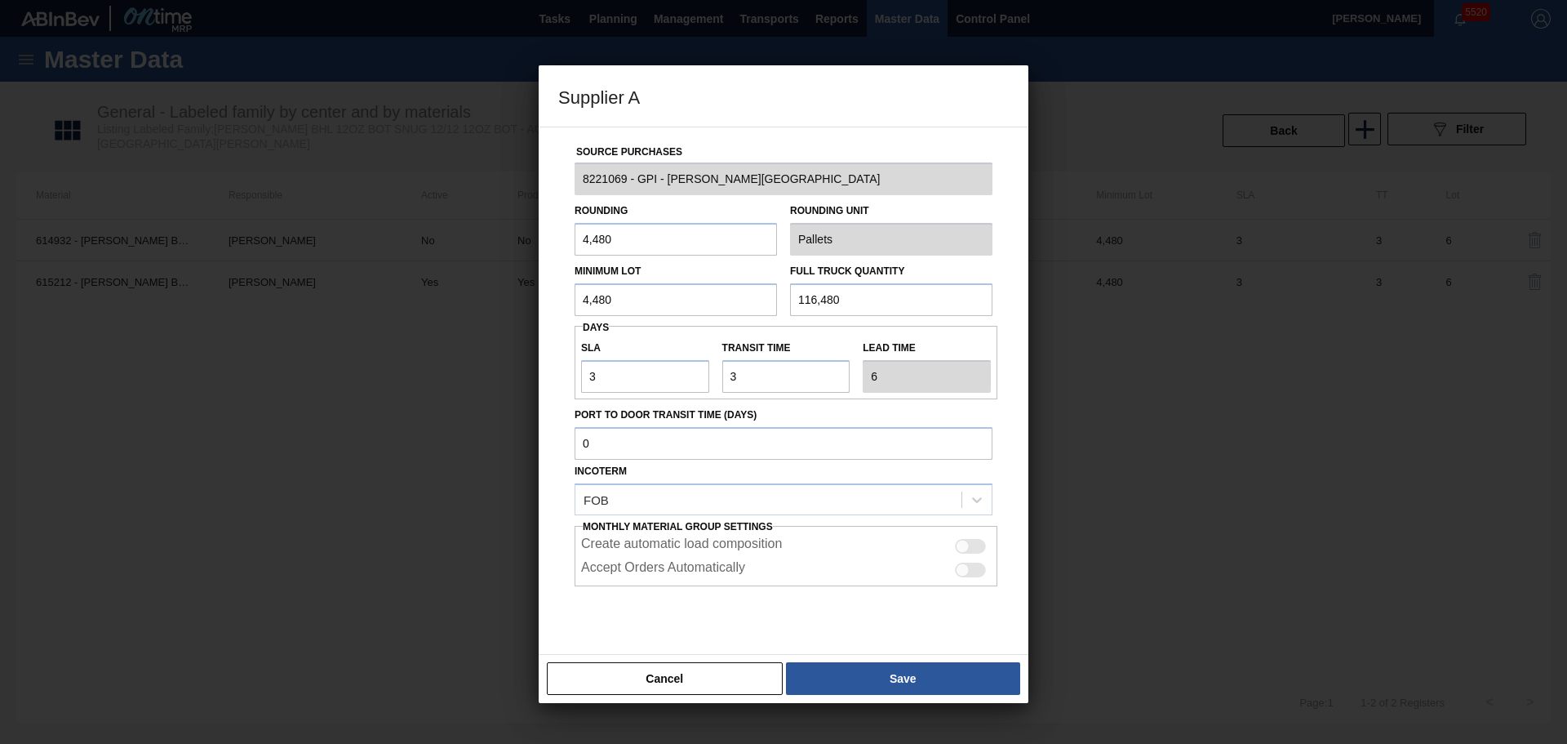
click at [735, 680] on button "Cancel" at bounding box center [665, 678] width 236 height 33
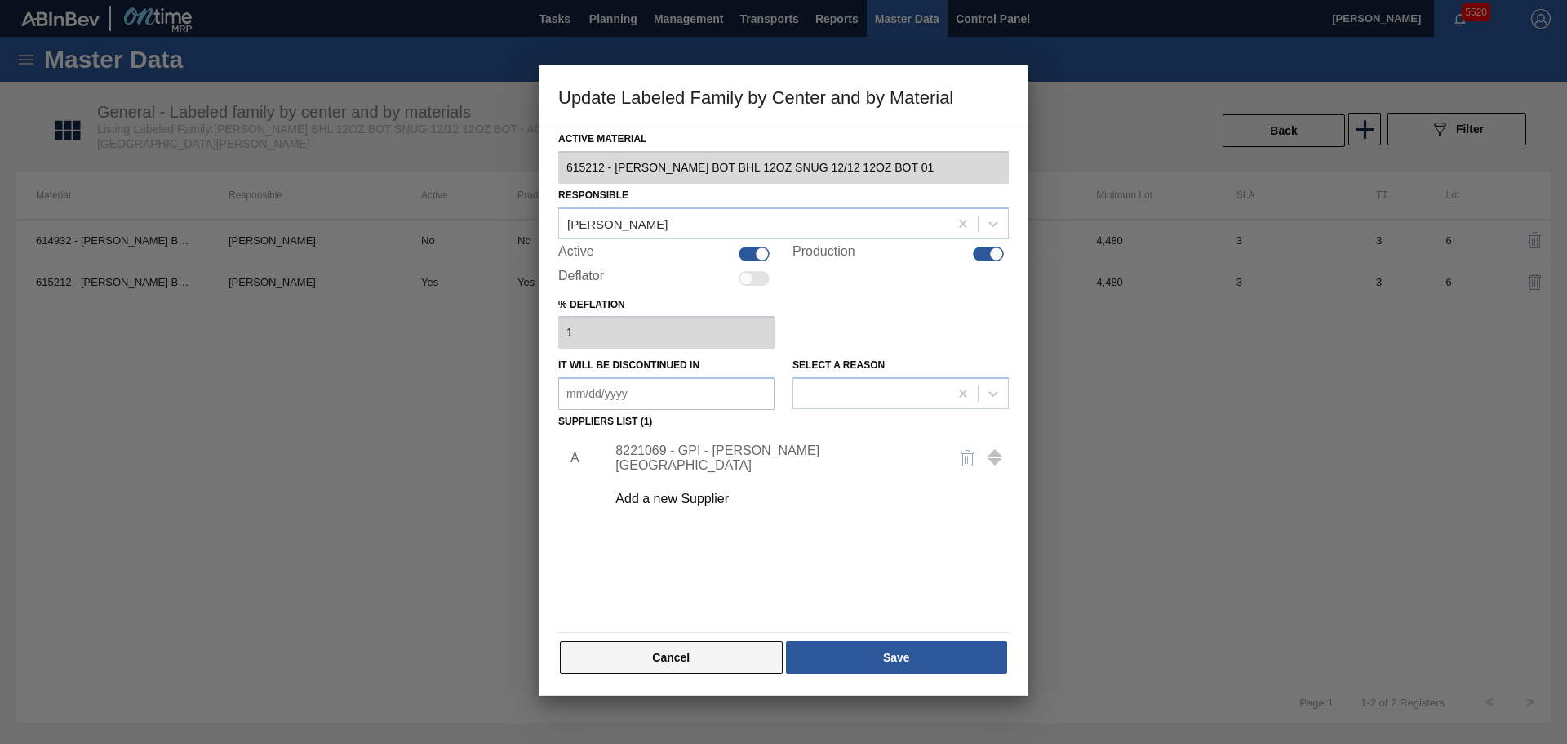
click at [732, 654] on button "Cancel" at bounding box center [671, 657] width 223 height 33
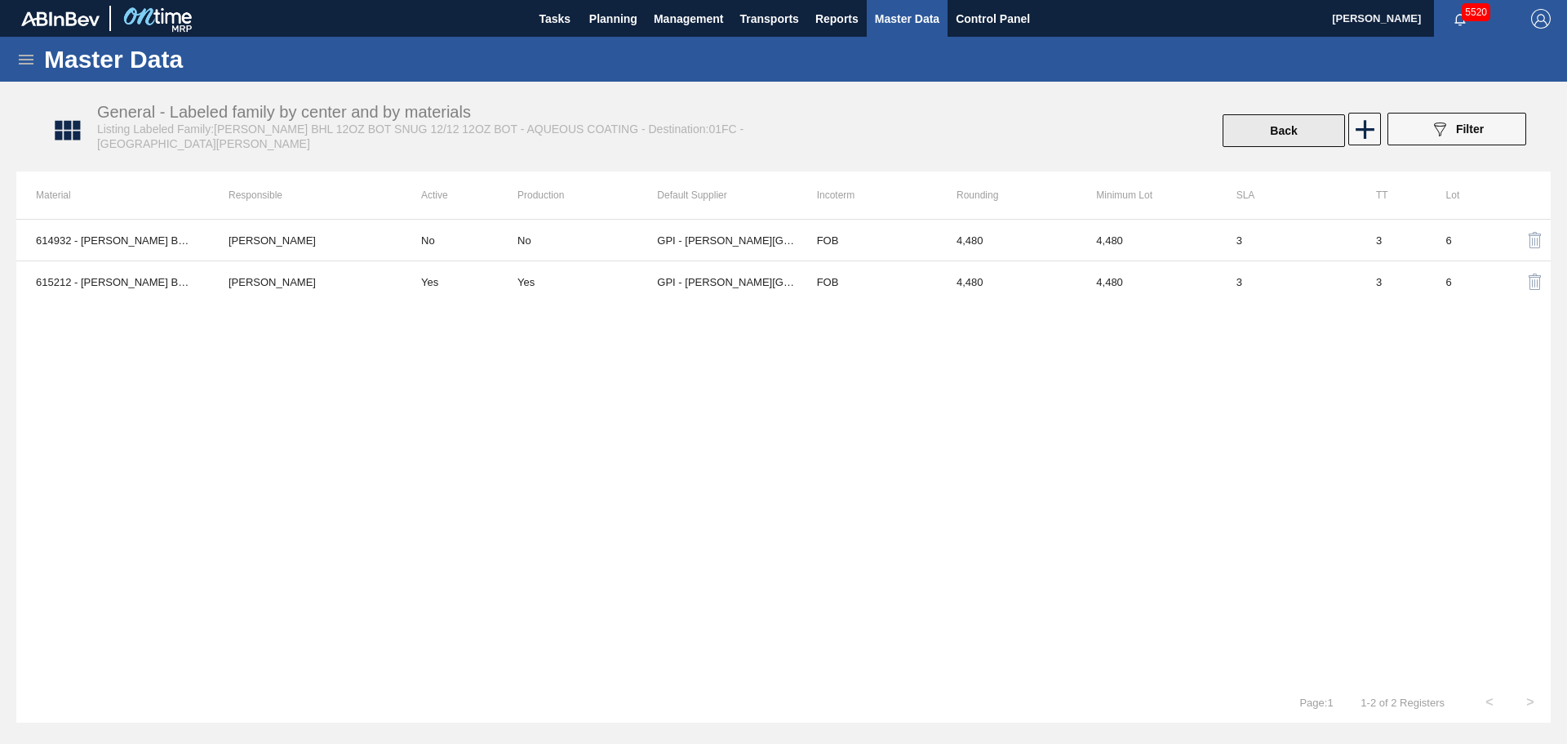
click at [1265, 135] on button "Back" at bounding box center [1284, 130] width 122 height 33
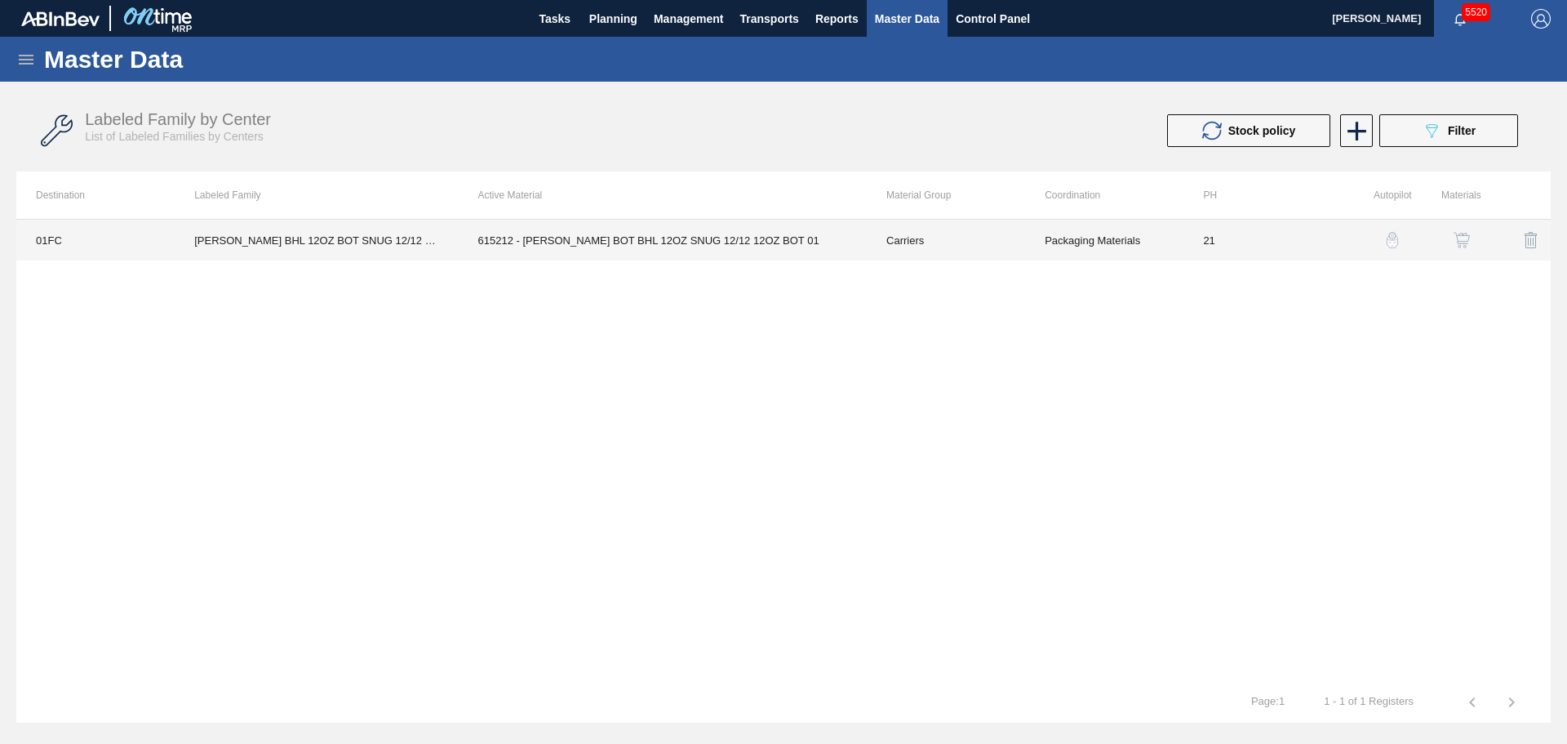
click at [1019, 249] on td "Carriers" at bounding box center [946, 240] width 158 height 41
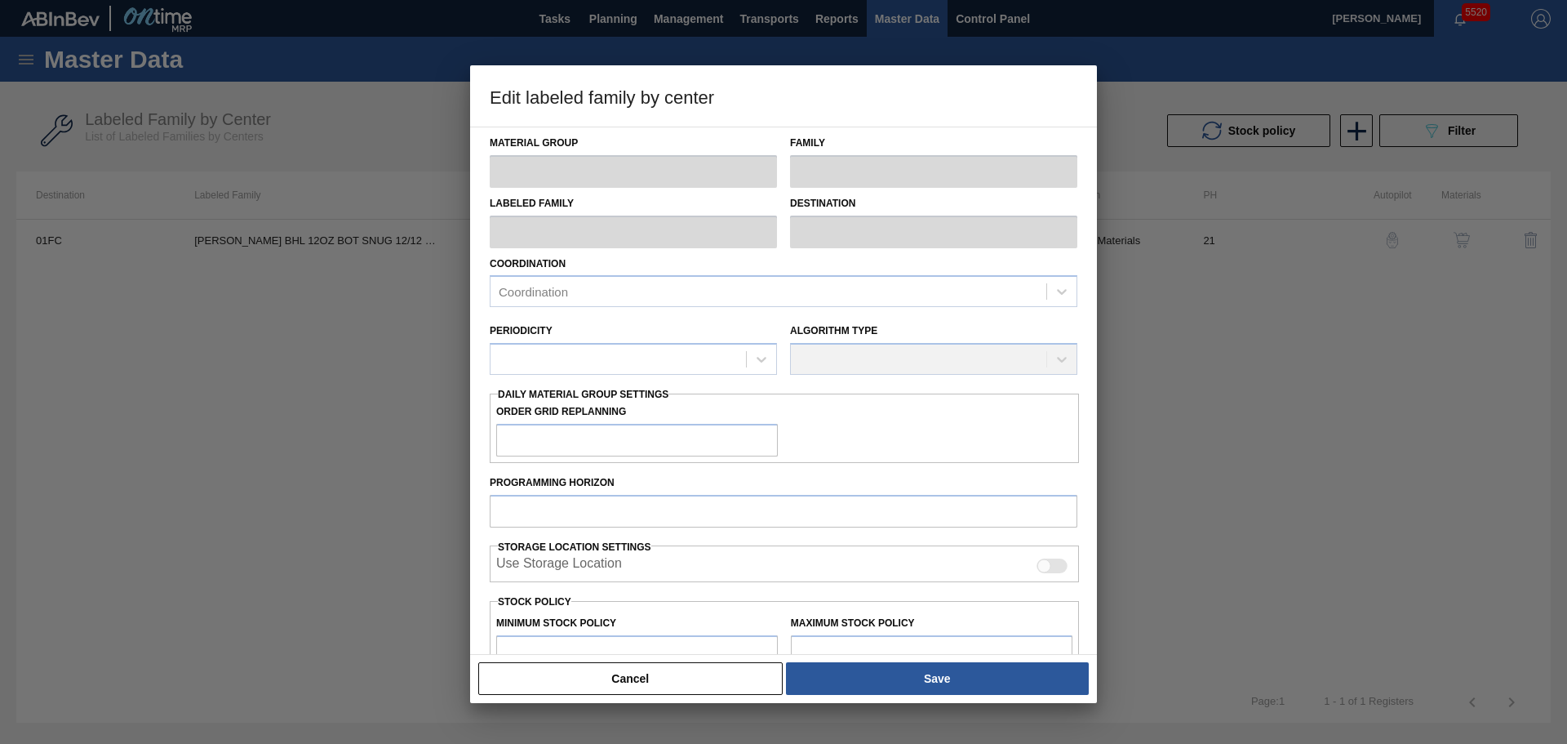
type input "Carriers"
type input "Bottle Carriers"
type input "[PERSON_NAME] BHL 12OZ BOT SNUG 12/12 12OZ BOT - AQUEOUS COATING"
type input "01FC - Fort [PERSON_NAME] Brewery"
type input "21"
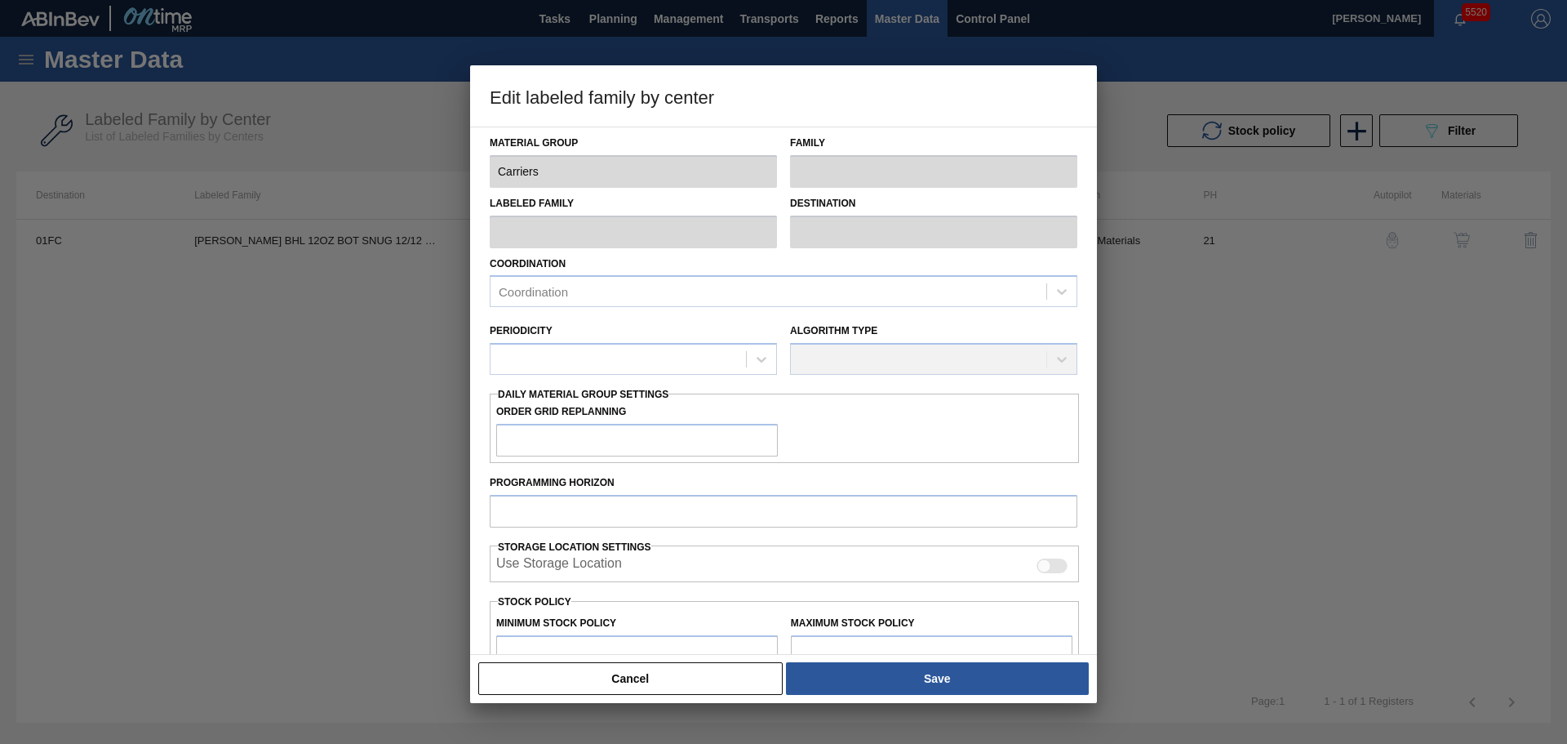
type input "12,000"
type input "166,104"
type input "4"
type input "18,164"
checkbox input "true"
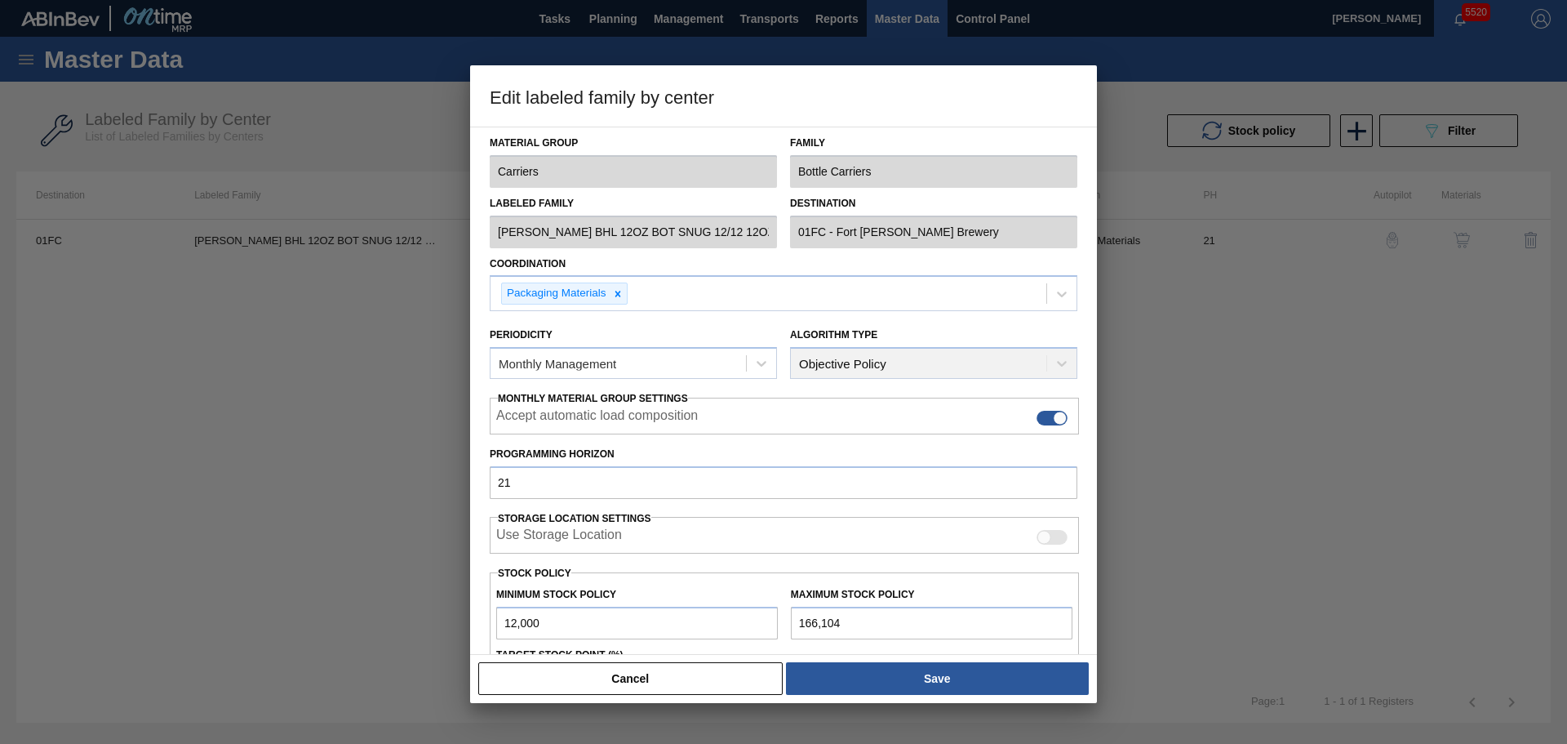
click at [745, 681] on button "Cancel" at bounding box center [630, 678] width 304 height 33
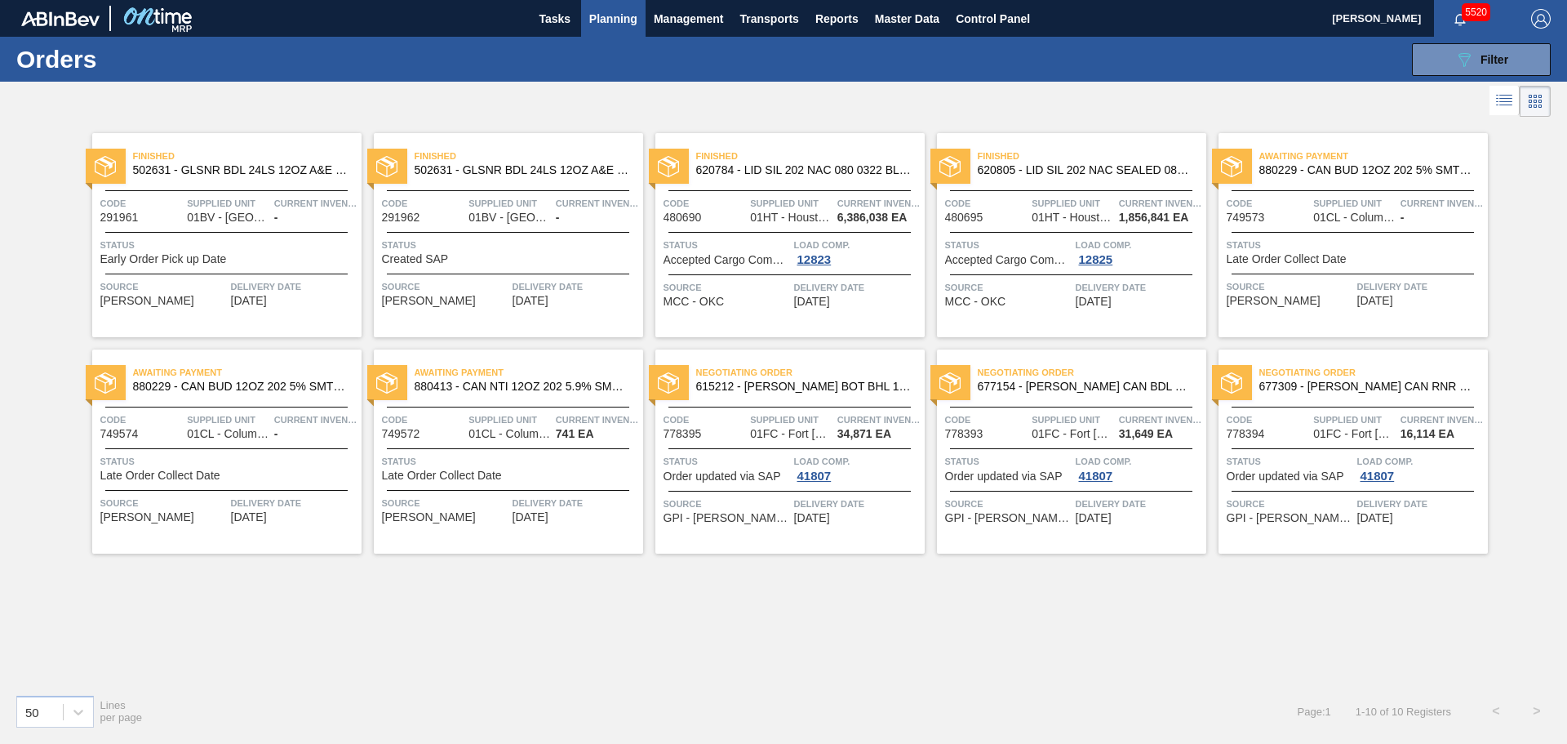
click at [1141, 393] on div "Negotiating Order 677154 - [PERSON_NAME] CAN BDL 16OZ CAN PK 8/16 CAN 0924 B" at bounding box center [1071, 380] width 269 height 37
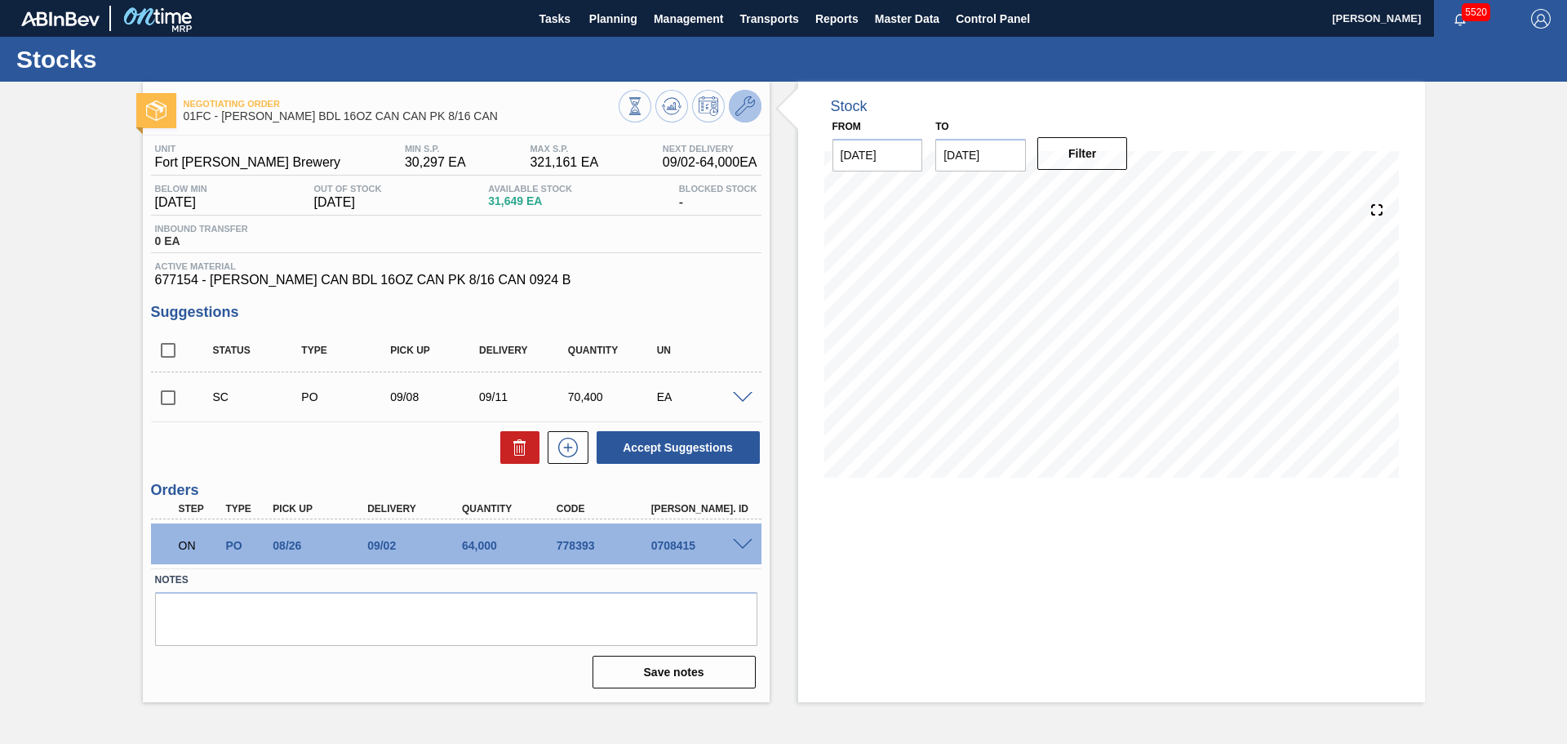
click at [739, 116] on span at bounding box center [745, 106] width 20 height 20
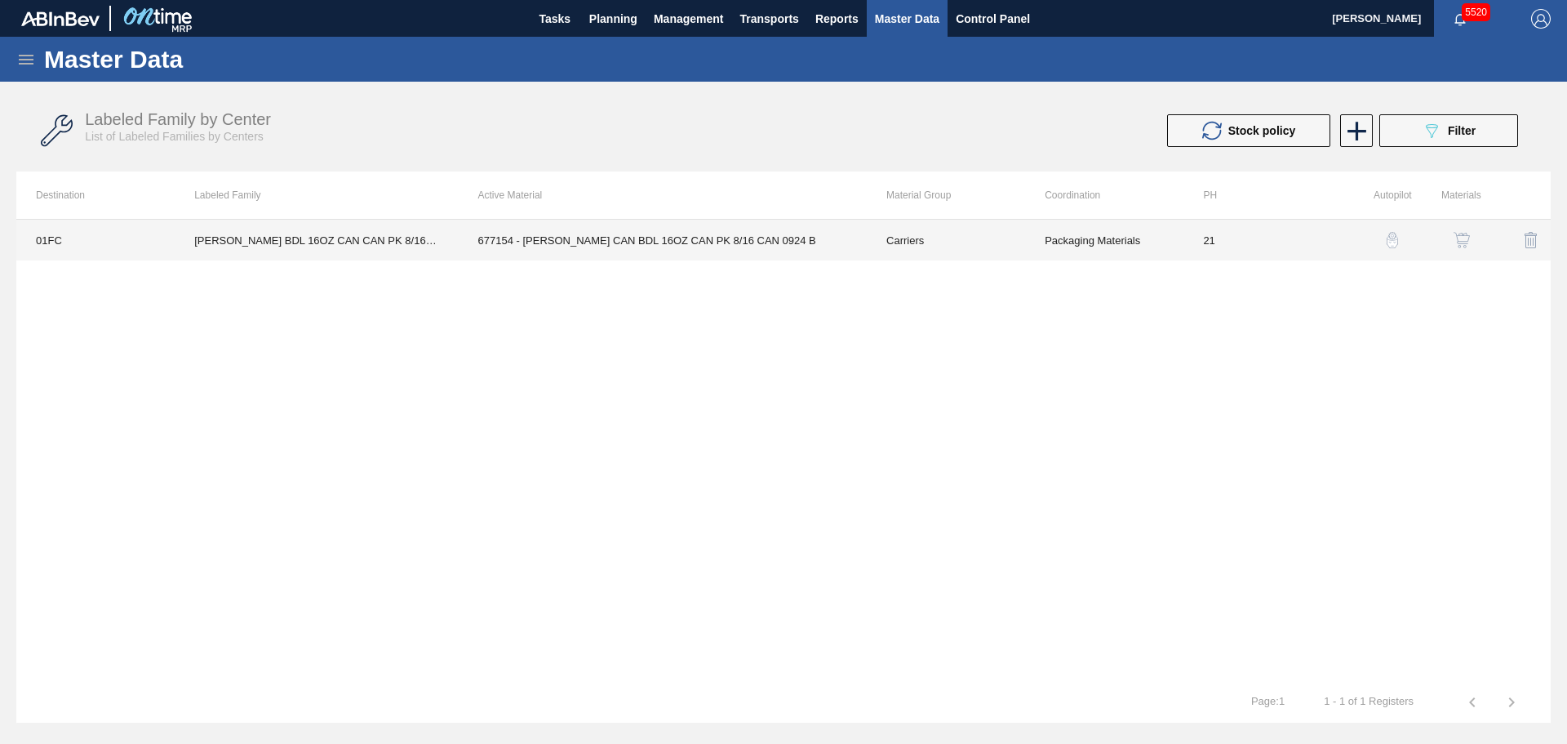
click at [711, 242] on td "677154 - [PERSON_NAME] CAN BDL 16OZ CAN PK 8/16 CAN 0924 B" at bounding box center [663, 240] width 408 height 41
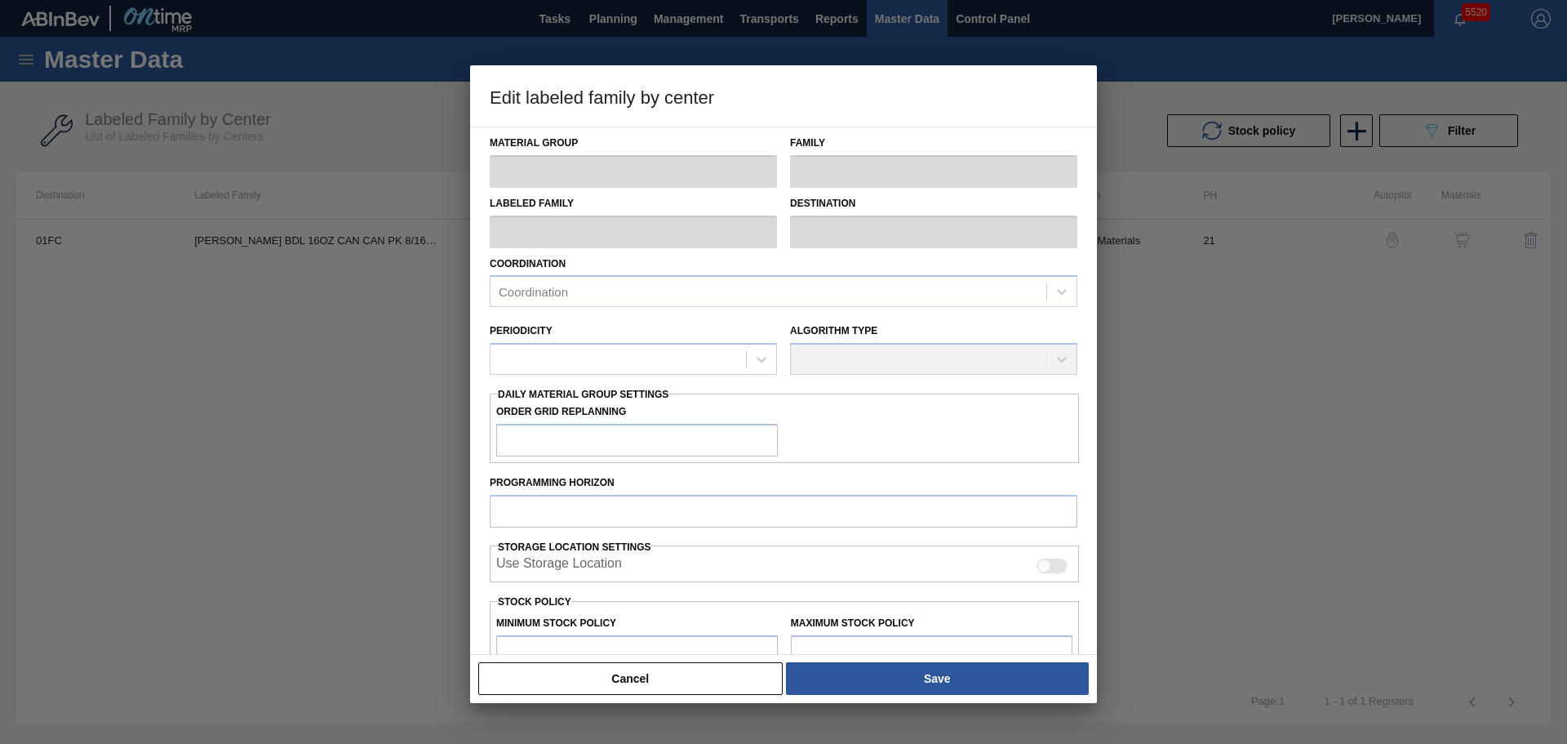
type input "Carriers"
type input "Can Carriers"
type input "[PERSON_NAME] BDL 16OZ CAN CAN PK 8/16 CAN"
type input "01FC - Fort [PERSON_NAME] Brewery"
type input "21"
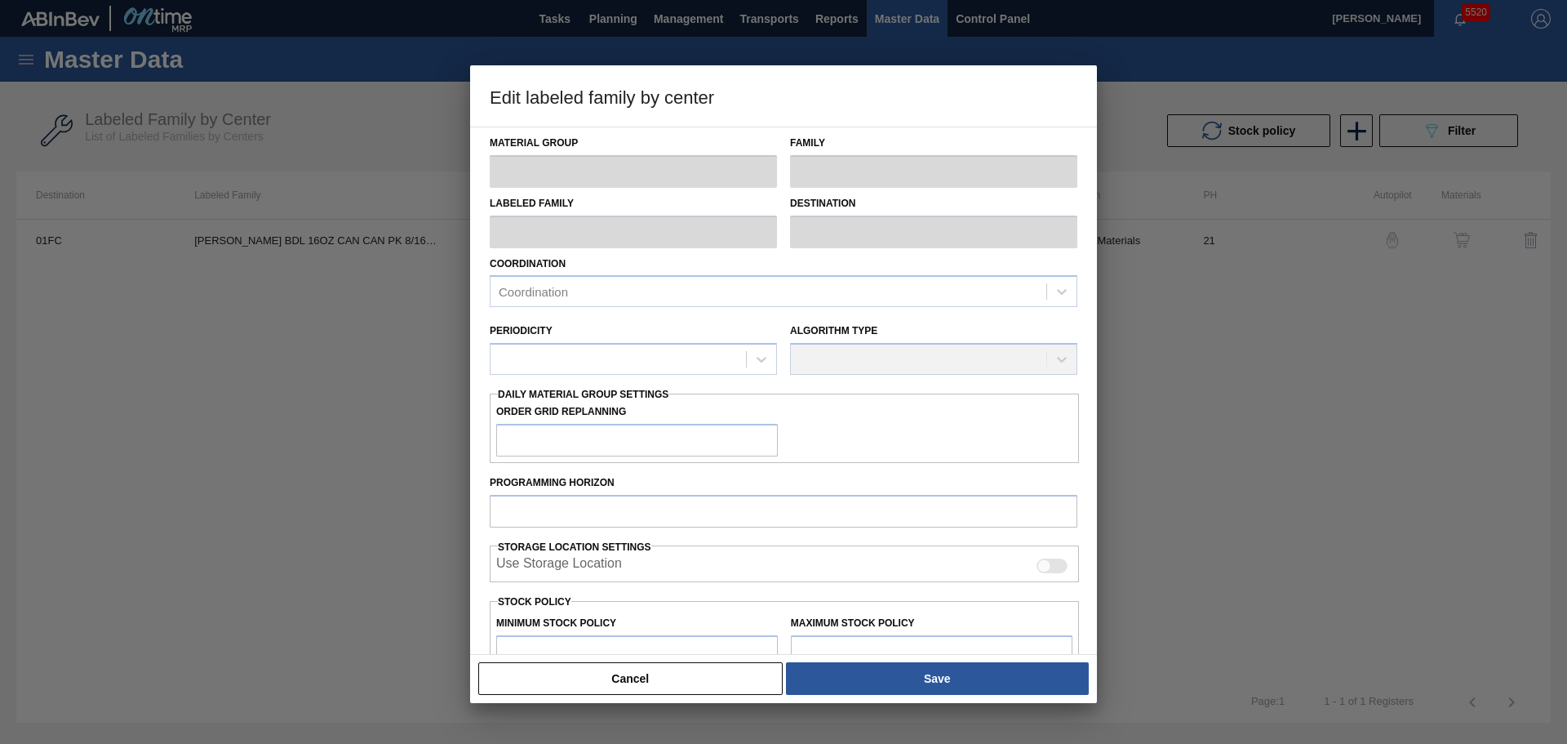
type input "30,297"
type input "321,161"
type input "0"
type input "30,297"
checkbox input "true"
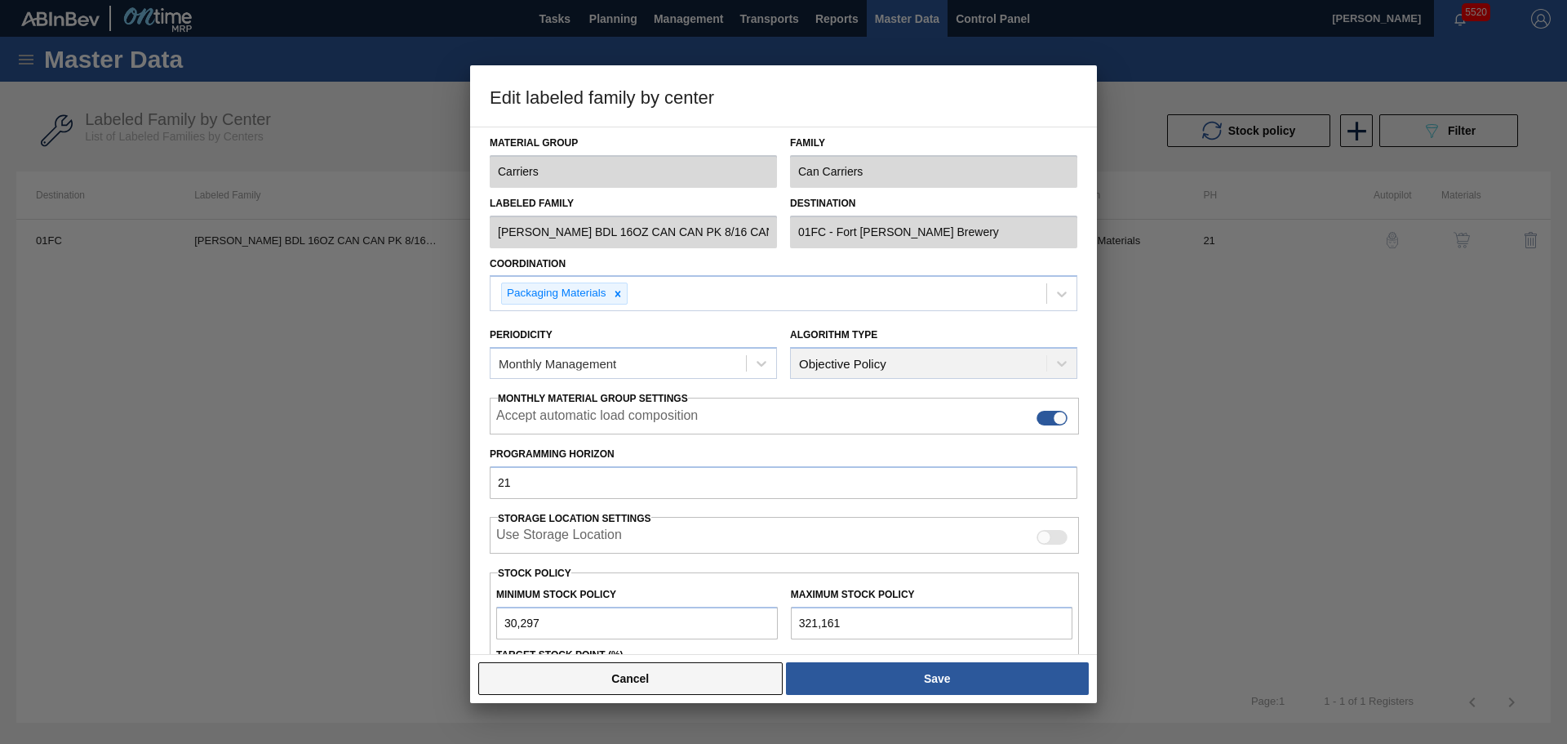
click at [733, 685] on button "Cancel" at bounding box center [630, 678] width 304 height 33
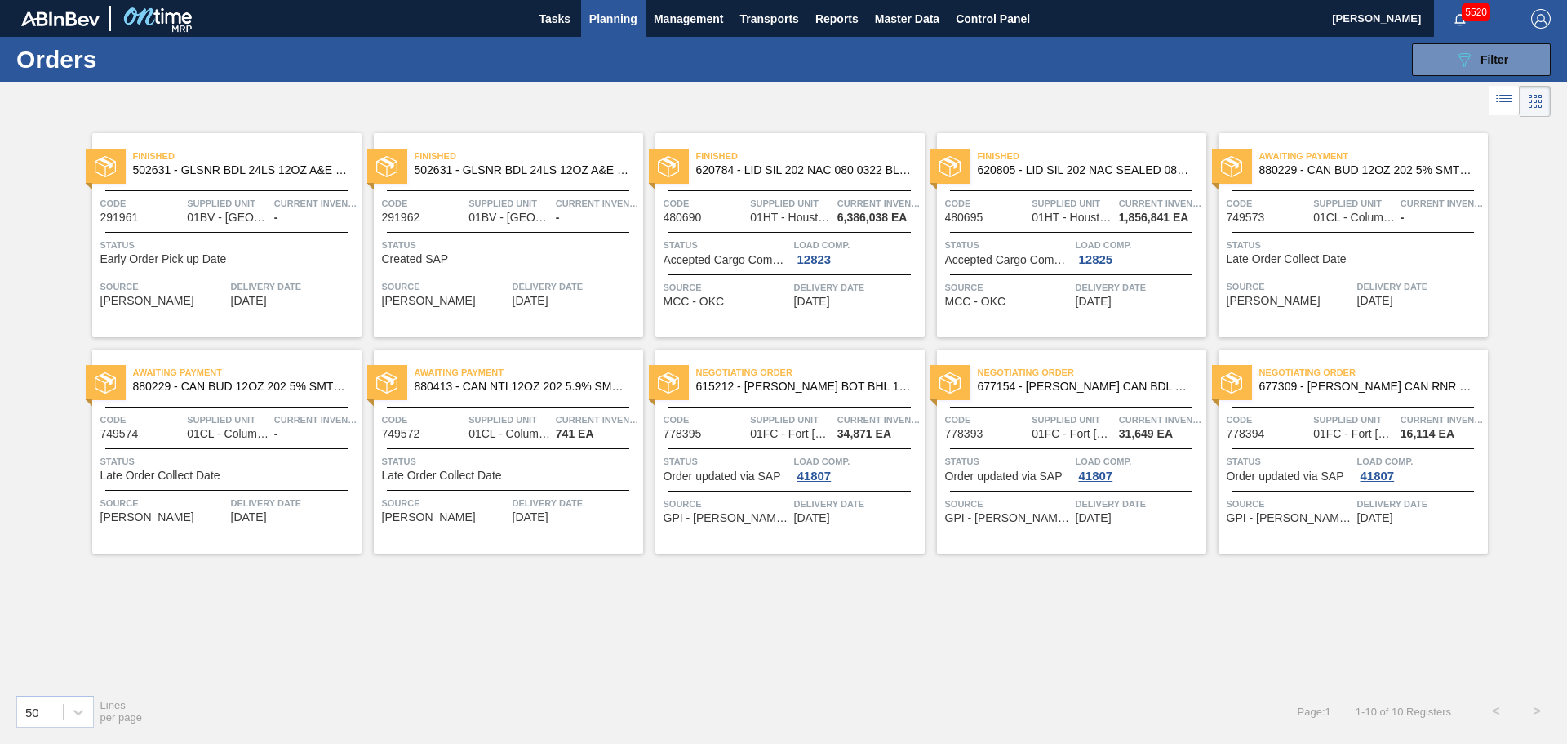
click at [1329, 377] on span "Negotiating Order" at bounding box center [1373, 372] width 229 height 16
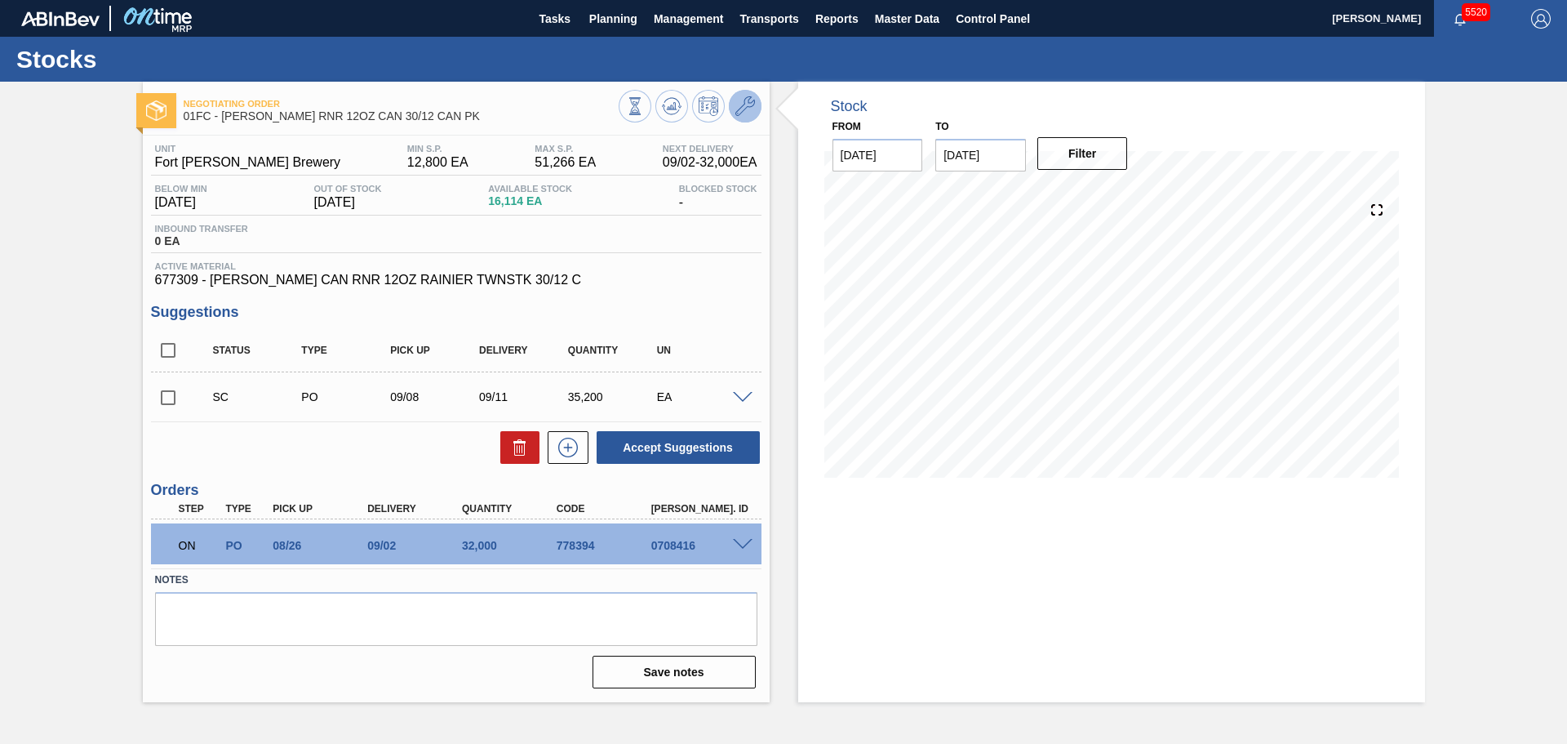
click at [752, 100] on icon at bounding box center [745, 106] width 20 height 20
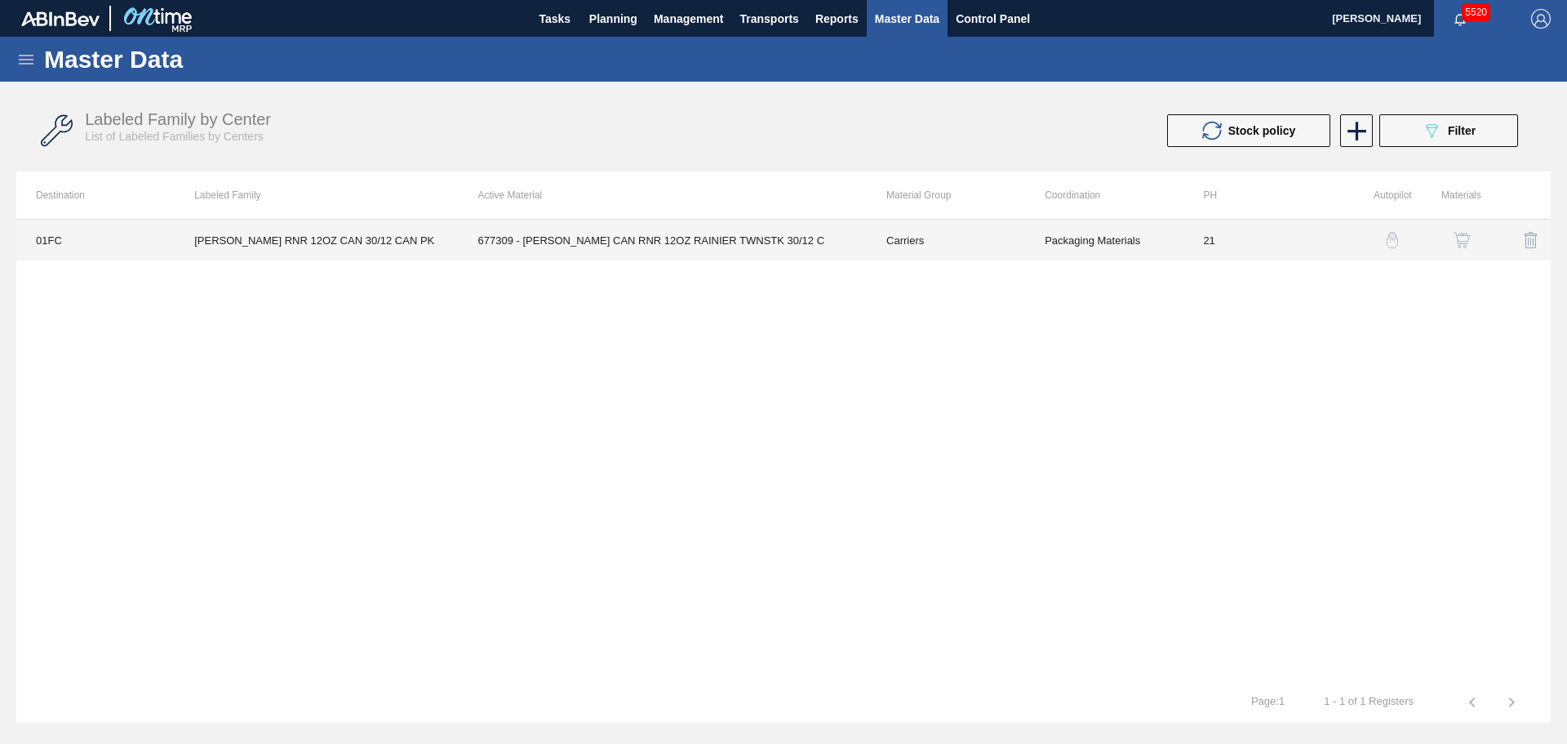
click at [681, 244] on td "677309 - [PERSON_NAME] CAN RNR 12OZ RAINIER TWNSTK 30/12 C" at bounding box center [663, 240] width 408 height 41
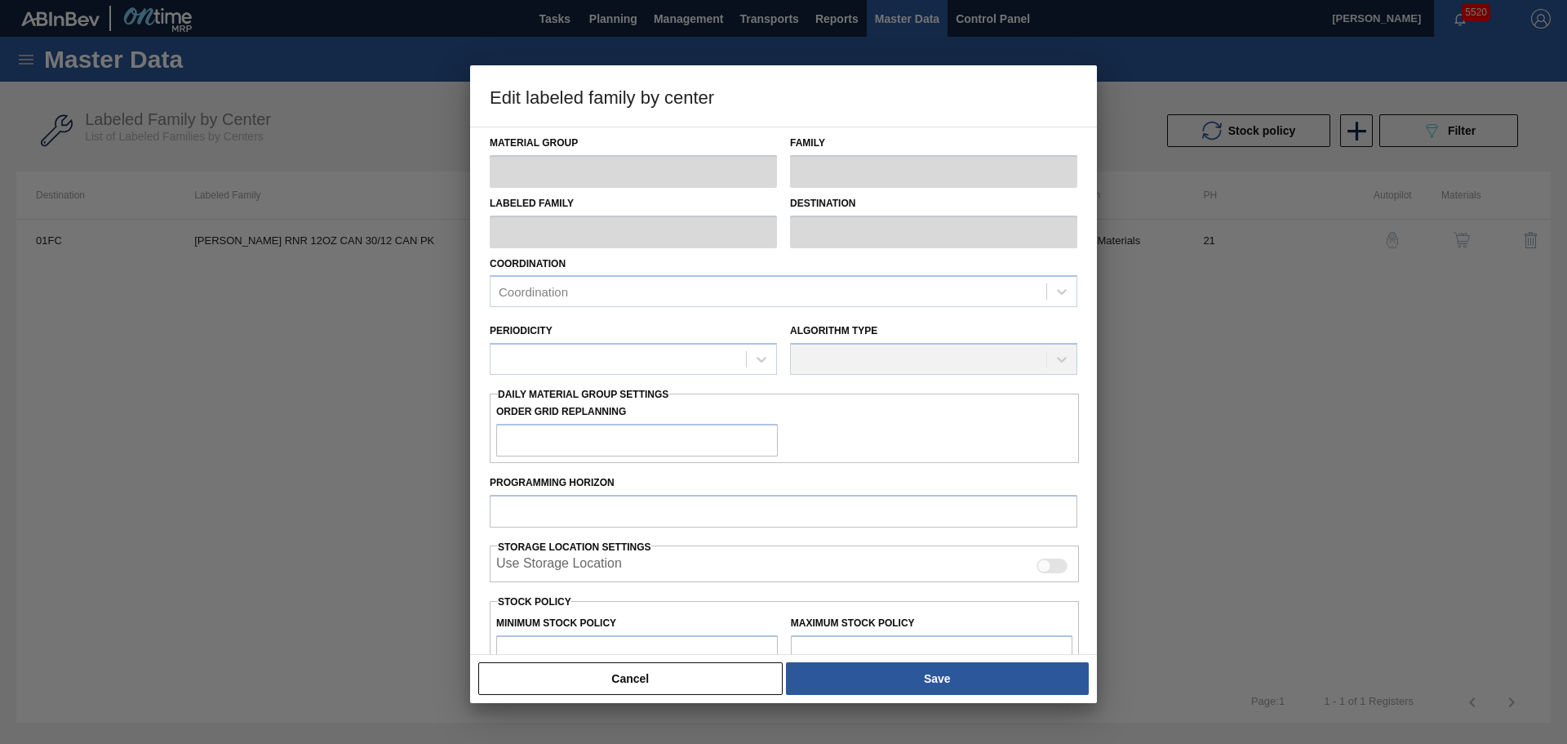
type input "Carriers"
type input "Can Carriers"
type input "[PERSON_NAME] RNR 12OZ CAN 30/12 CAN PK"
type input "01FC - Fort [PERSON_NAME] Brewery"
type input "21"
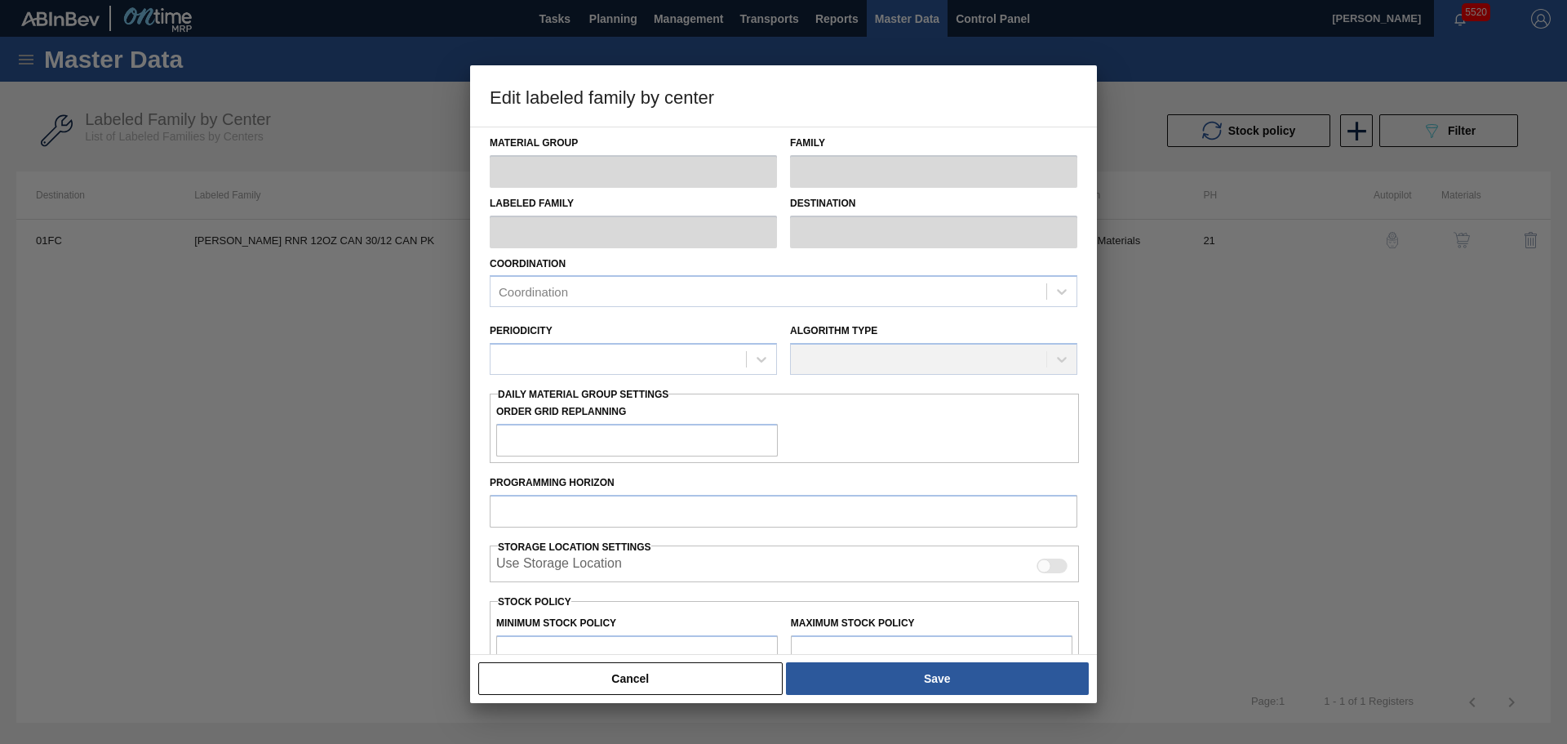
type input "12,800"
type input "51,266"
type input "10"
type input "16,647"
checkbox input "true"
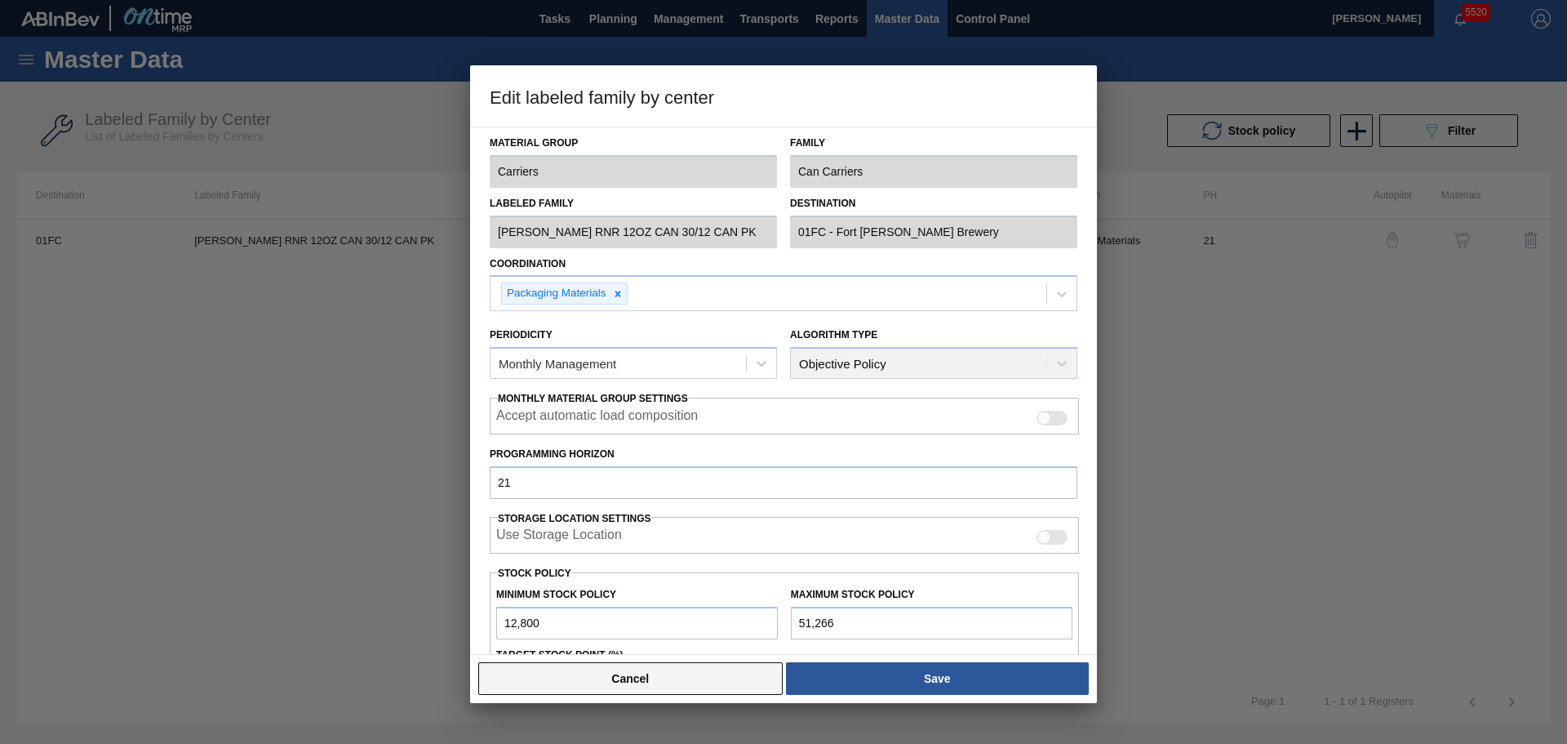
click at [683, 682] on button "Cancel" at bounding box center [630, 678] width 304 height 33
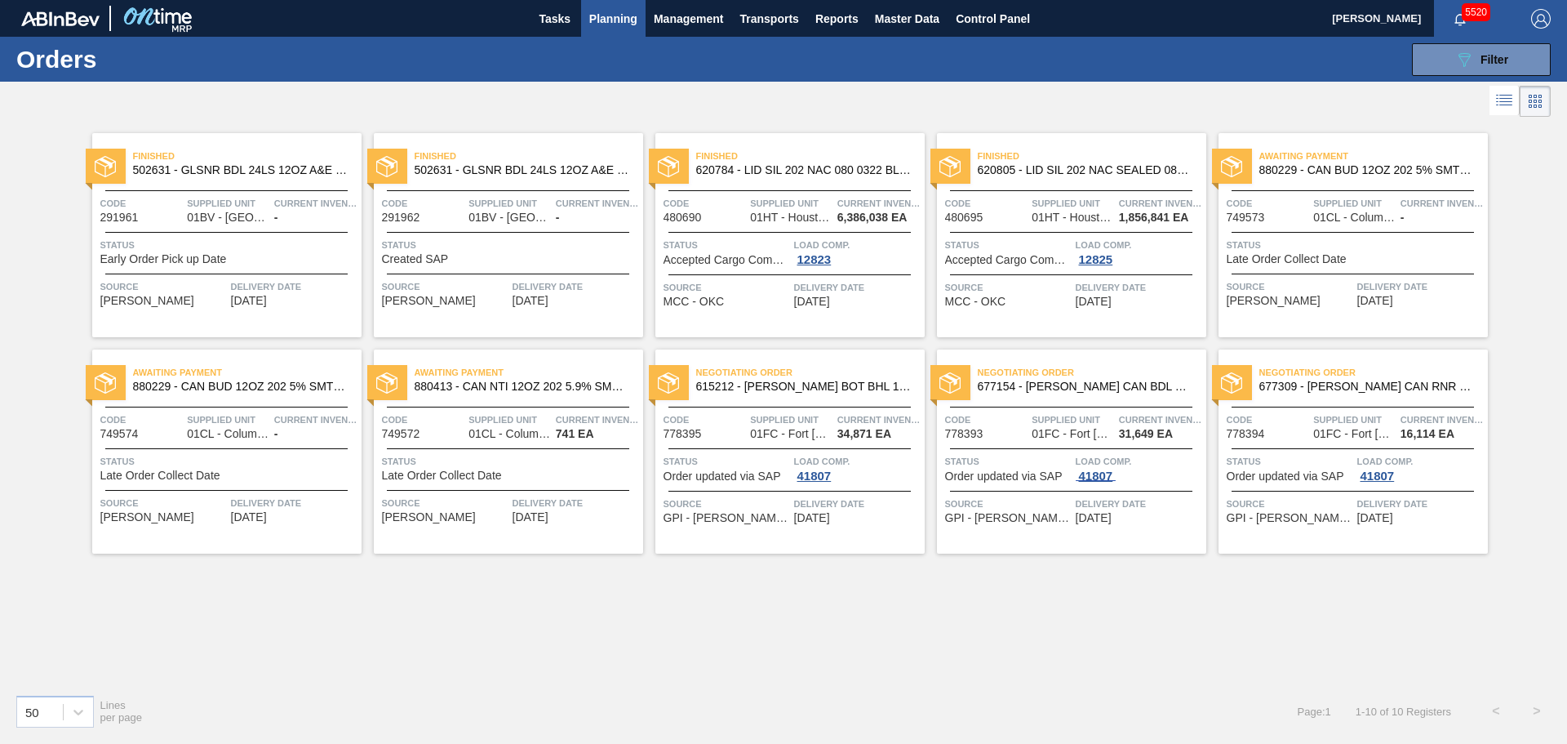
click at [1097, 473] on div "41807" at bounding box center [1096, 475] width 41 height 13
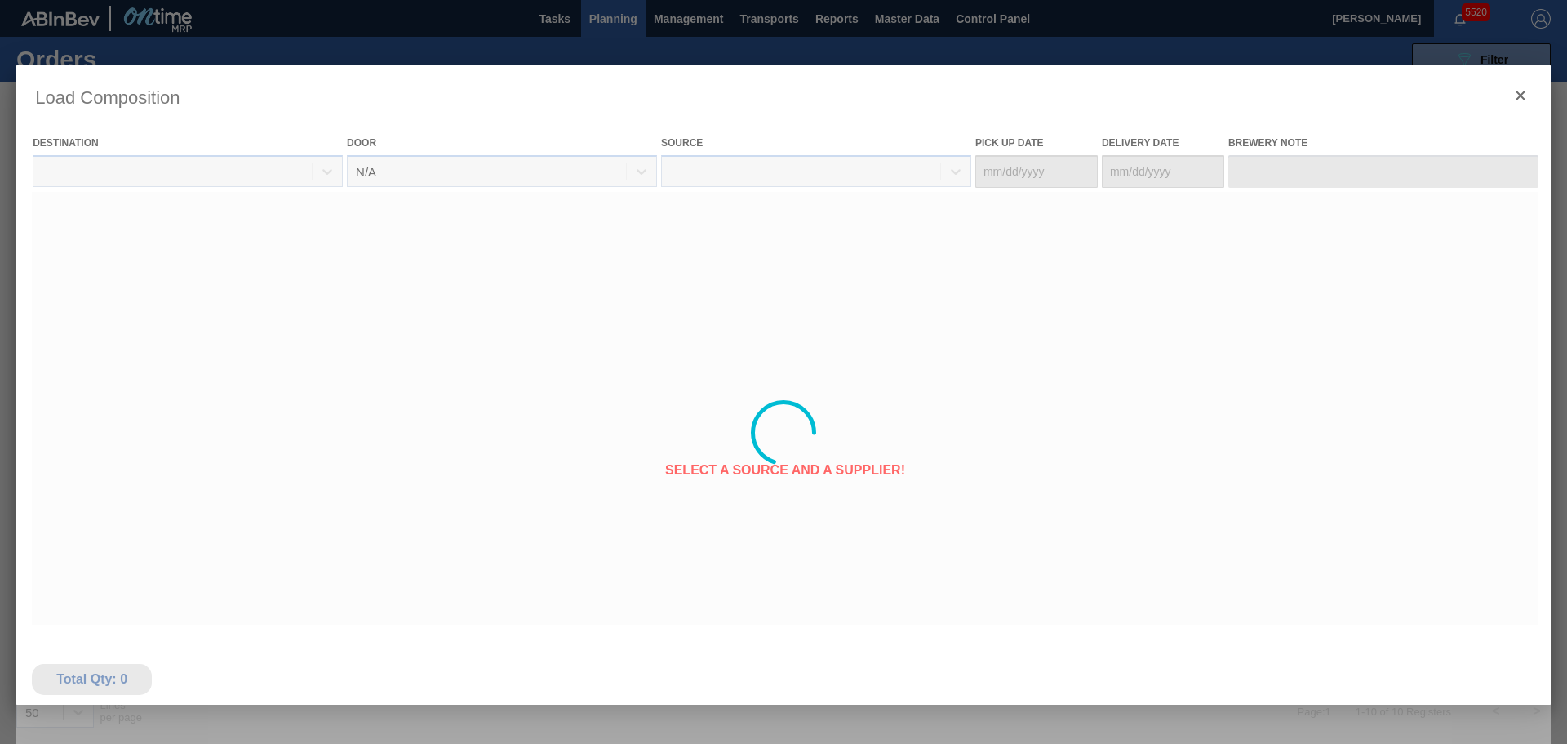
type Date "[DATE]"
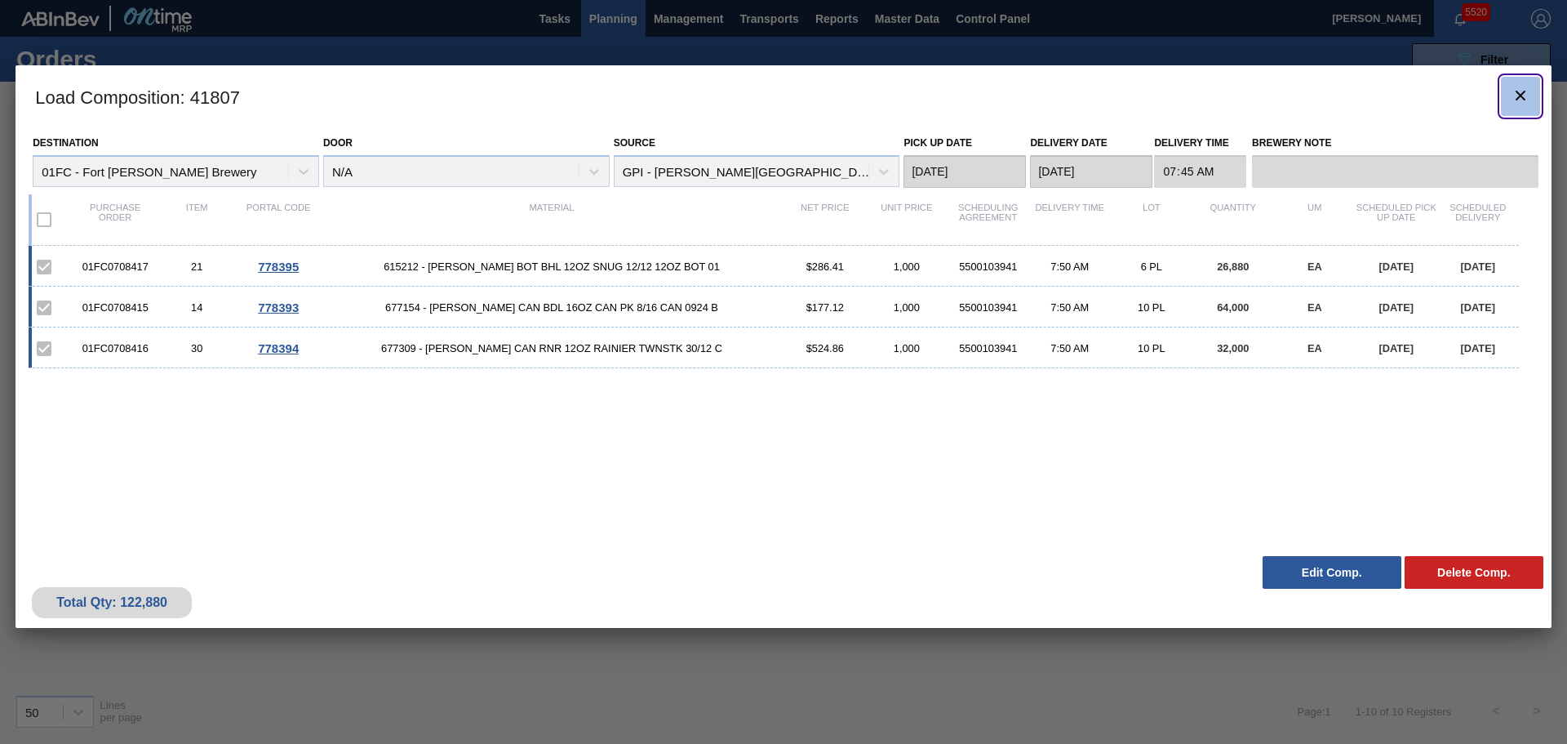
click at [1520, 100] on icon "botão de ícone" at bounding box center [1521, 96] width 20 height 20
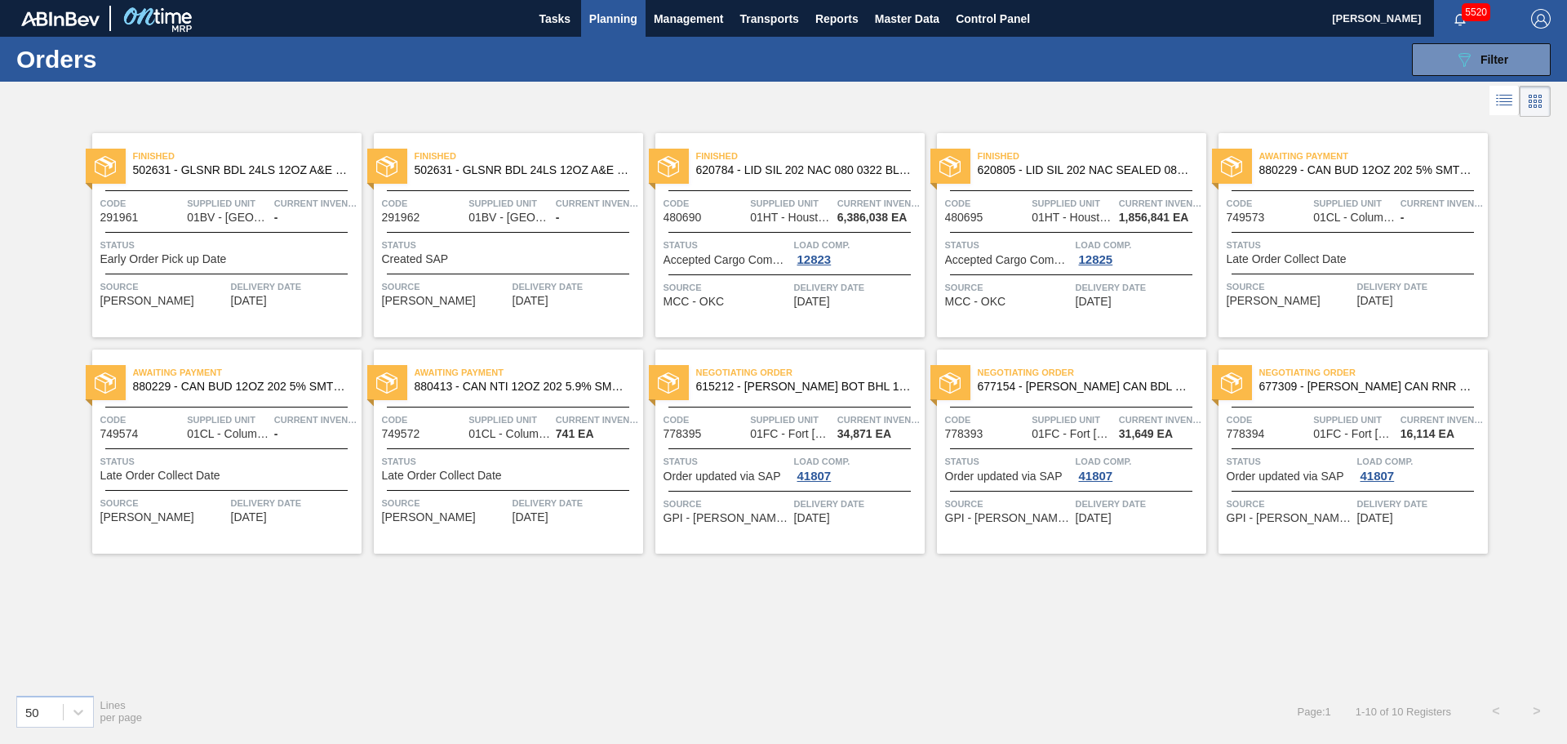
click at [1299, 399] on div "Negotiating Order 677309 - [PERSON_NAME] CAN RNR 12OZ RAINIER TWNSTK 30/12 C Co…" at bounding box center [1353, 451] width 269 height 204
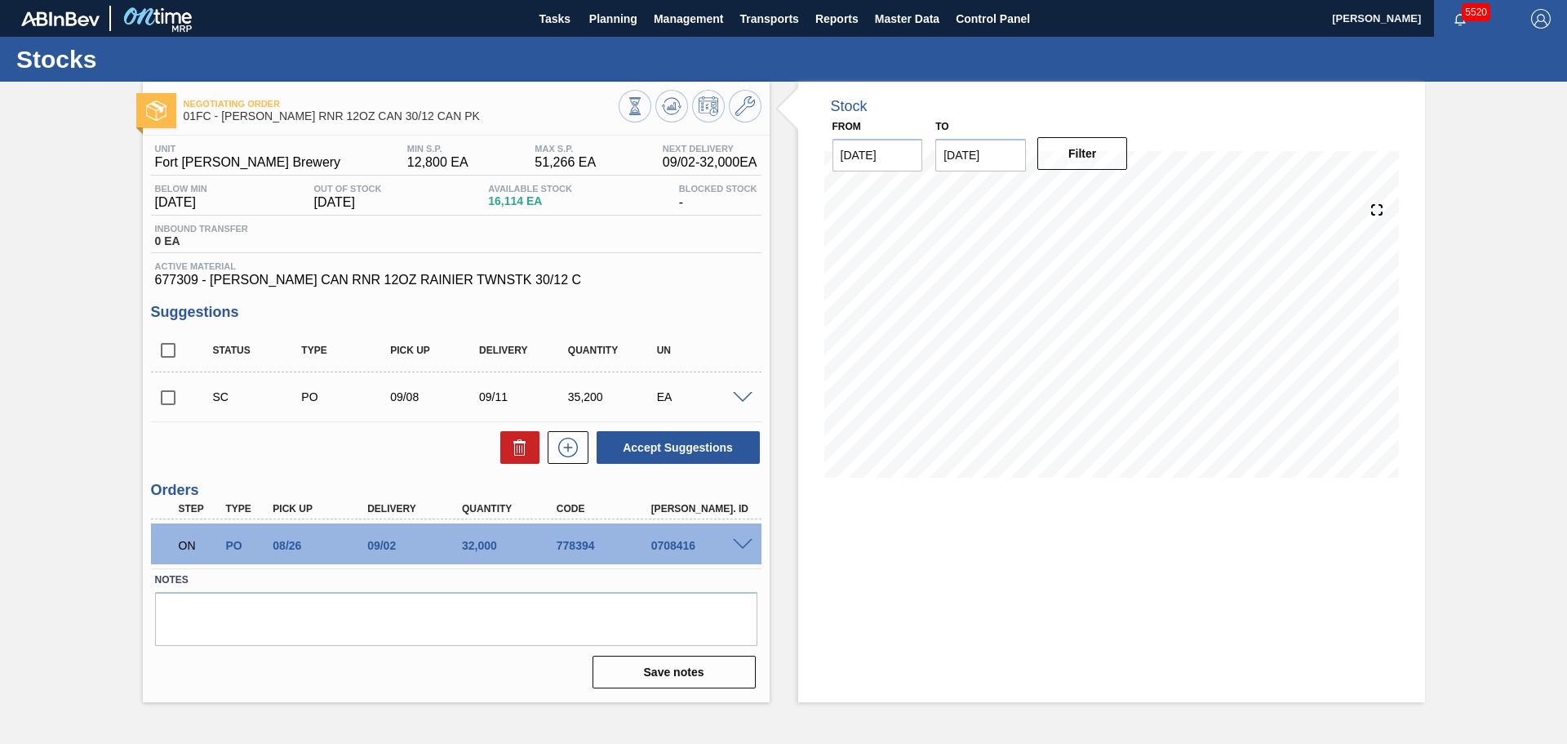
click at [751, 542] on span at bounding box center [743, 545] width 20 height 12
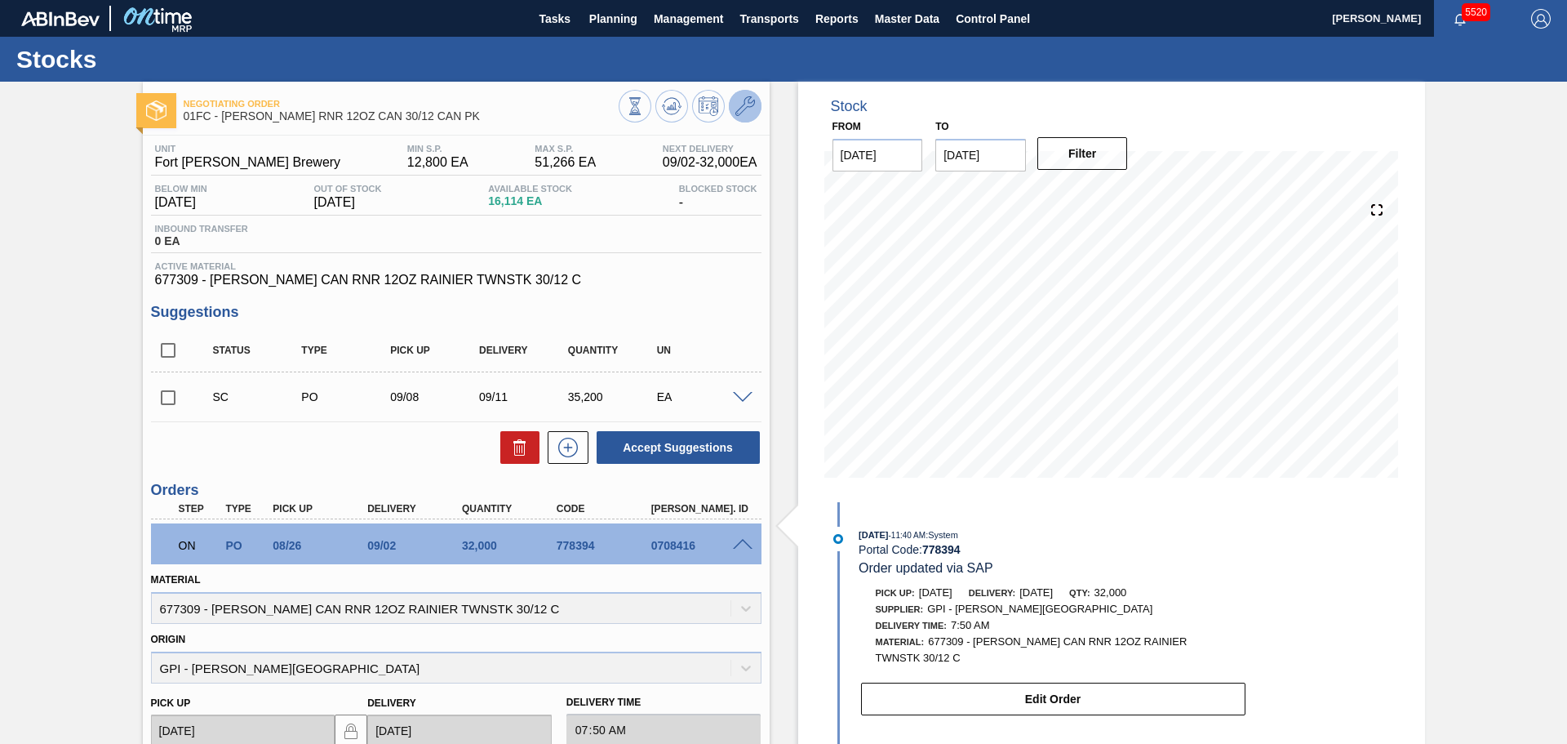
click at [744, 104] on icon at bounding box center [745, 106] width 20 height 20
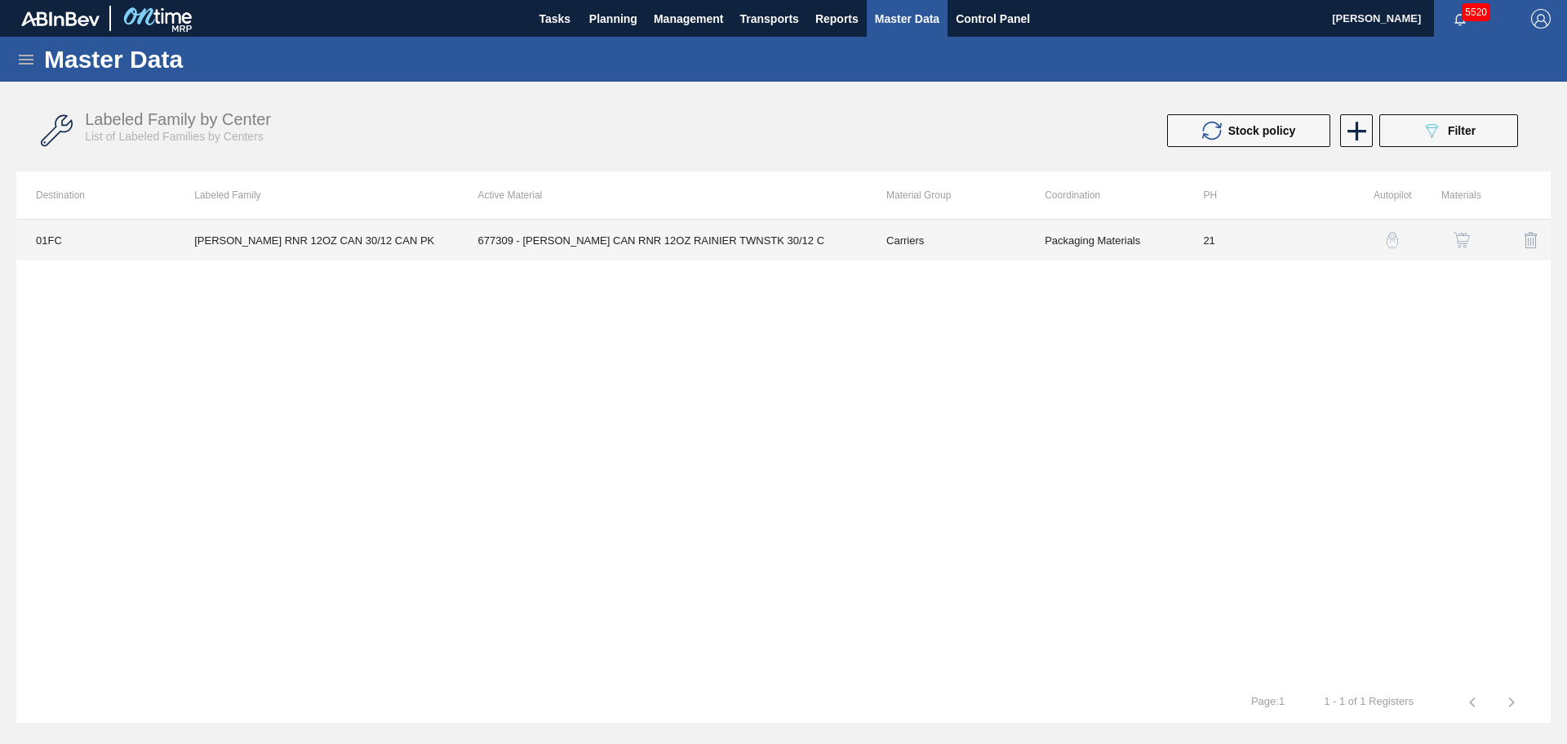
click at [650, 238] on td "677309 - [PERSON_NAME] CAN RNR 12OZ RAINIER TWNSTK 30/12 C" at bounding box center [663, 240] width 408 height 41
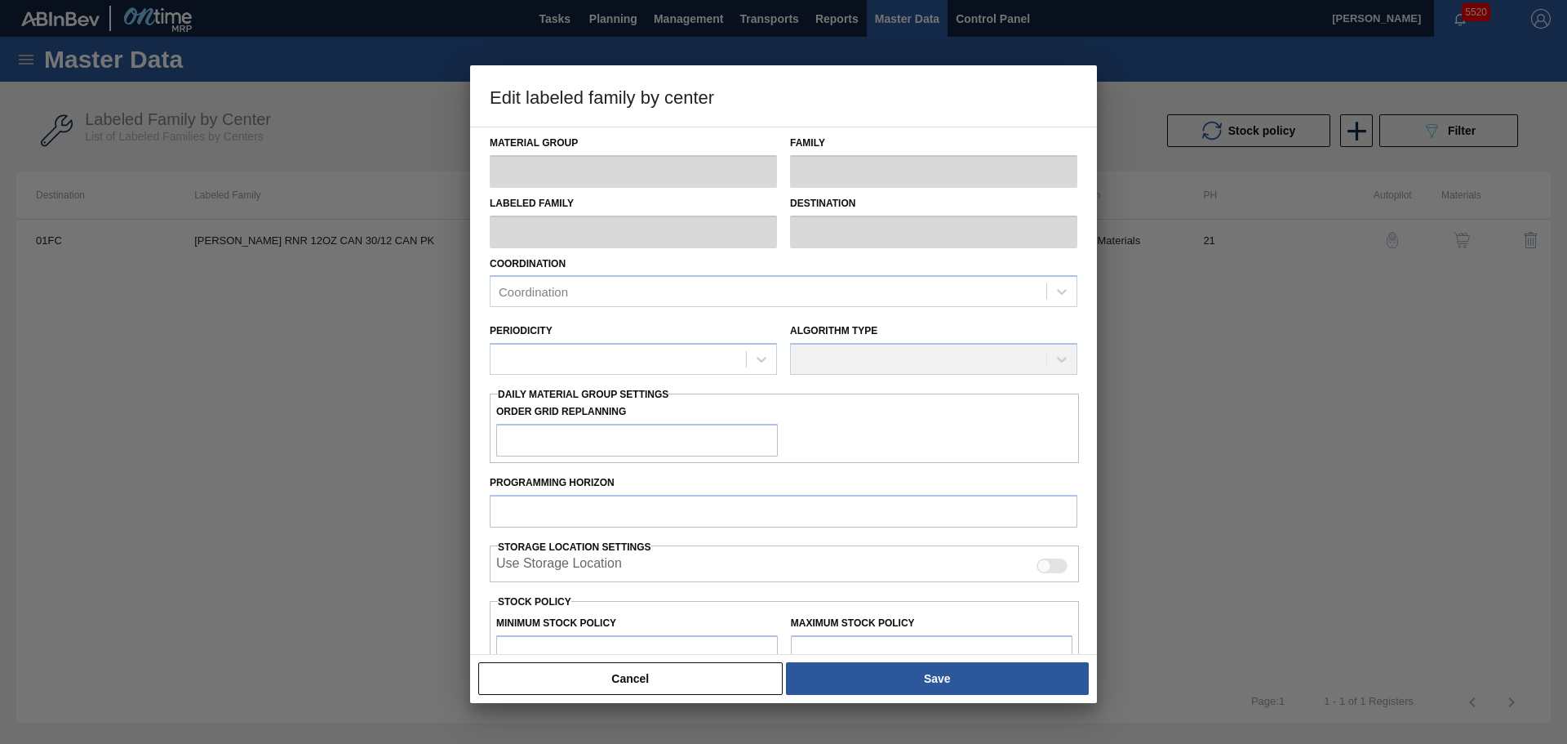
type input "Carriers"
type input "Can Carriers"
type input "[PERSON_NAME] RNR 12OZ CAN 30/12 CAN PK"
type input "01FC - Fort [PERSON_NAME] Brewery"
type input "21"
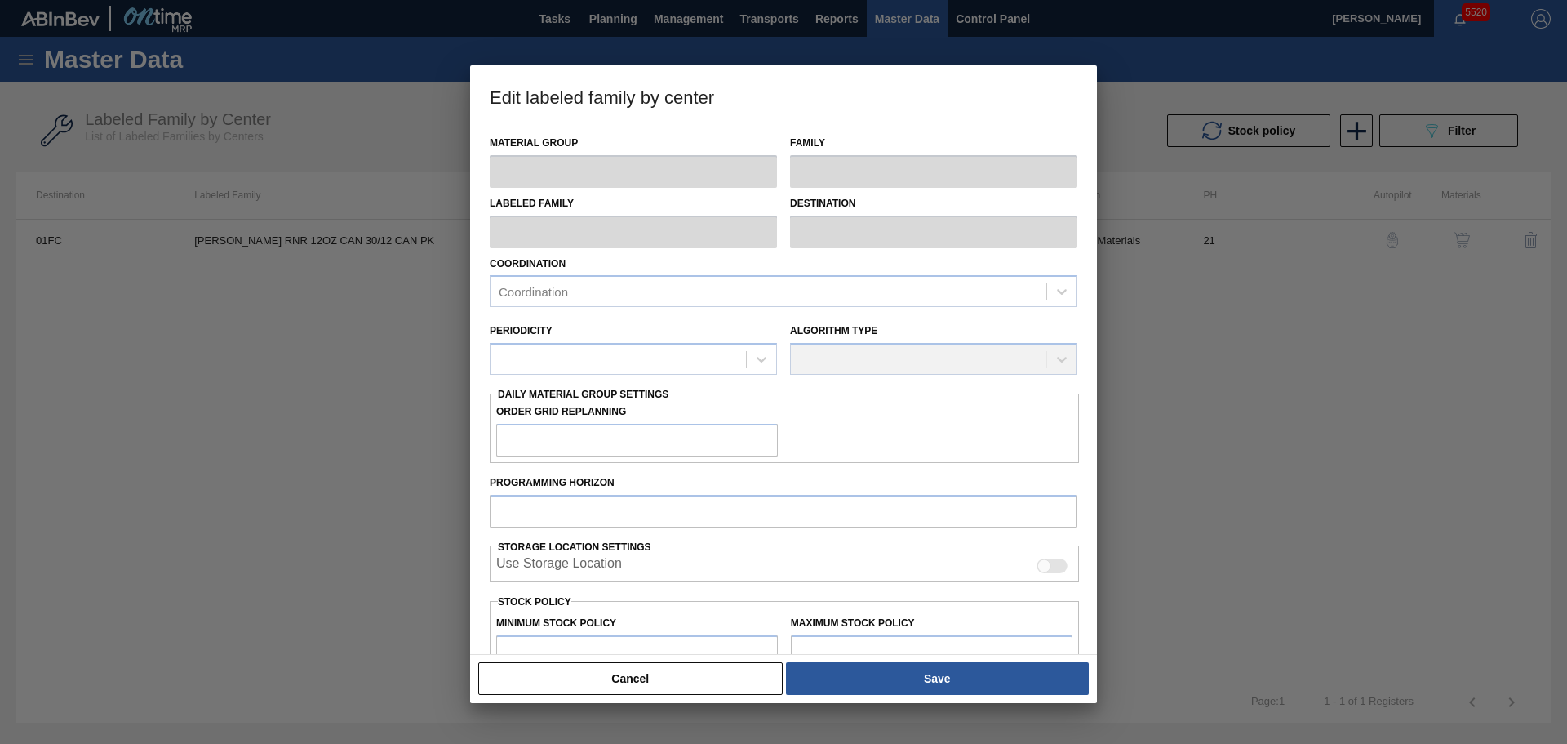
type input "12,800"
type input "51,266"
type input "10"
type input "16,647"
checkbox input "true"
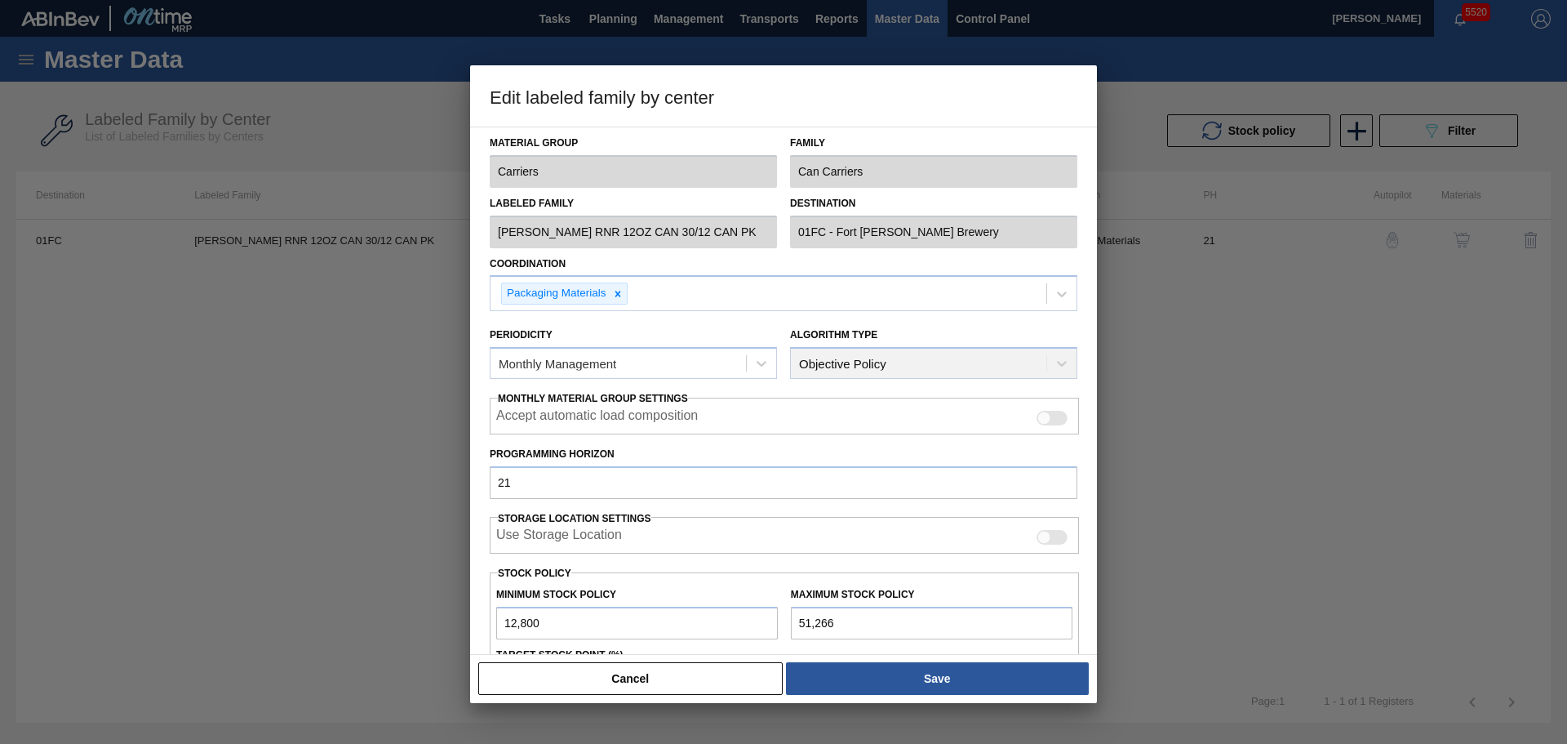
click at [1053, 424] on div at bounding box center [1052, 418] width 31 height 15
checkbox input "true"
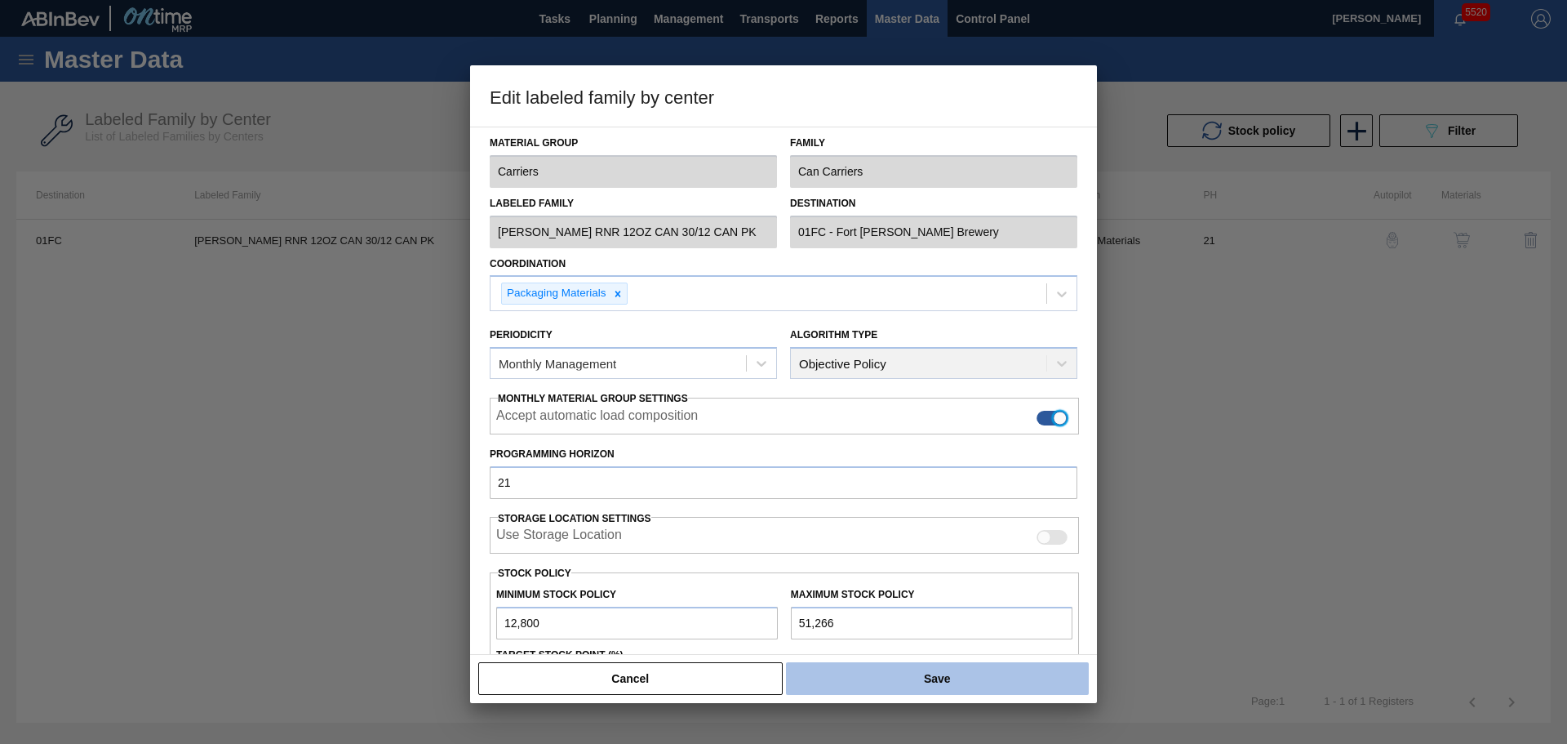
click at [929, 678] on button "Save" at bounding box center [937, 678] width 303 height 33
